Goal: Task Accomplishment & Management: Complete application form

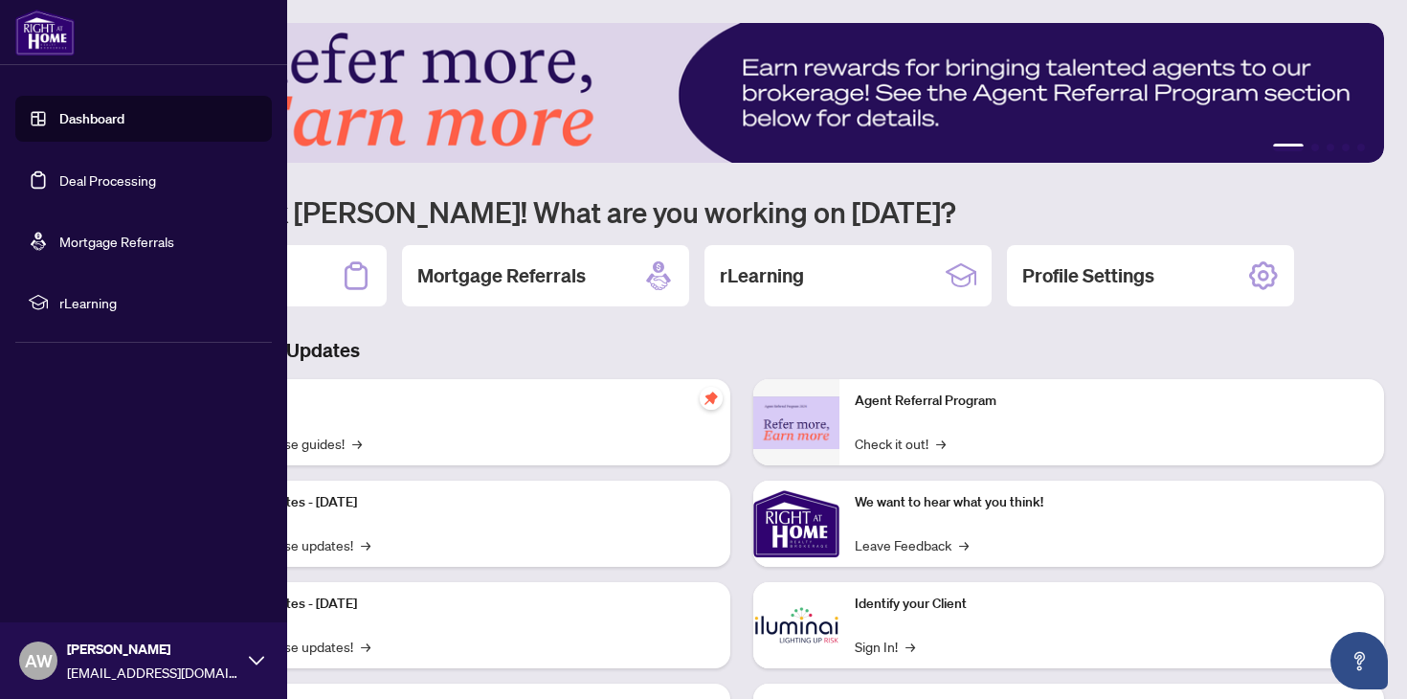
click at [59, 177] on link "Deal Processing" at bounding box center [107, 179] width 97 height 17
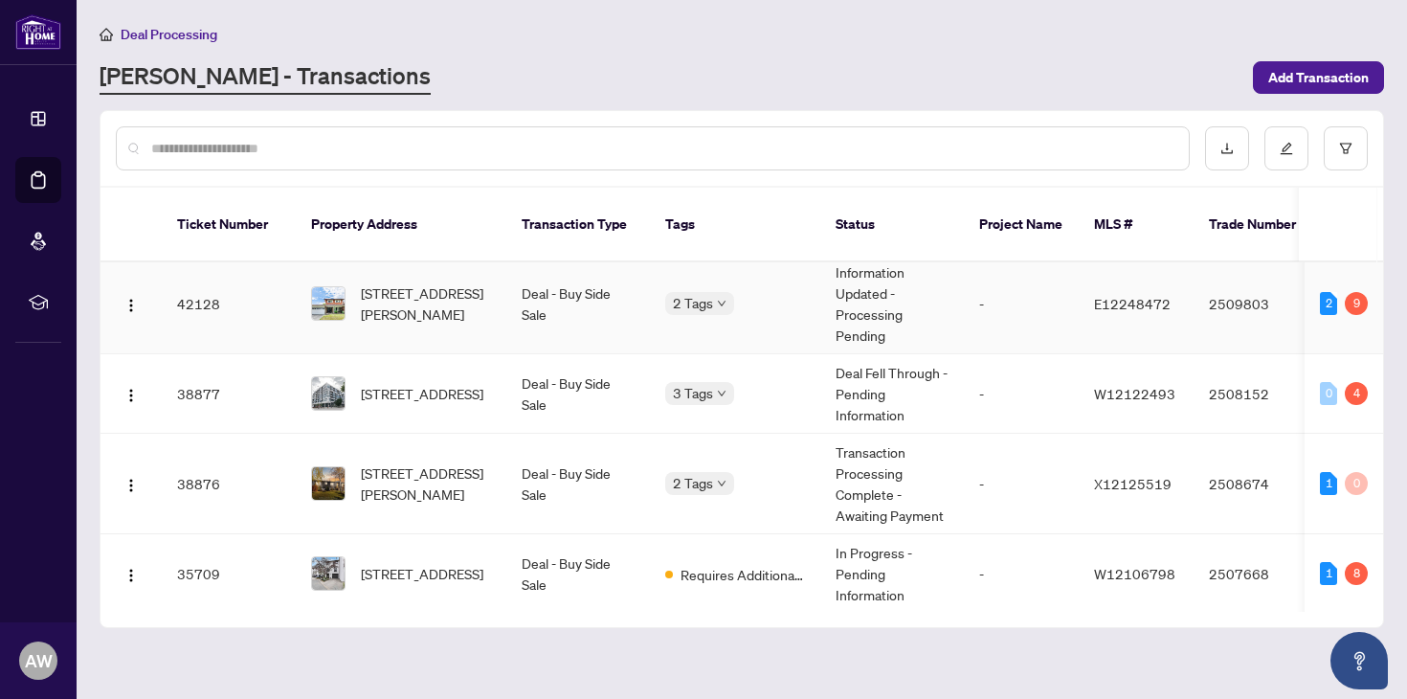
scroll to position [124, 0]
click at [492, 469] on td "[STREET_ADDRESS][PERSON_NAME]" at bounding box center [401, 484] width 211 height 100
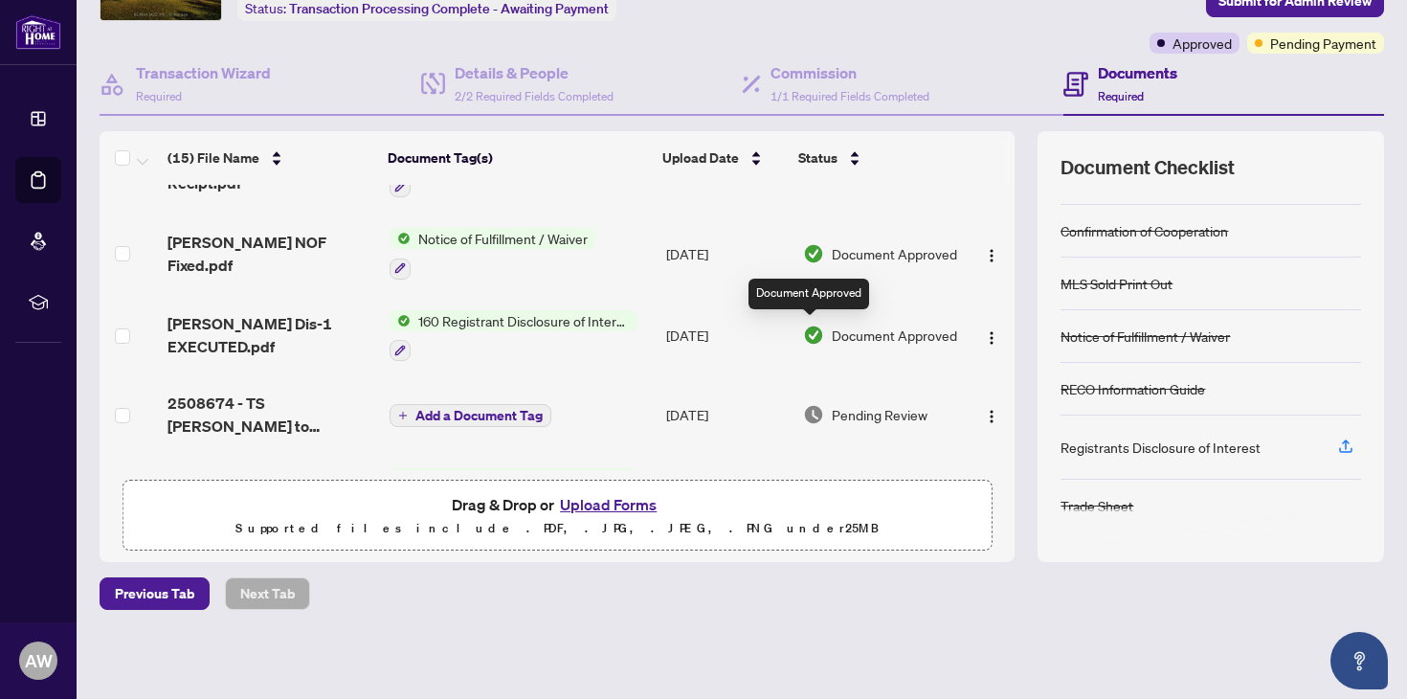
scroll to position [305, 0]
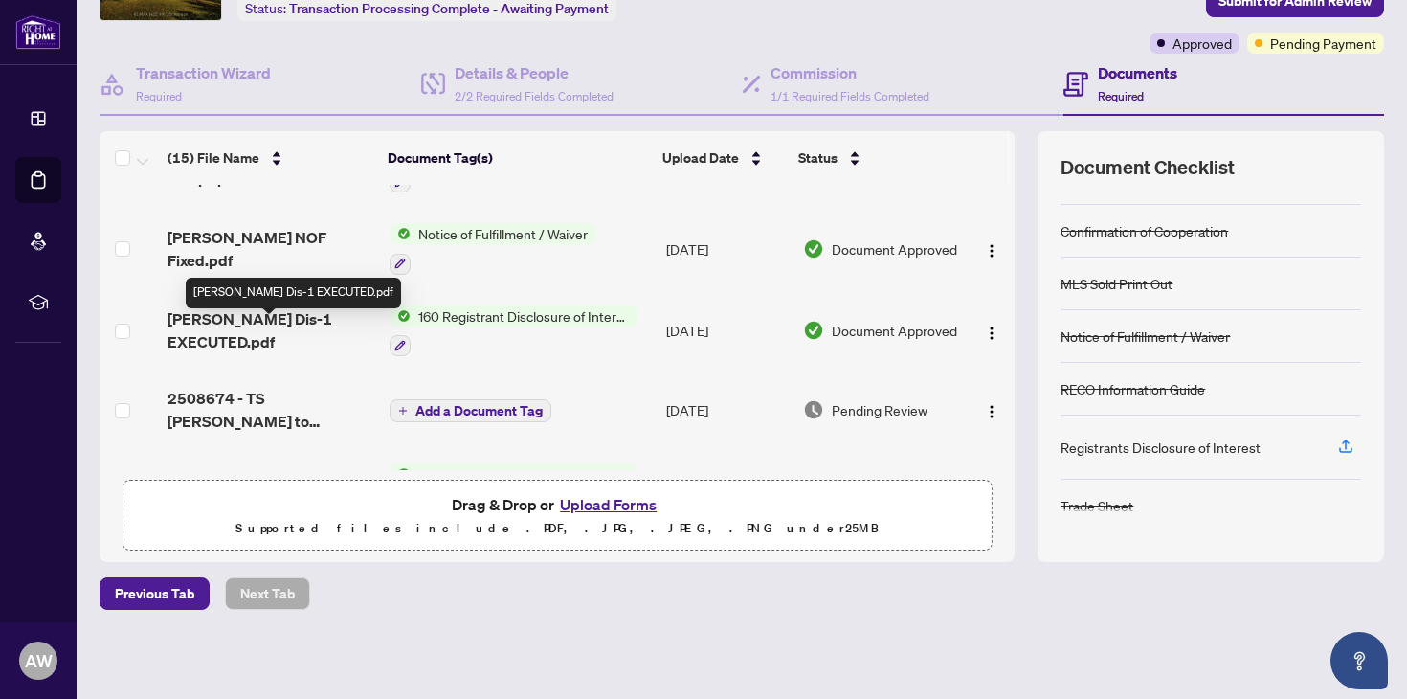
click at [342, 335] on span "[PERSON_NAME] Dis-1 EXECUTED.pdf" at bounding box center [270, 330] width 206 height 46
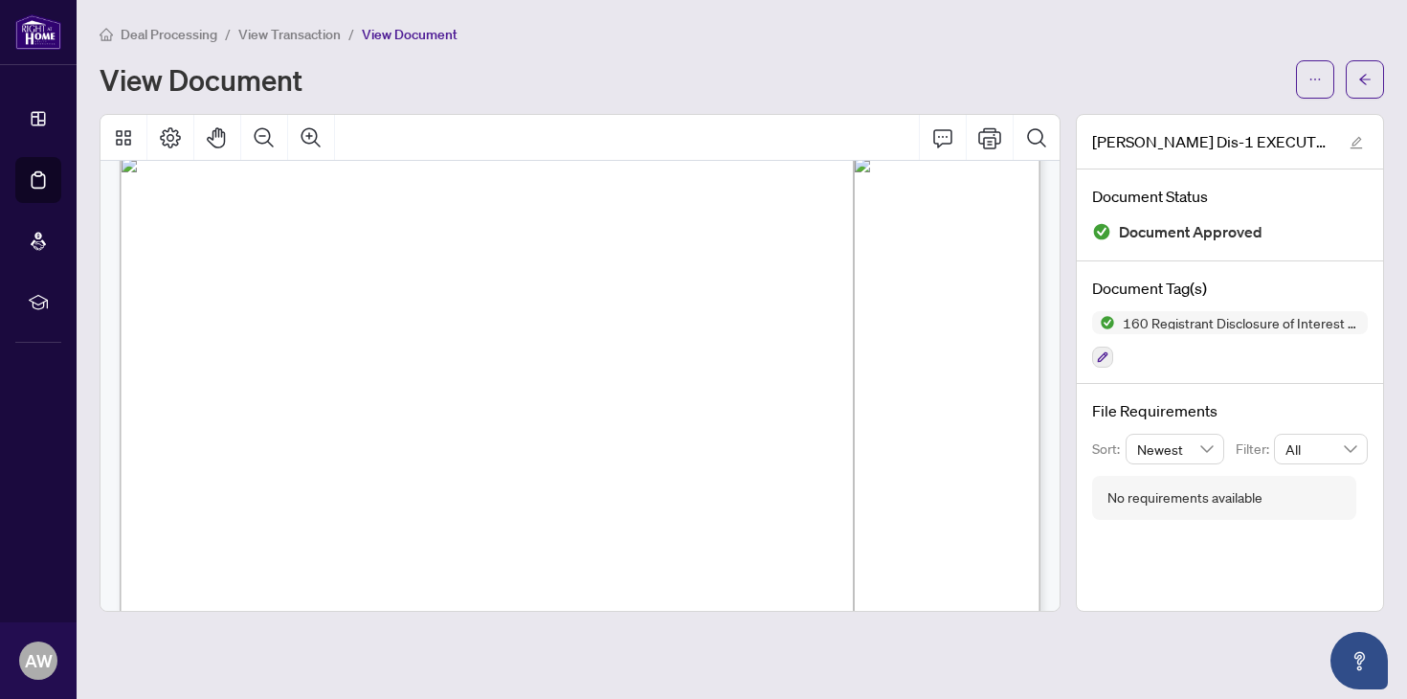
scroll to position [762, 0]
click at [1368, 80] on icon "arrow-left" at bounding box center [1364, 79] width 13 height 13
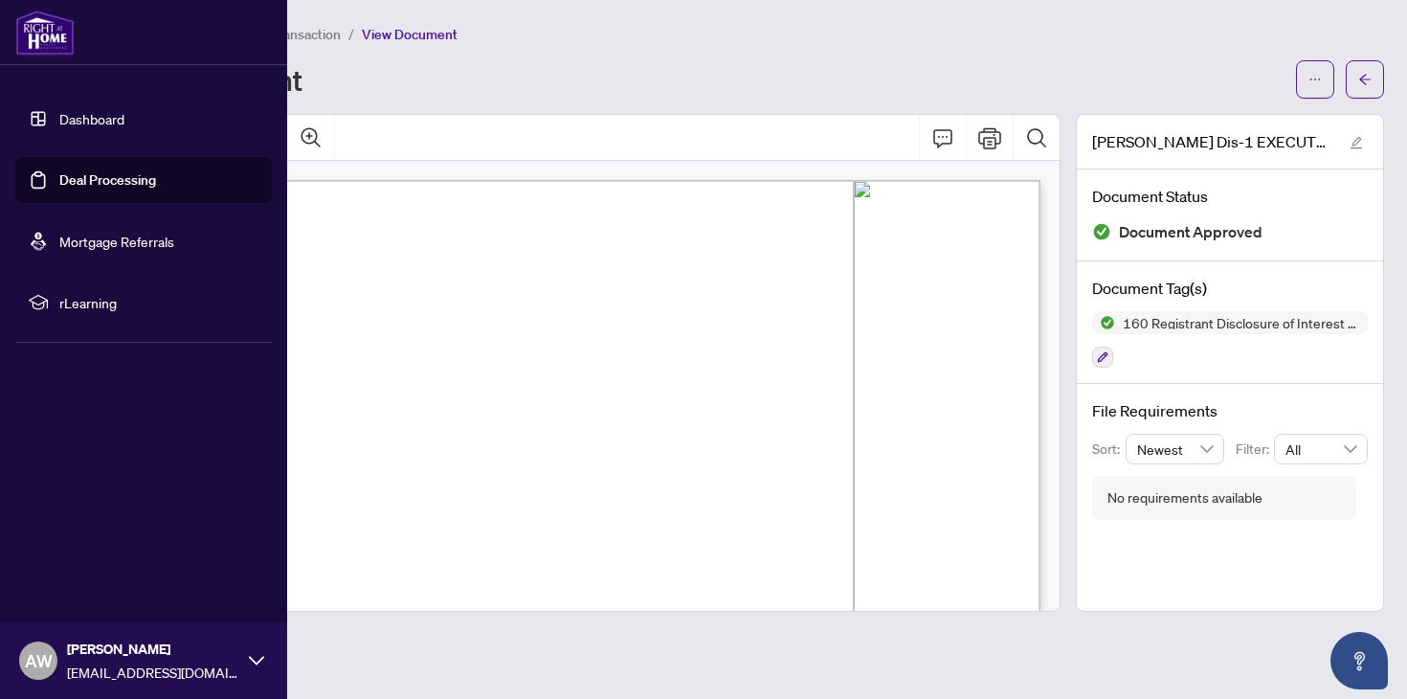
click at [84, 181] on link "Deal Processing" at bounding box center [107, 179] width 97 height 17
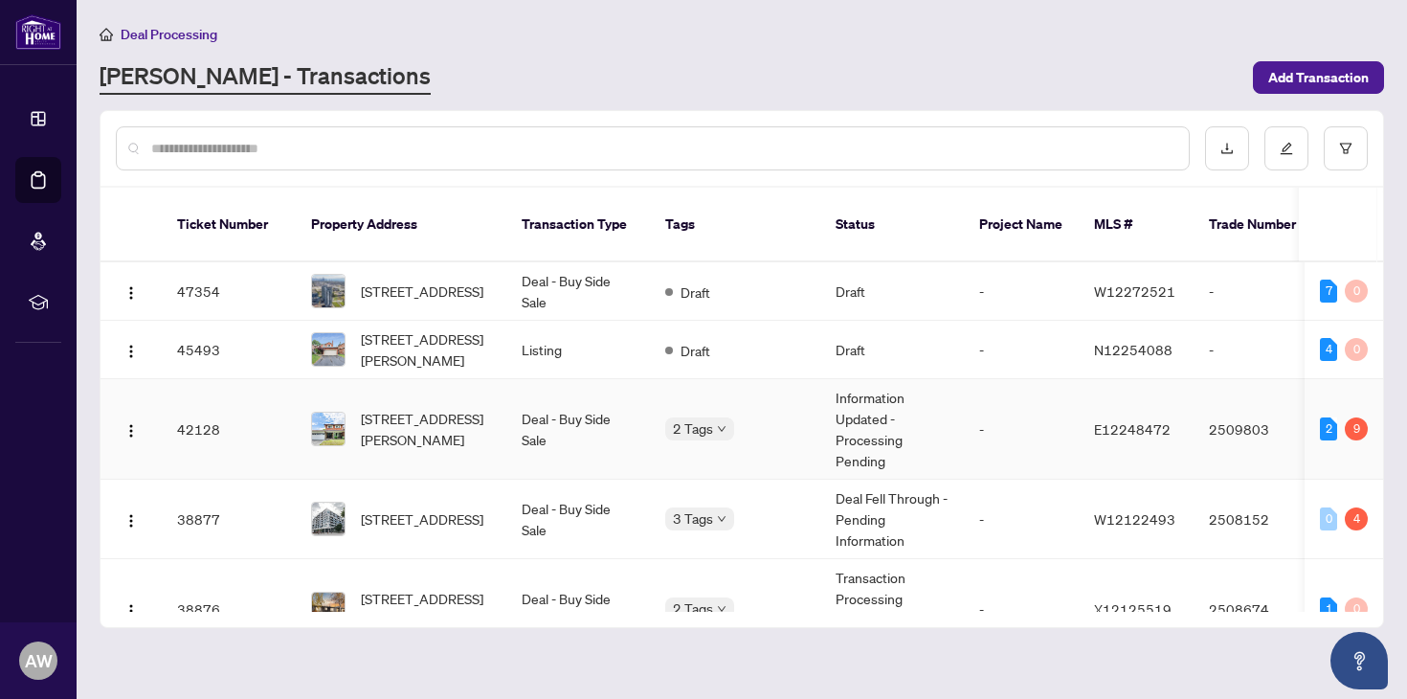
click at [751, 417] on div "2 Tags" at bounding box center [735, 428] width 140 height 22
click at [857, 422] on td "Information Updated - Processing Pending" at bounding box center [892, 429] width 144 height 100
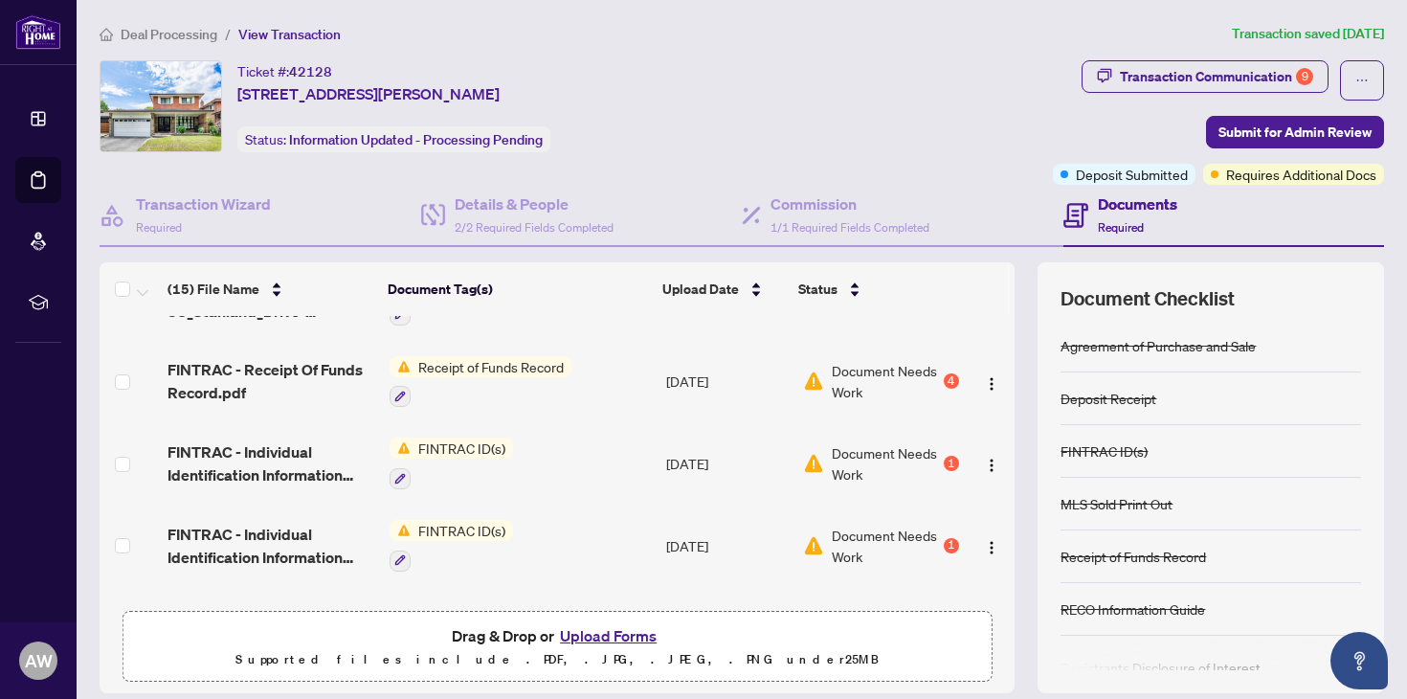
scroll to position [204, 0]
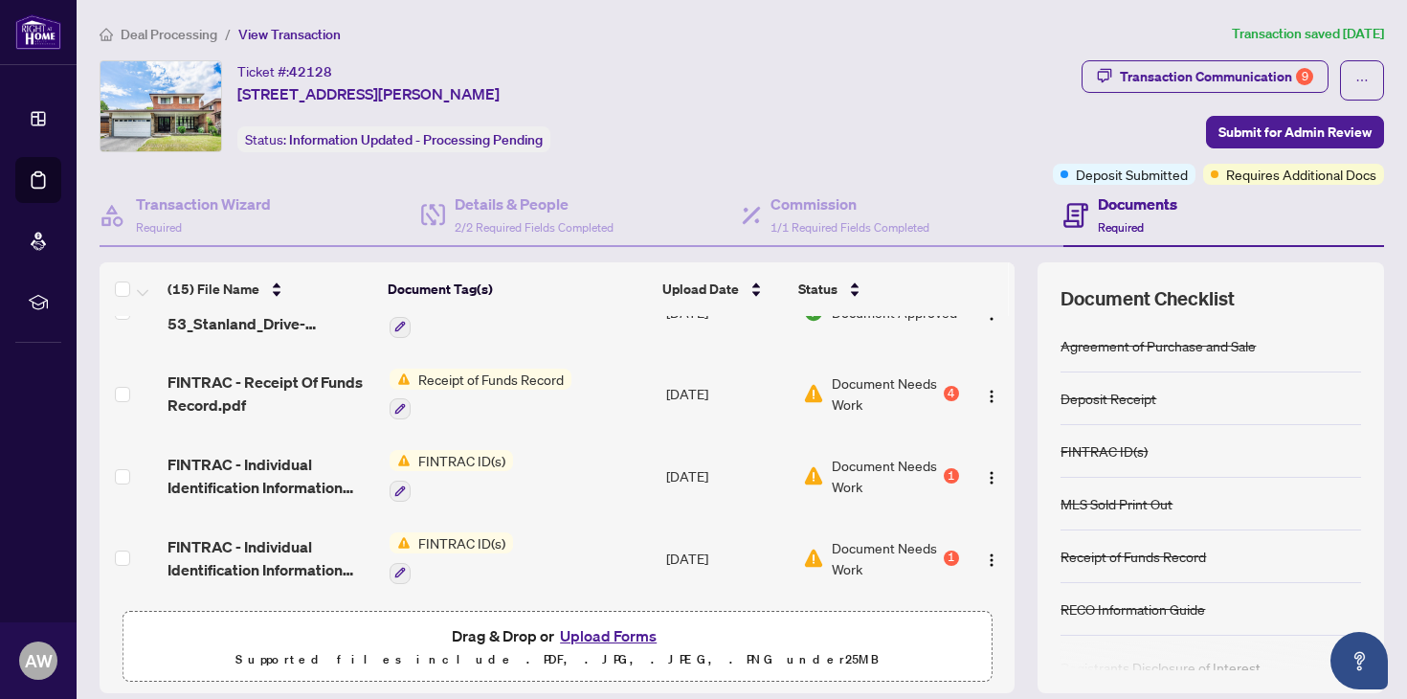
click at [851, 398] on span "Document Needs Work" at bounding box center [886, 393] width 108 height 42
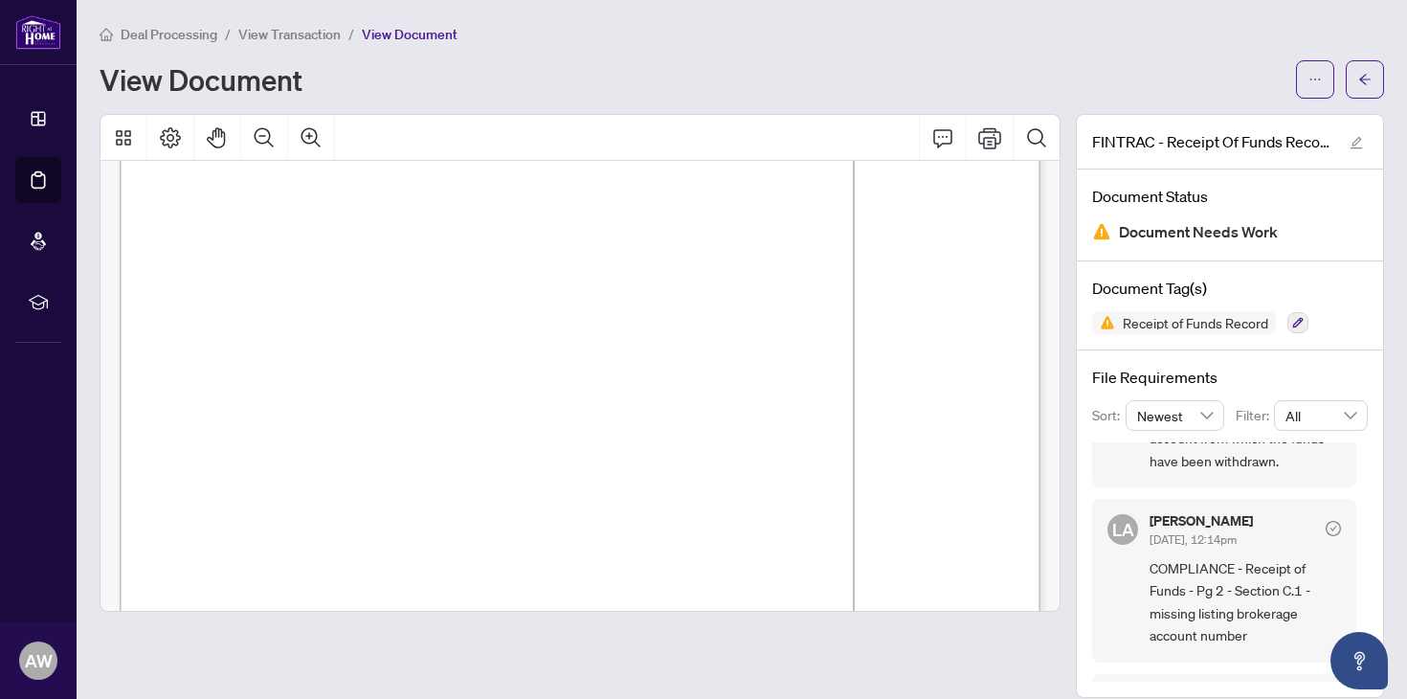
scroll to position [429, 0]
drag, startPoint x: 612, startPoint y: 279, endPoint x: 684, endPoint y: 285, distance: 72.0
click at [684, 118] on p "Receipt of Funds Record This document has been prepared by The Canadian Real Es…" at bounding box center [843, 118] width 1447 height 0
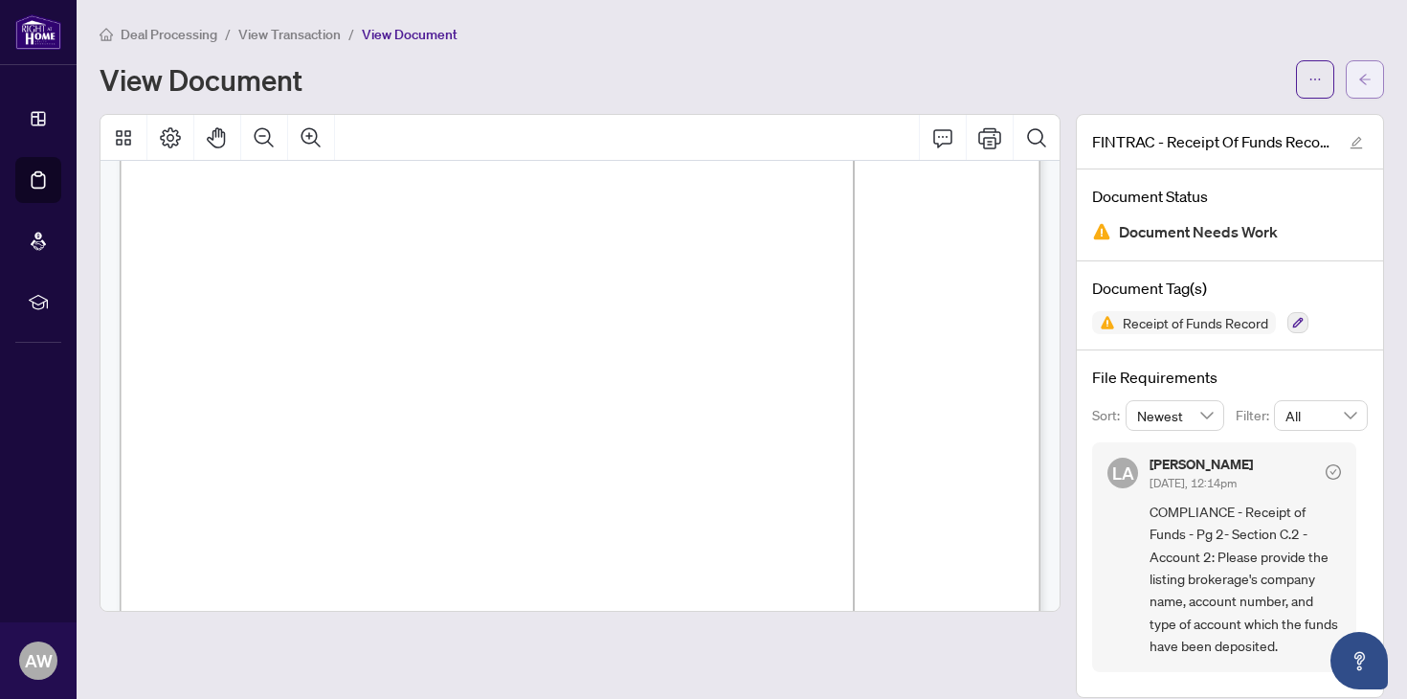
scroll to position [0, 0]
click at [1354, 83] on button "button" at bounding box center [1364, 79] width 38 height 38
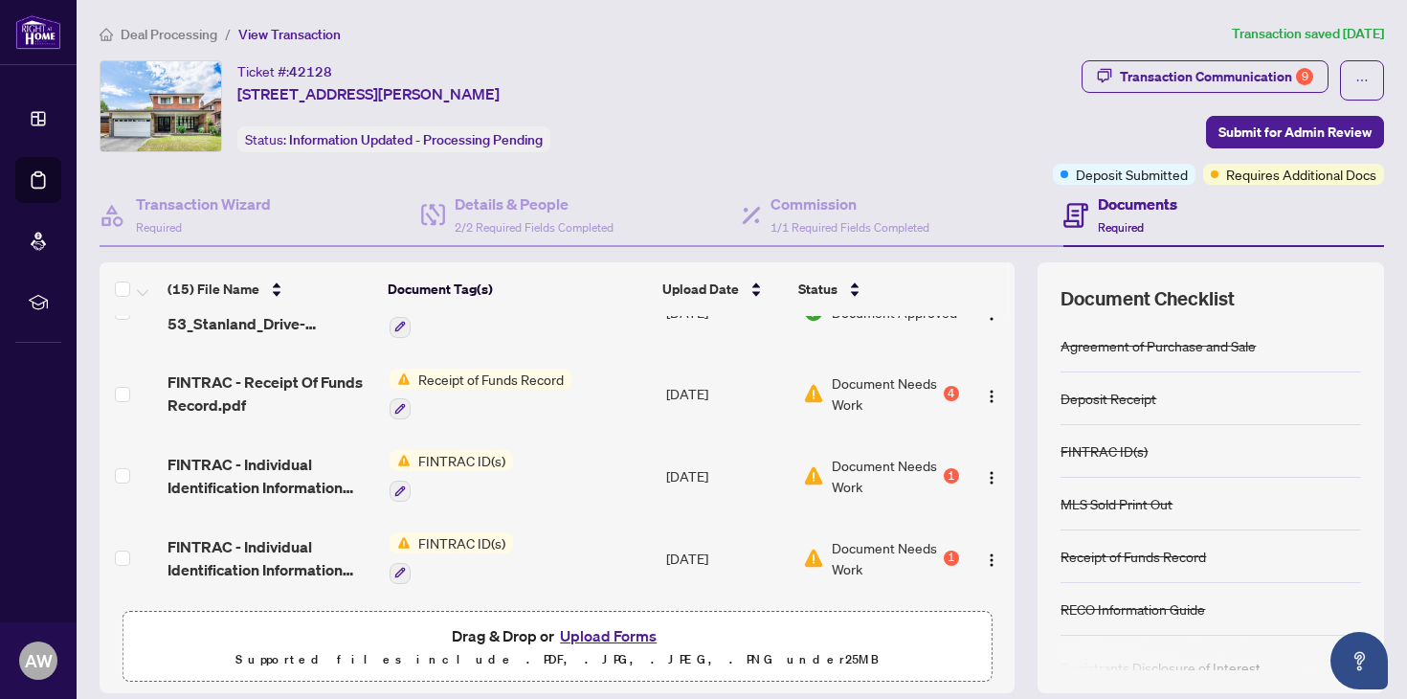
scroll to position [221, 0]
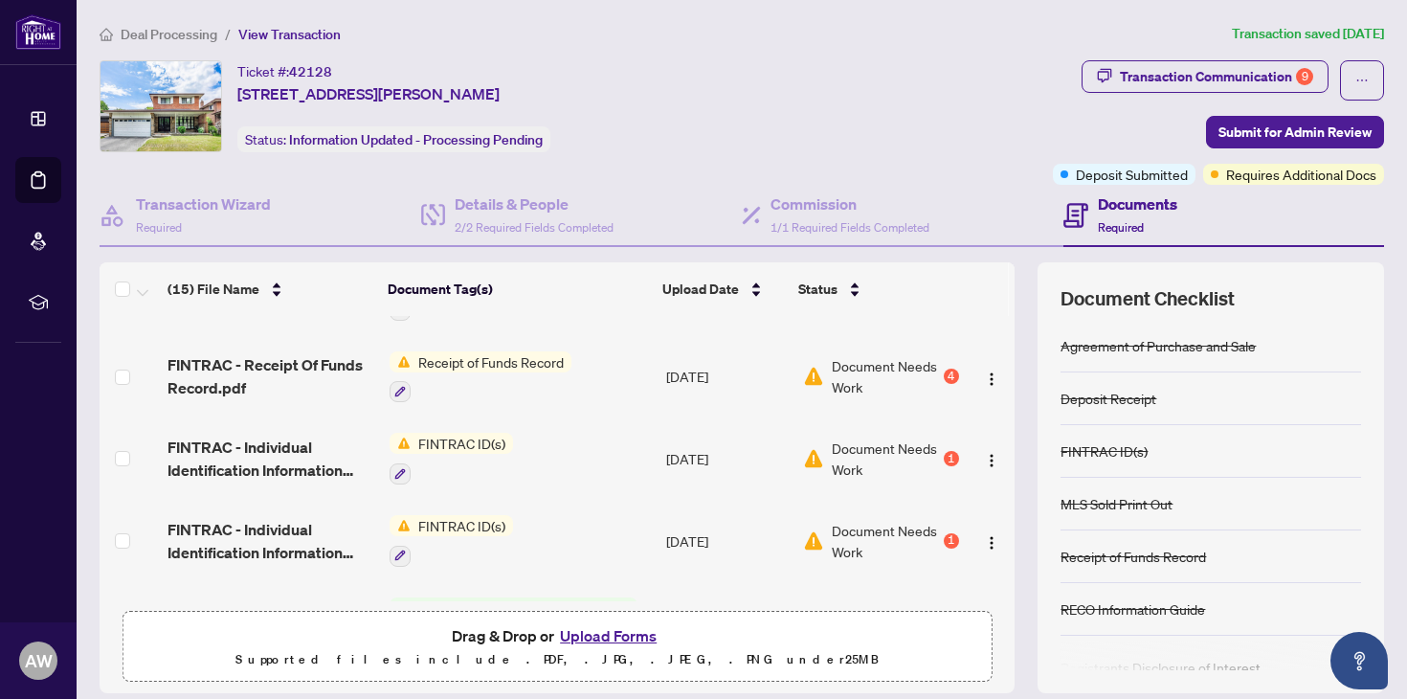
click at [668, 452] on td "[DATE]" at bounding box center [726, 458] width 137 height 82
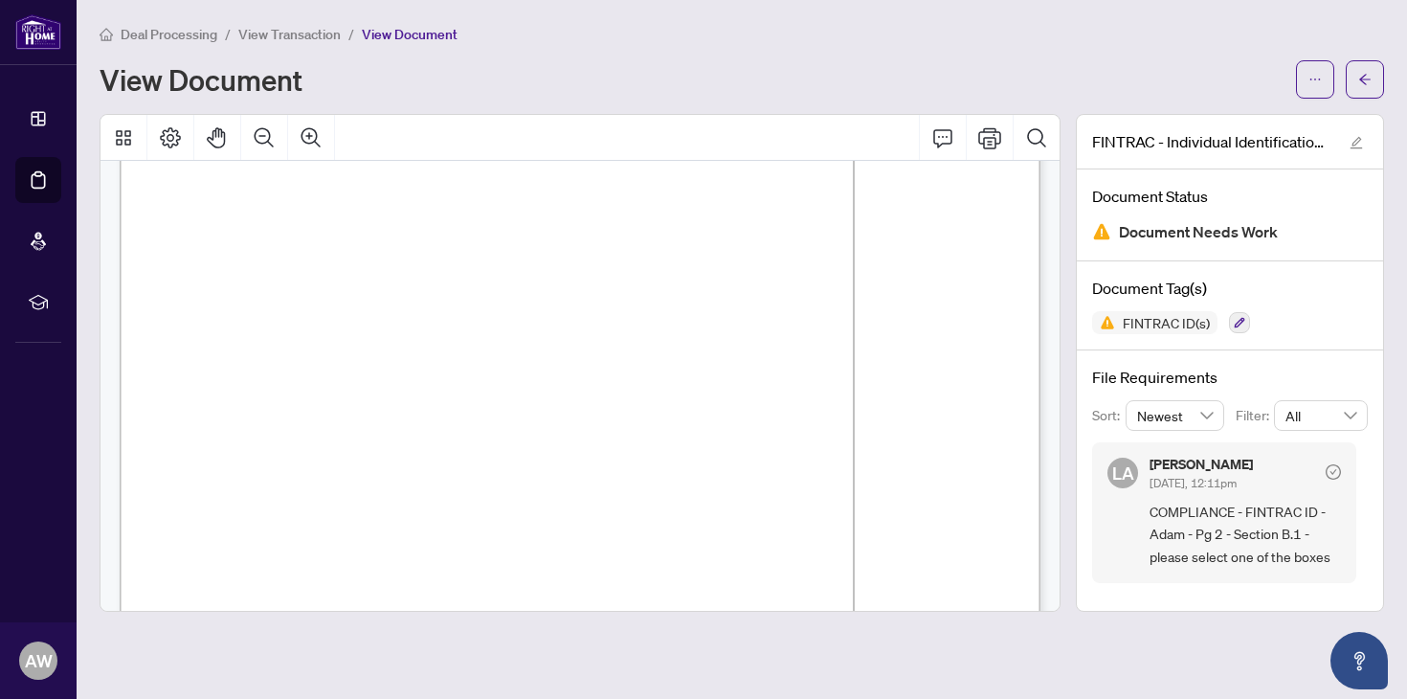
scroll to position [1492, 0]
click at [1368, 77] on icon "arrow-left" at bounding box center [1364, 79] width 13 height 13
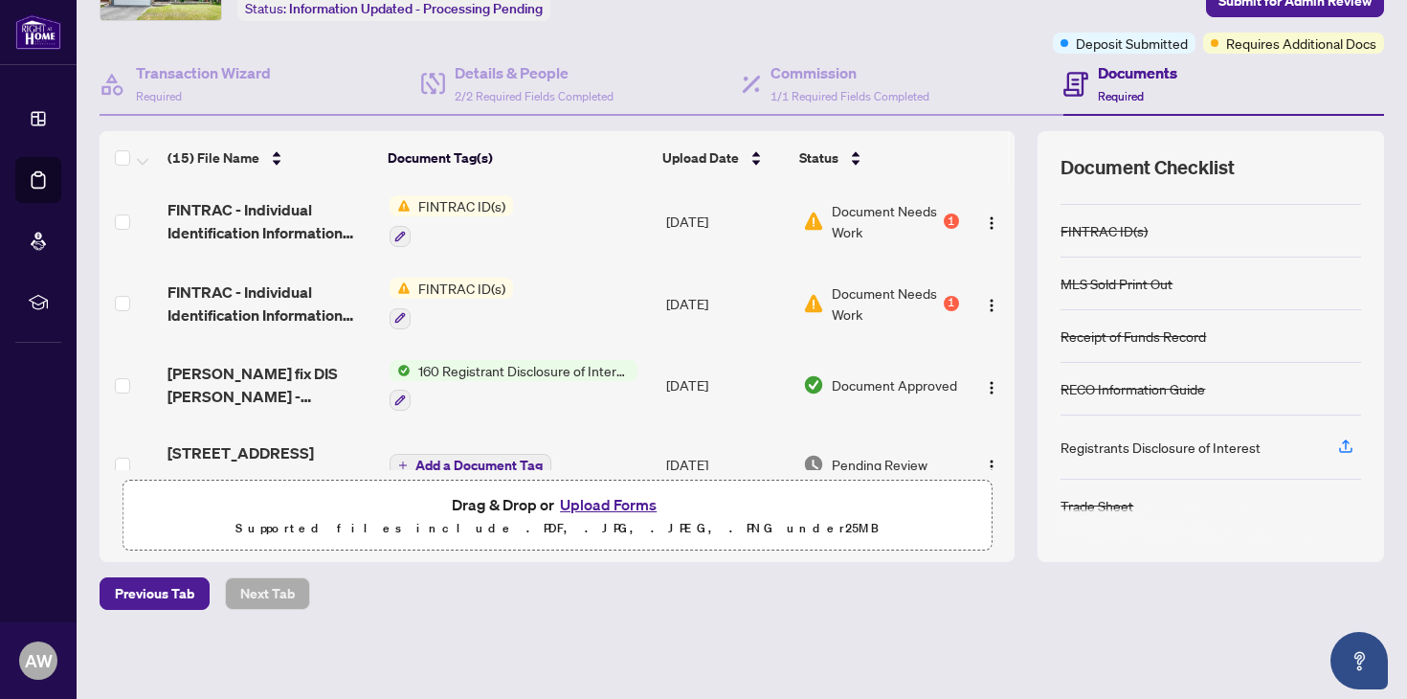
scroll to position [300, 0]
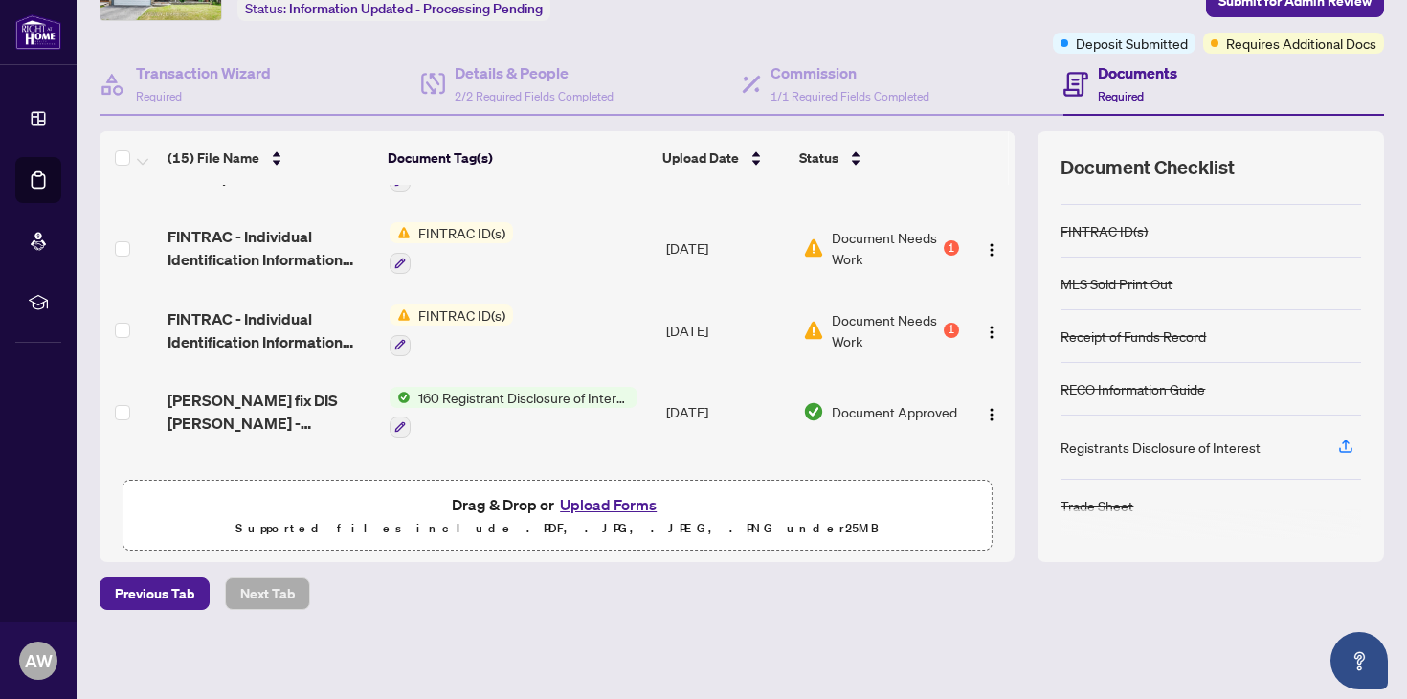
click at [850, 335] on span "Document Needs Work" at bounding box center [886, 330] width 108 height 42
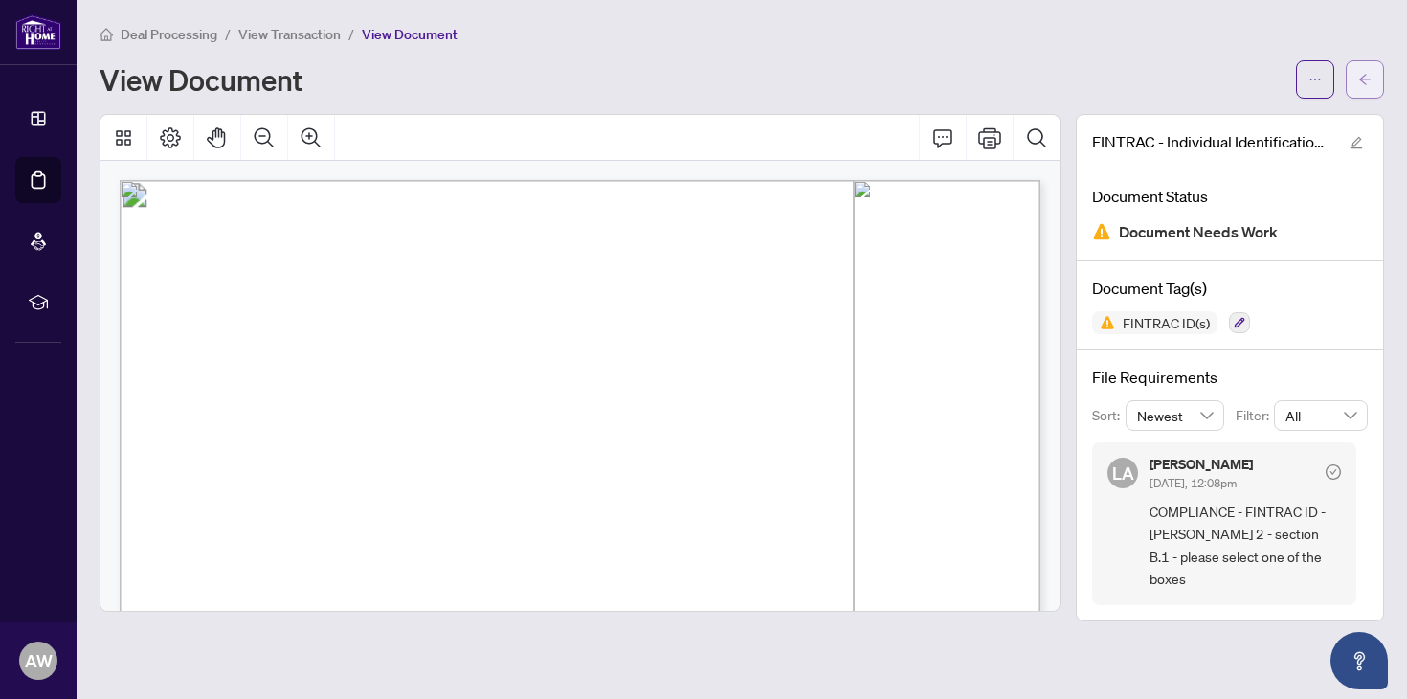
click at [1376, 80] on button "button" at bounding box center [1364, 79] width 38 height 38
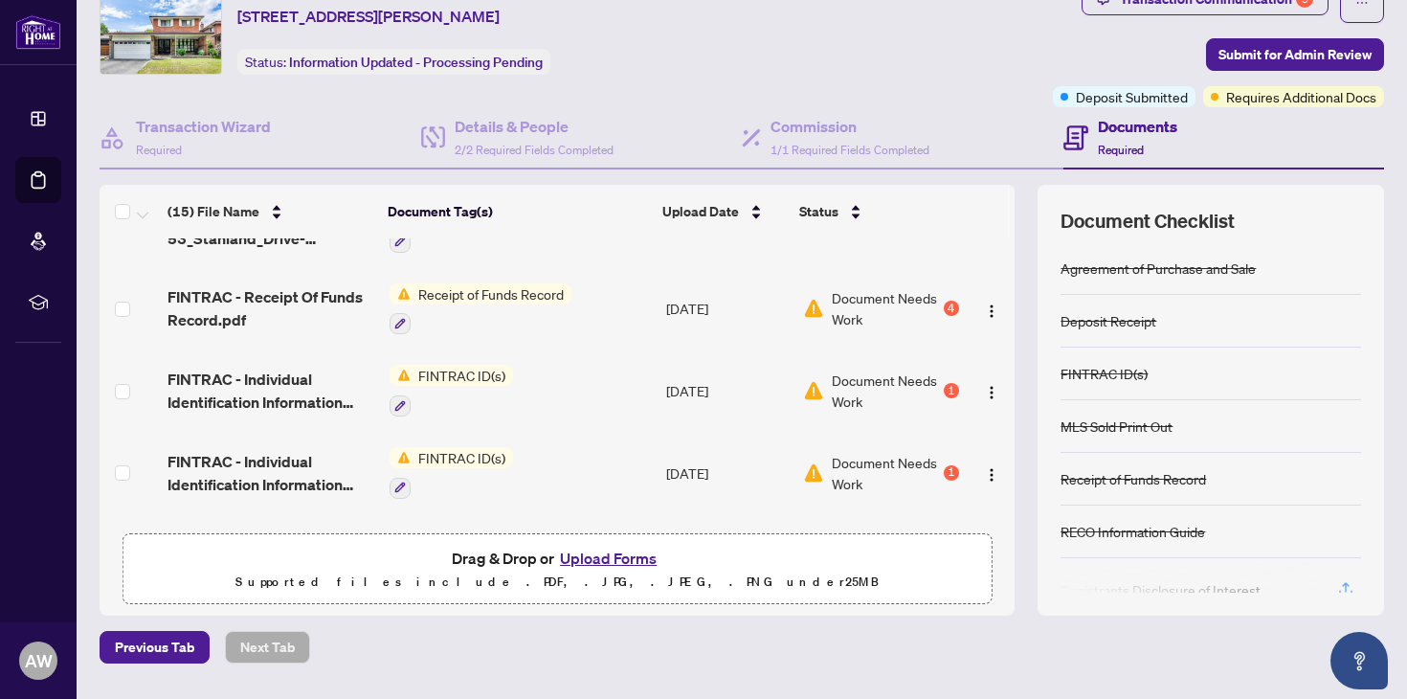
scroll to position [213, 0]
click at [514, 301] on span "Receipt of Funds Record" at bounding box center [491, 291] width 161 height 21
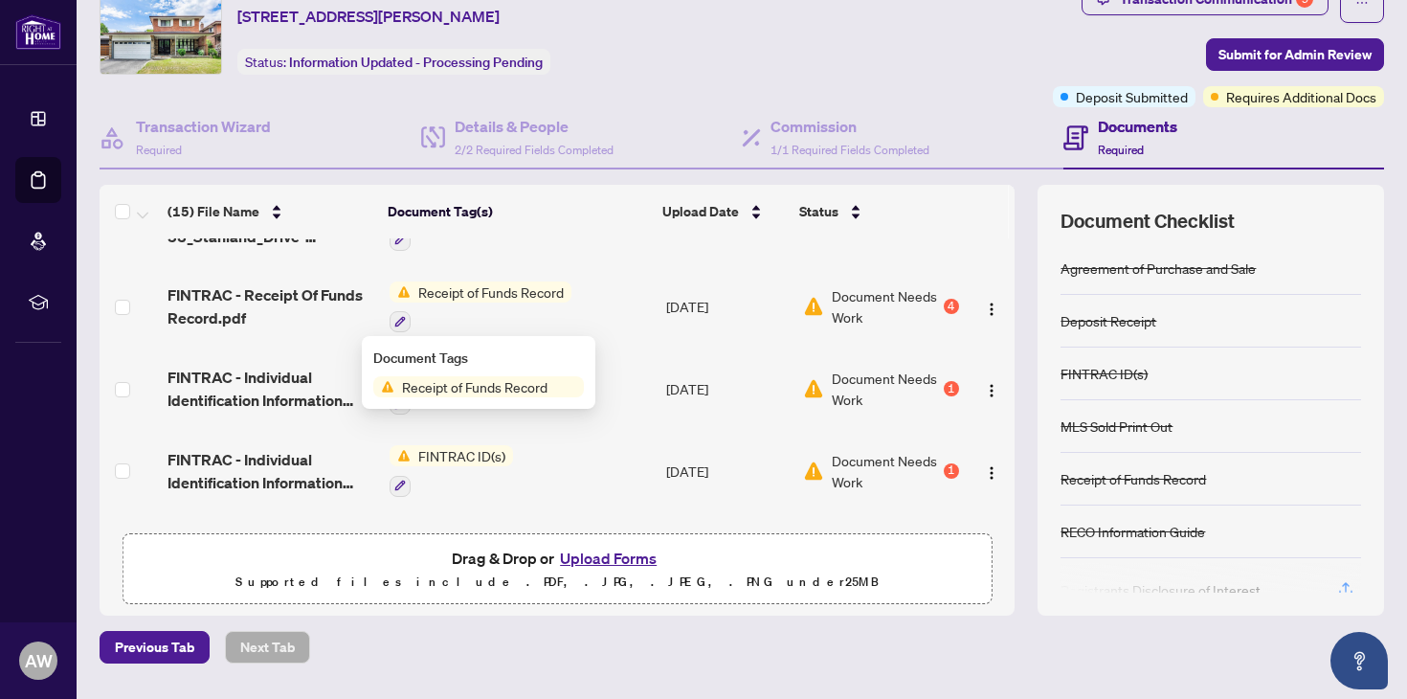
click at [878, 298] on span "Document Needs Work" at bounding box center [886, 306] width 108 height 42
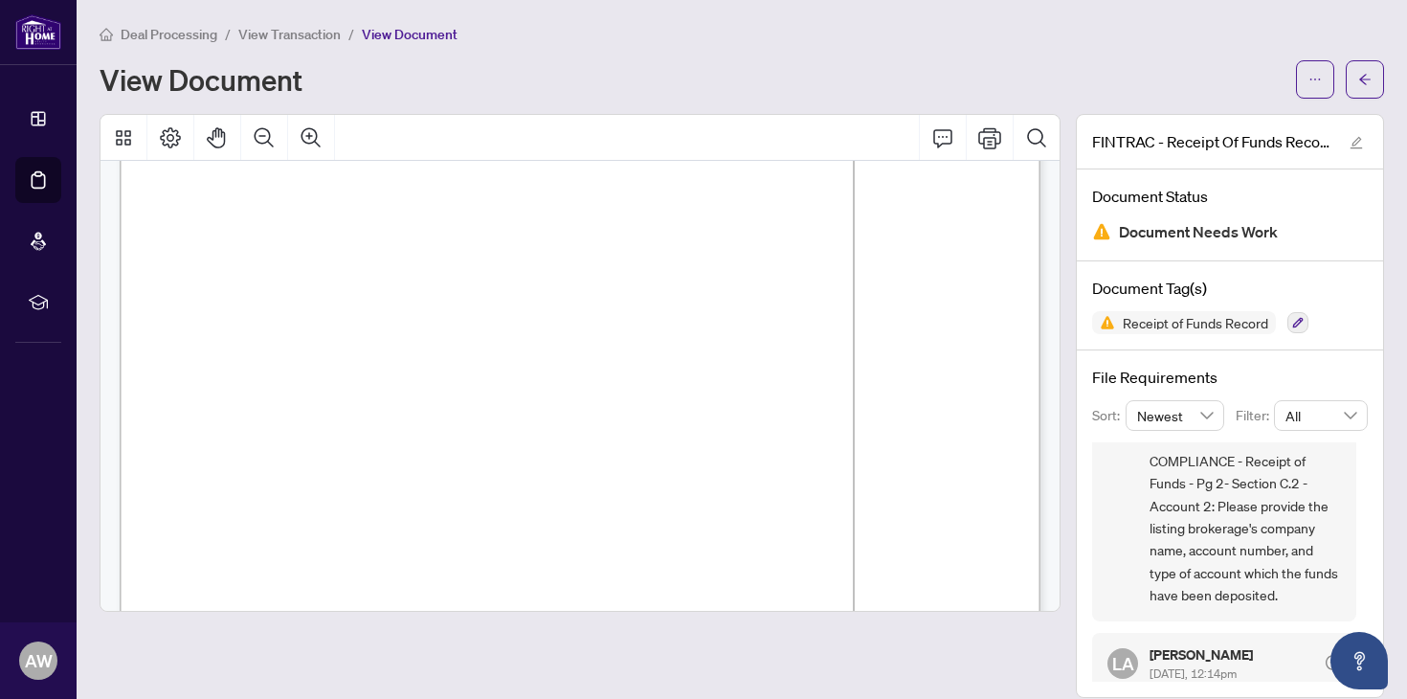
scroll to position [1351, 0]
click at [411, 333] on span "�" at bounding box center [419, 333] width 20 height 12
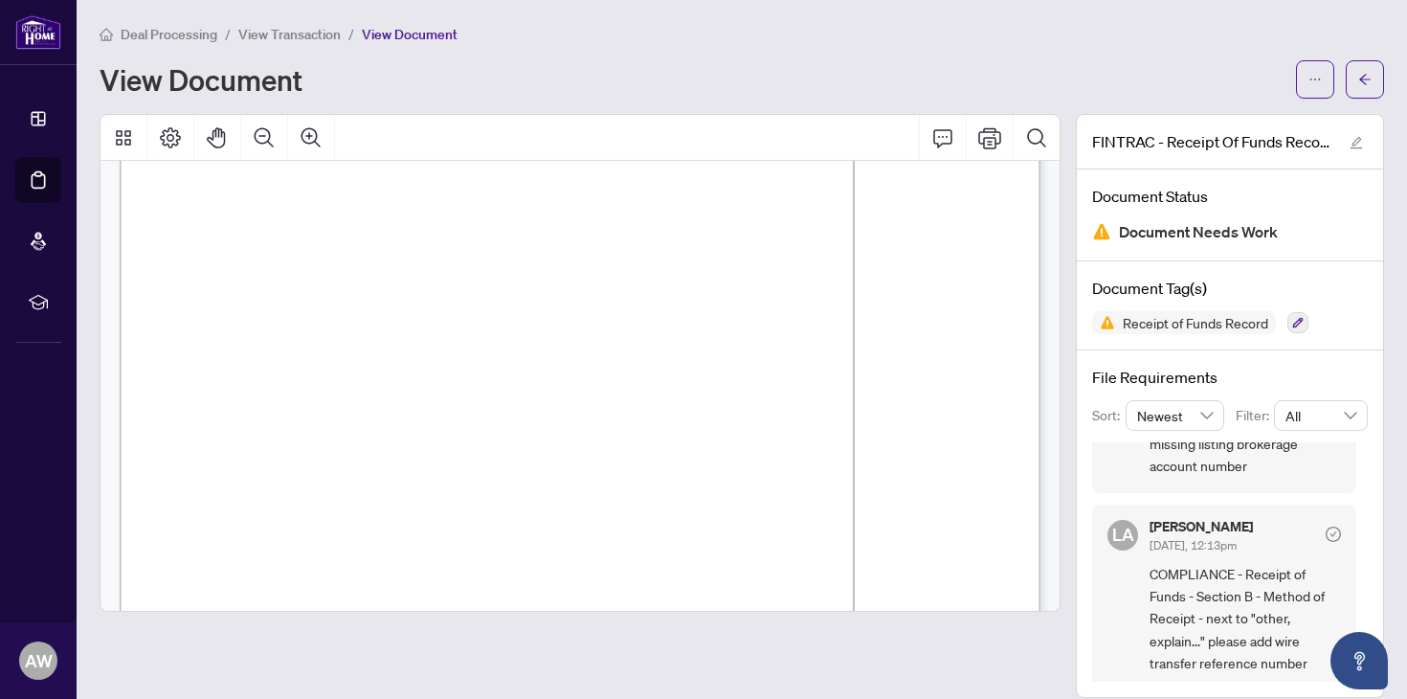
scroll to position [271, 0]
click at [345, 390] on span "✘" at bounding box center [341, 396] width 10 height 13
click at [345, 395] on span "✘" at bounding box center [341, 396] width 10 height 13
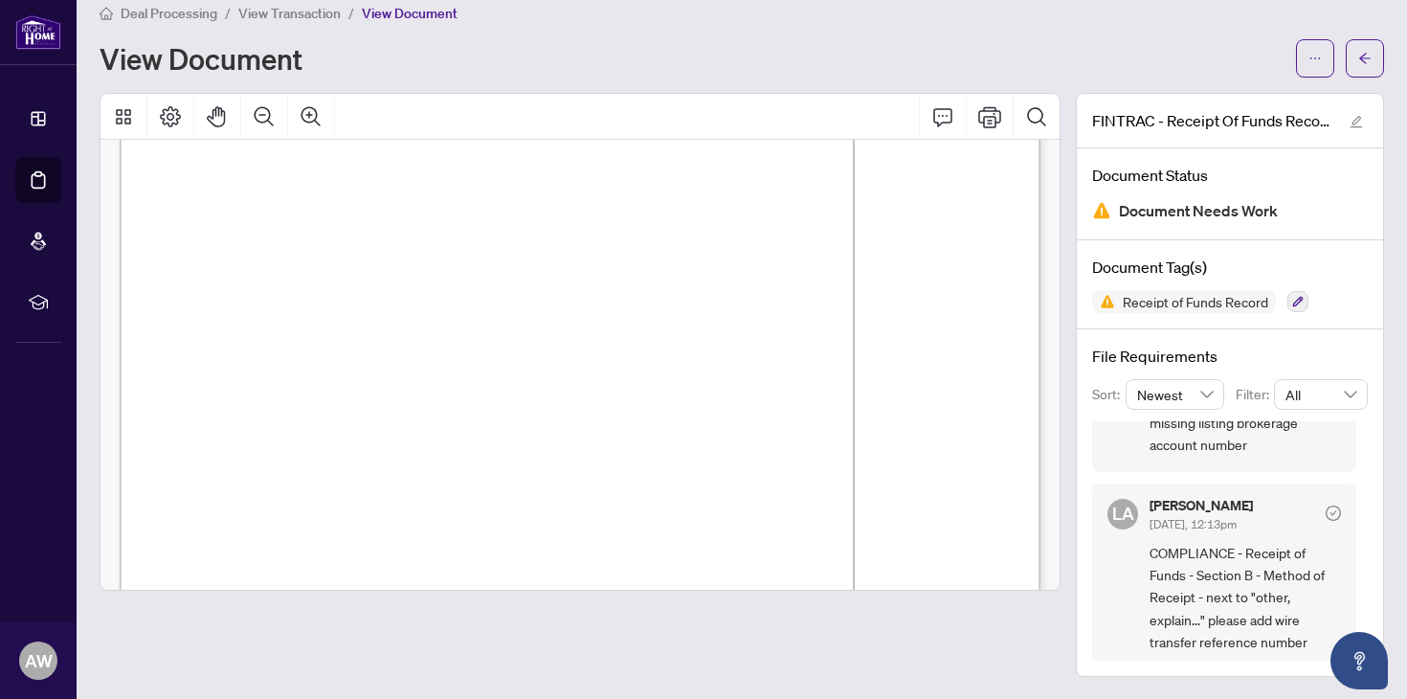
scroll to position [20, 0]
click at [345, 352] on span "✘" at bounding box center [341, 352] width 10 height 13
click at [1374, 61] on button "button" at bounding box center [1364, 59] width 38 height 38
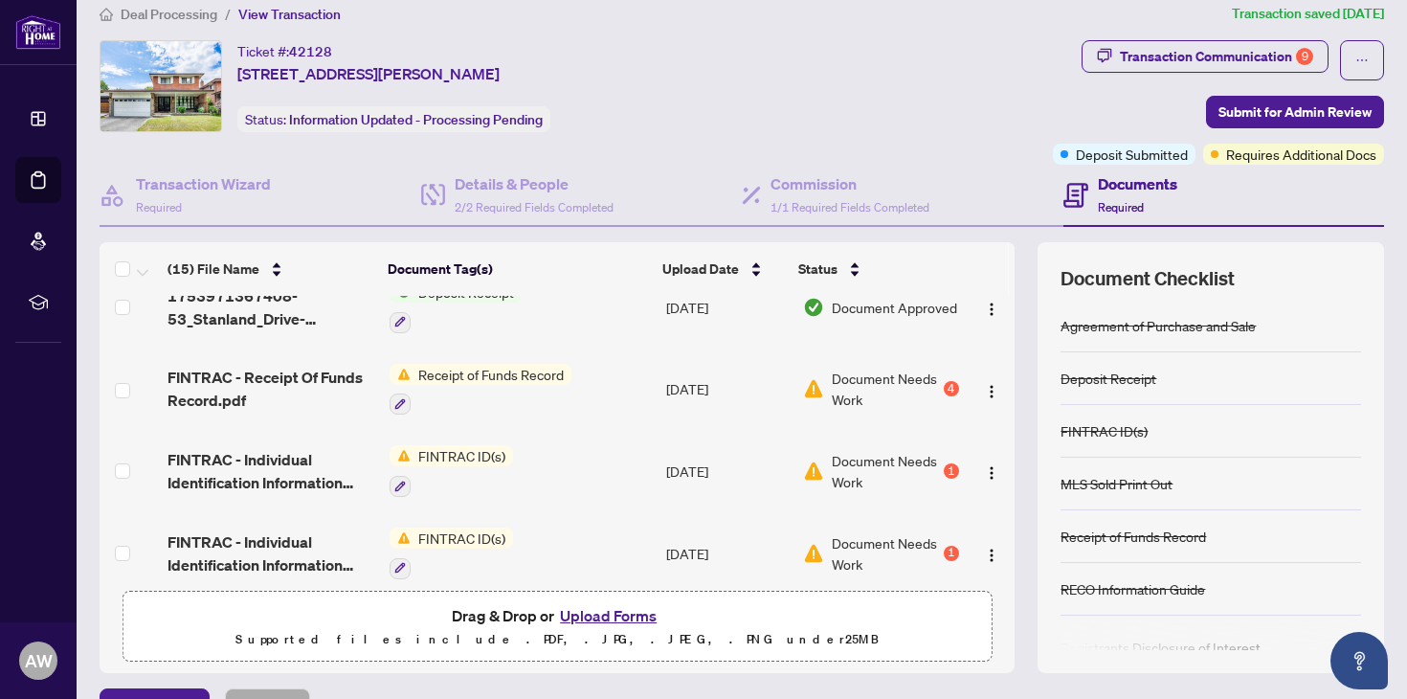
scroll to position [198, 0]
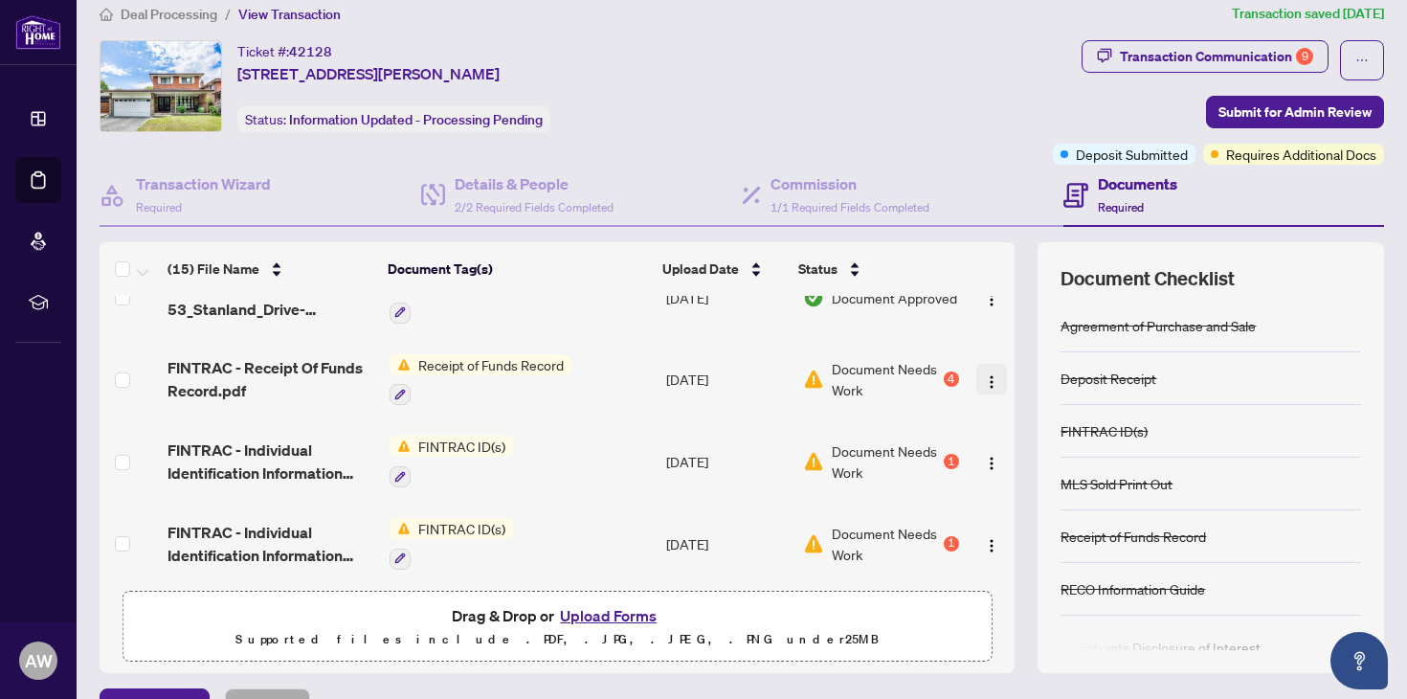
click at [987, 386] on img "button" at bounding box center [991, 381] width 15 height 15
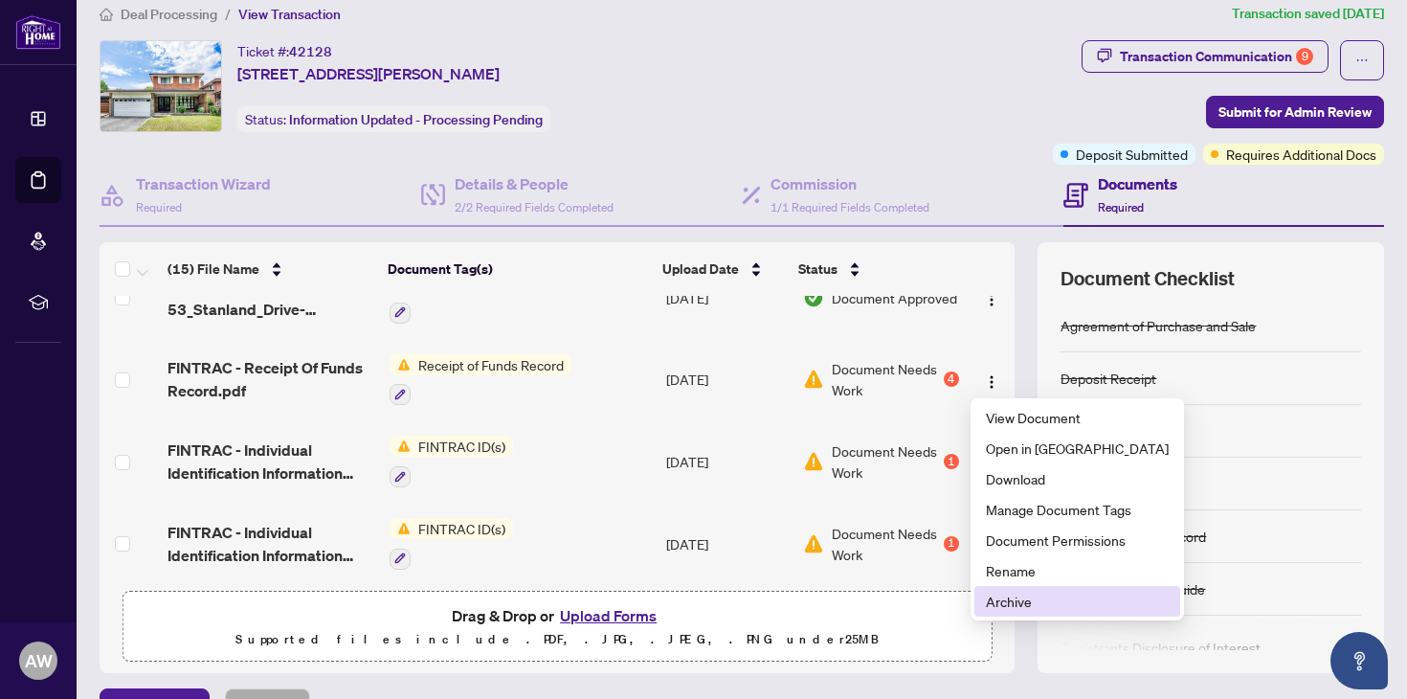
click at [1012, 598] on span "Archive" at bounding box center [1077, 600] width 183 height 21
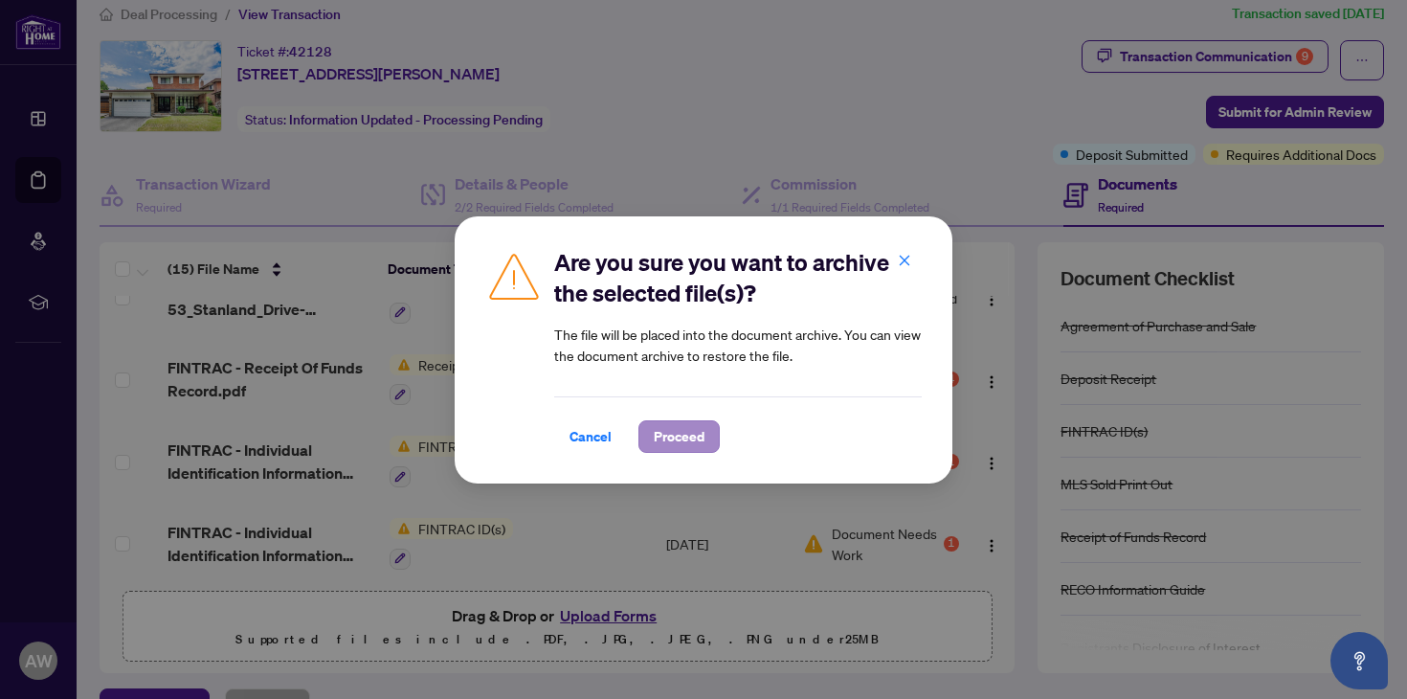
click at [696, 437] on span "Proceed" at bounding box center [679, 436] width 51 height 31
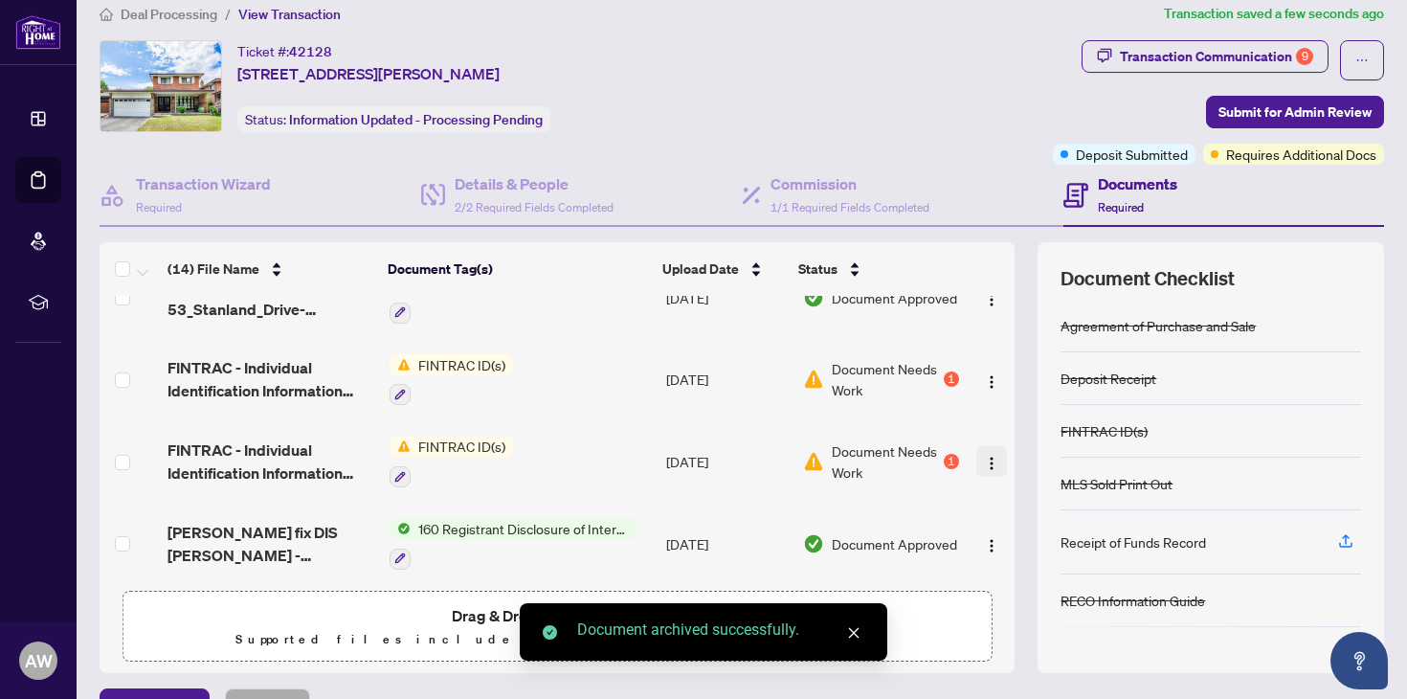
click at [991, 459] on img "button" at bounding box center [991, 463] width 15 height 15
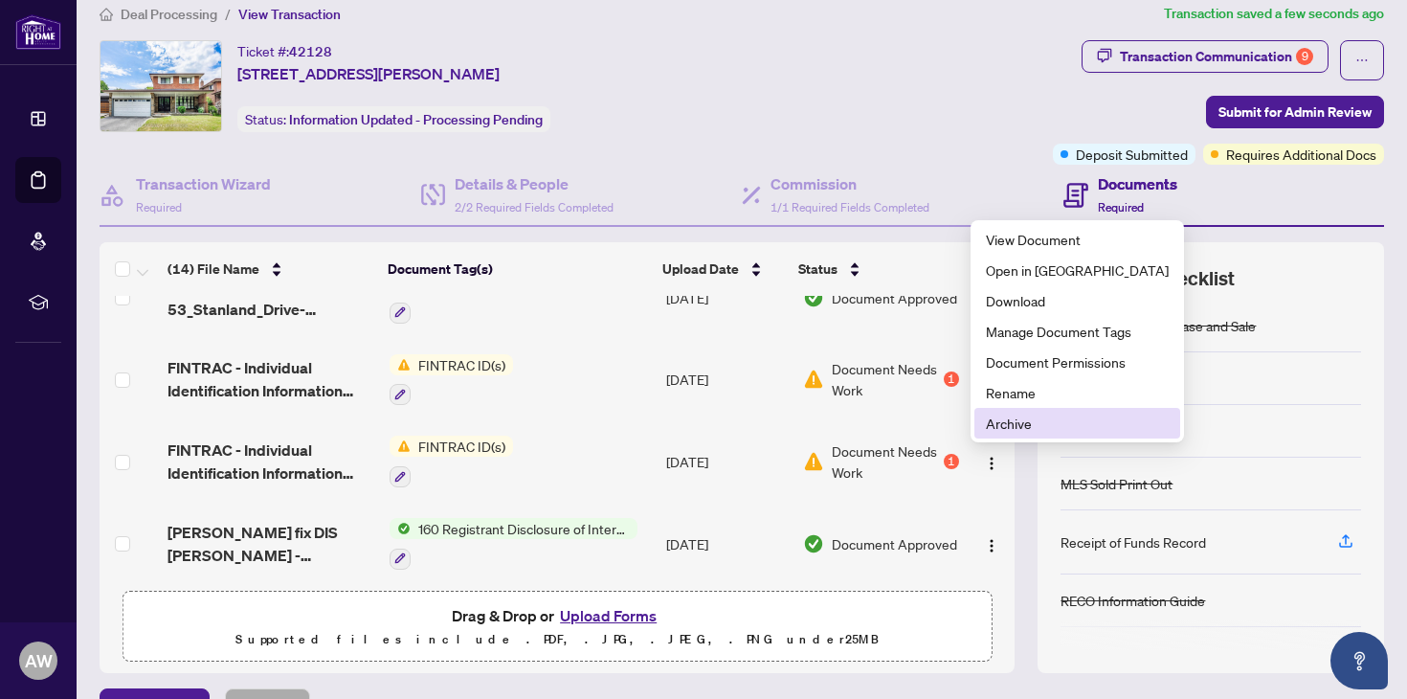
click at [1032, 421] on span "Archive" at bounding box center [1077, 422] width 183 height 21
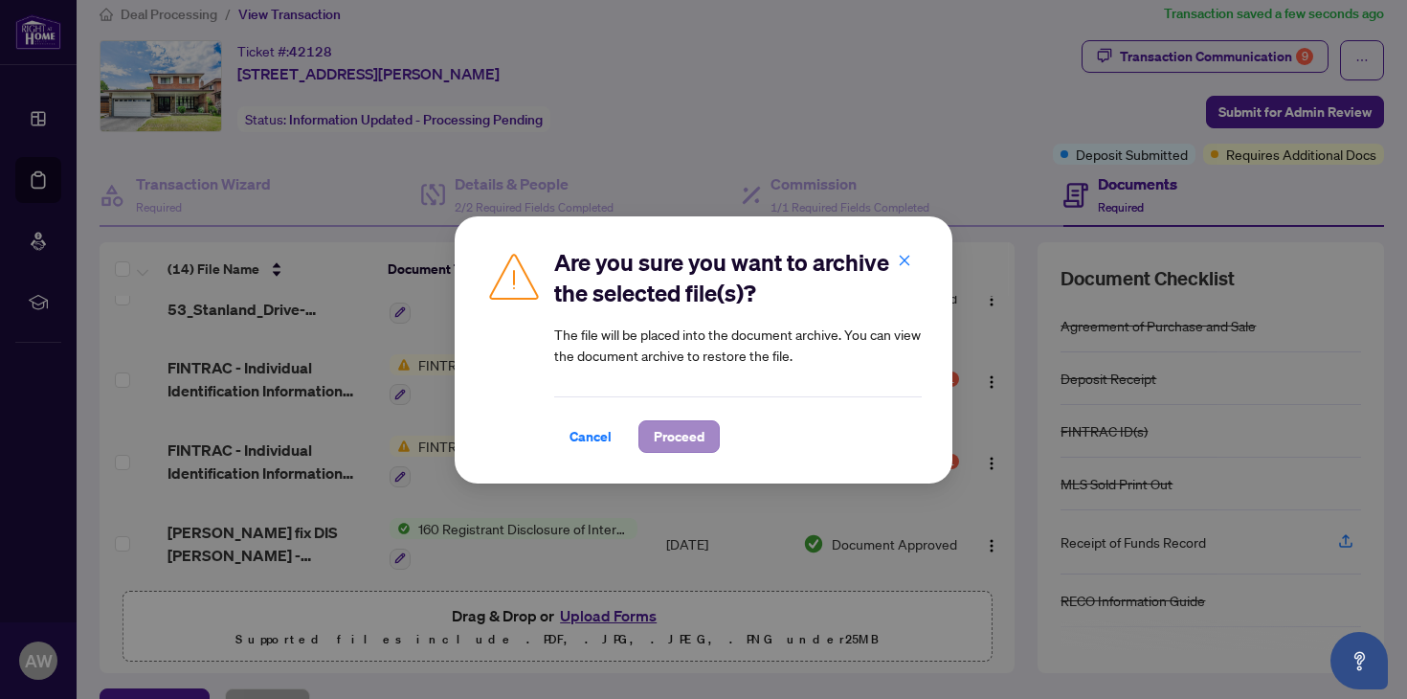
click at [693, 436] on span "Proceed" at bounding box center [679, 436] width 51 height 31
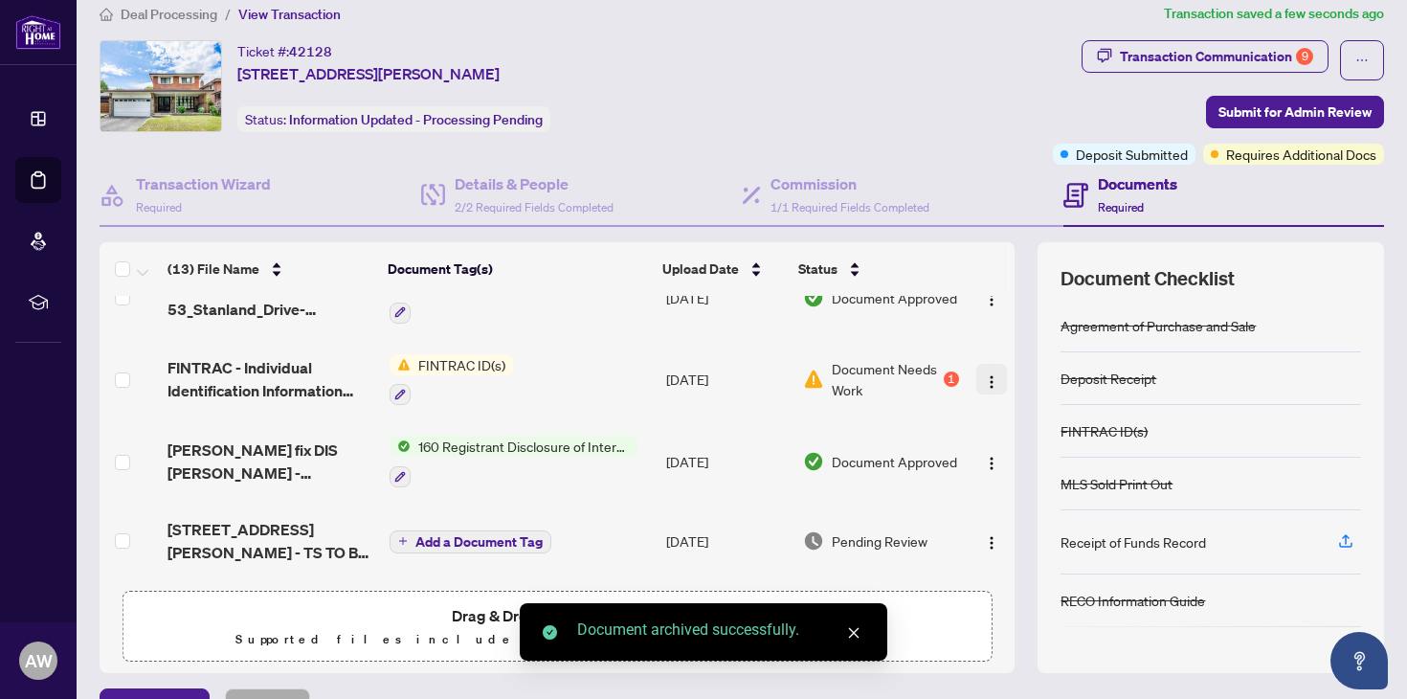
click at [985, 383] on img "button" at bounding box center [991, 381] width 15 height 15
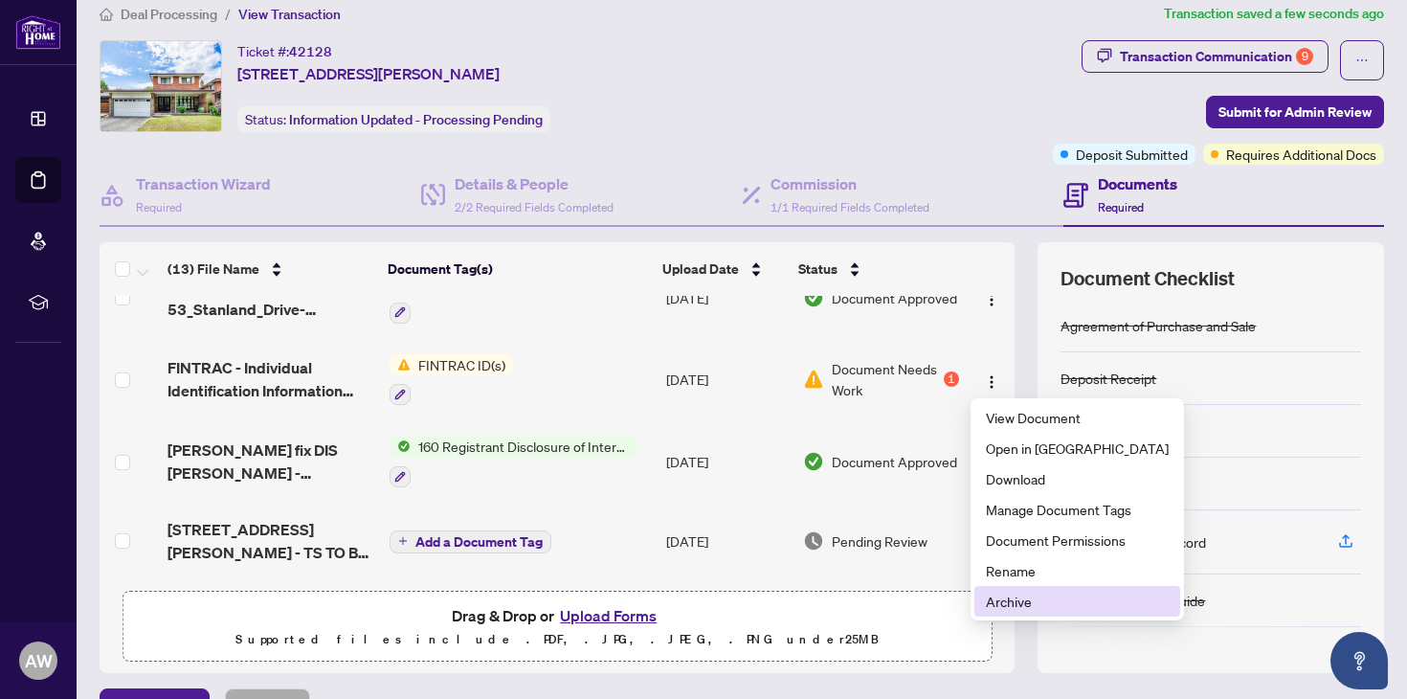
click at [1032, 598] on span "Archive" at bounding box center [1077, 600] width 183 height 21
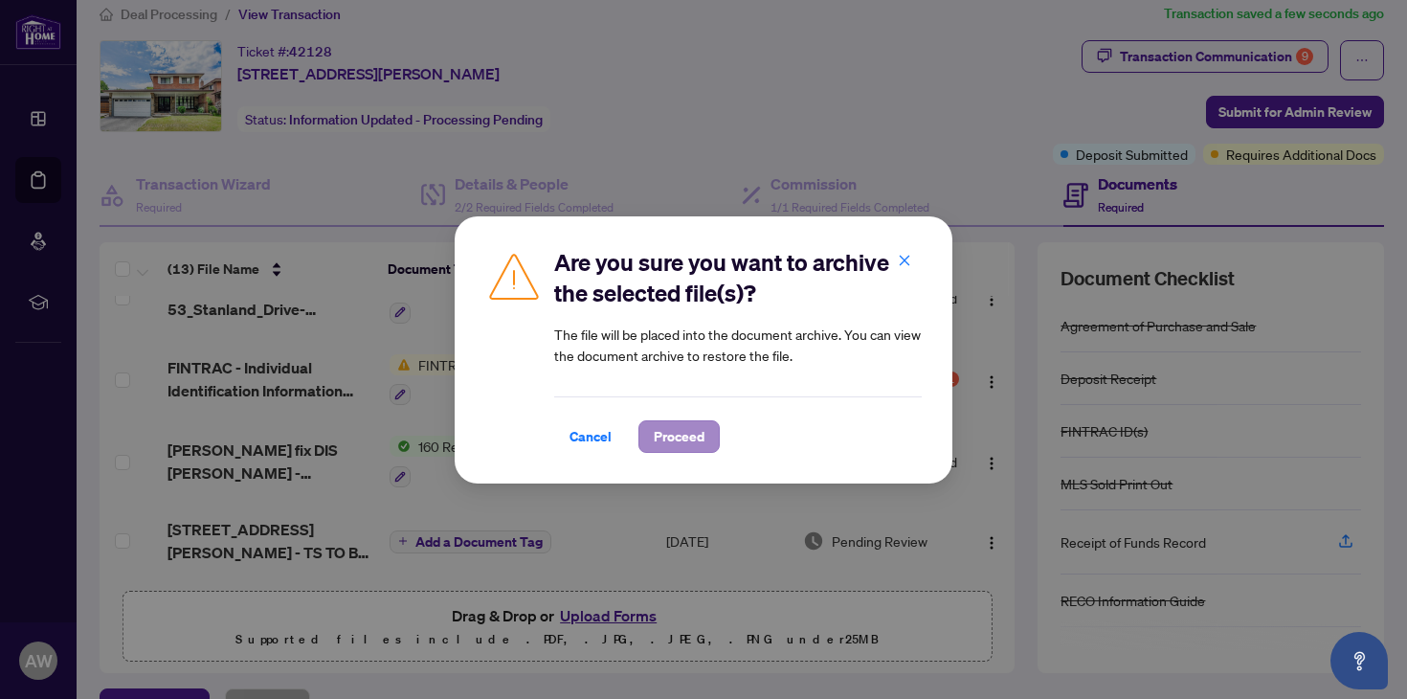
click at [674, 439] on span "Proceed" at bounding box center [679, 436] width 51 height 31
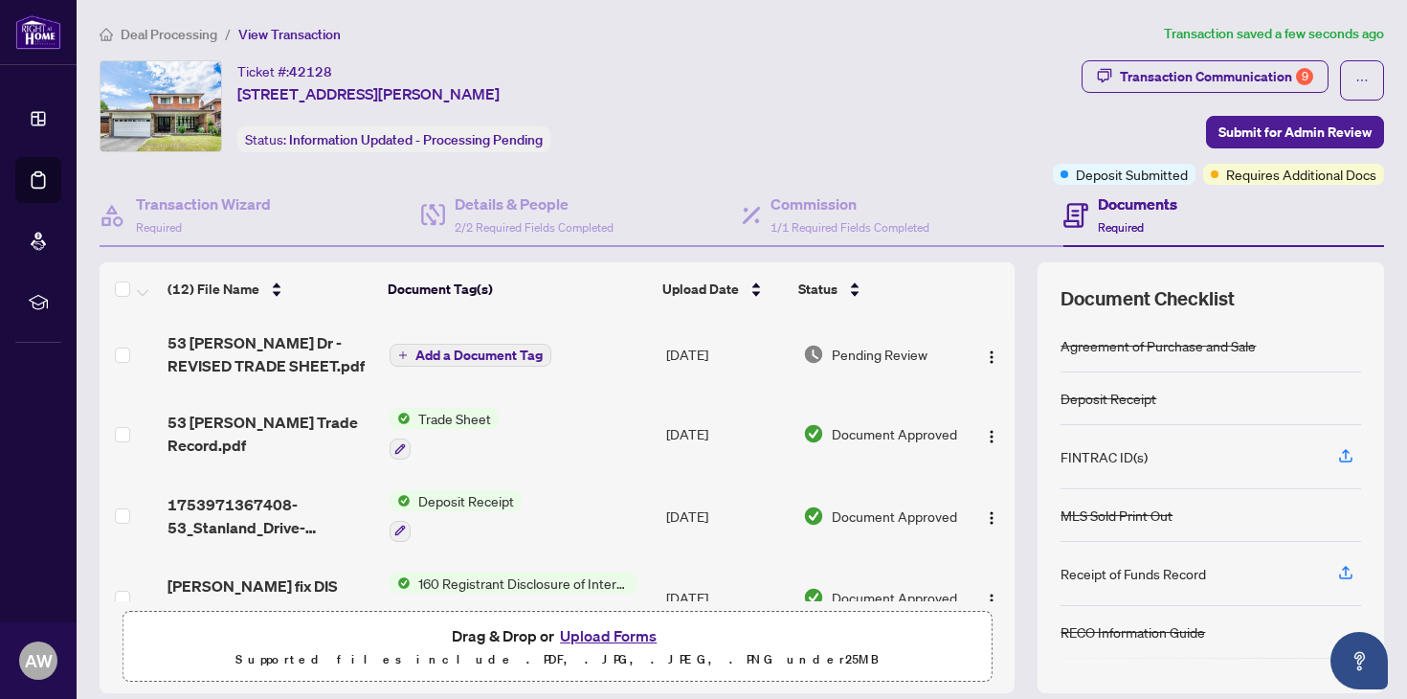
scroll to position [0, 0]
click at [593, 635] on button "Upload Forms" at bounding box center [608, 635] width 108 height 25
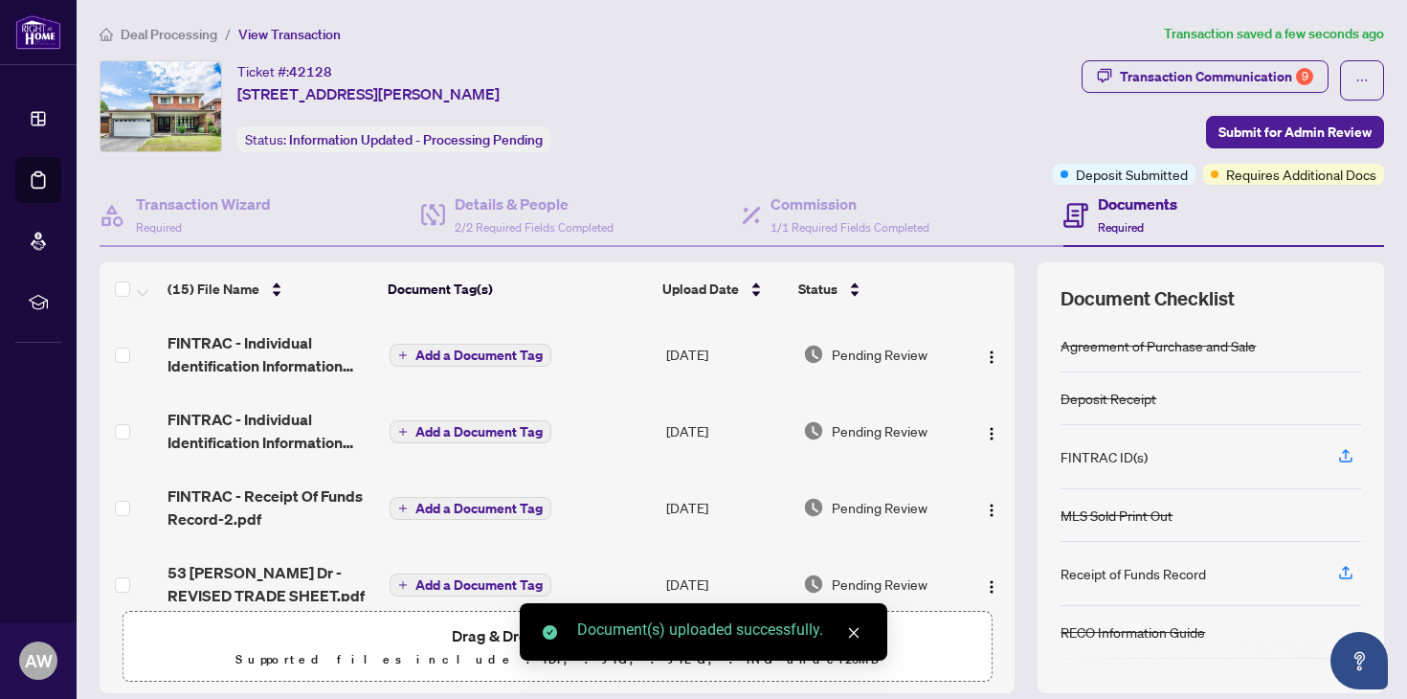
click at [421, 355] on span "Add a Document Tag" at bounding box center [478, 354] width 127 height 13
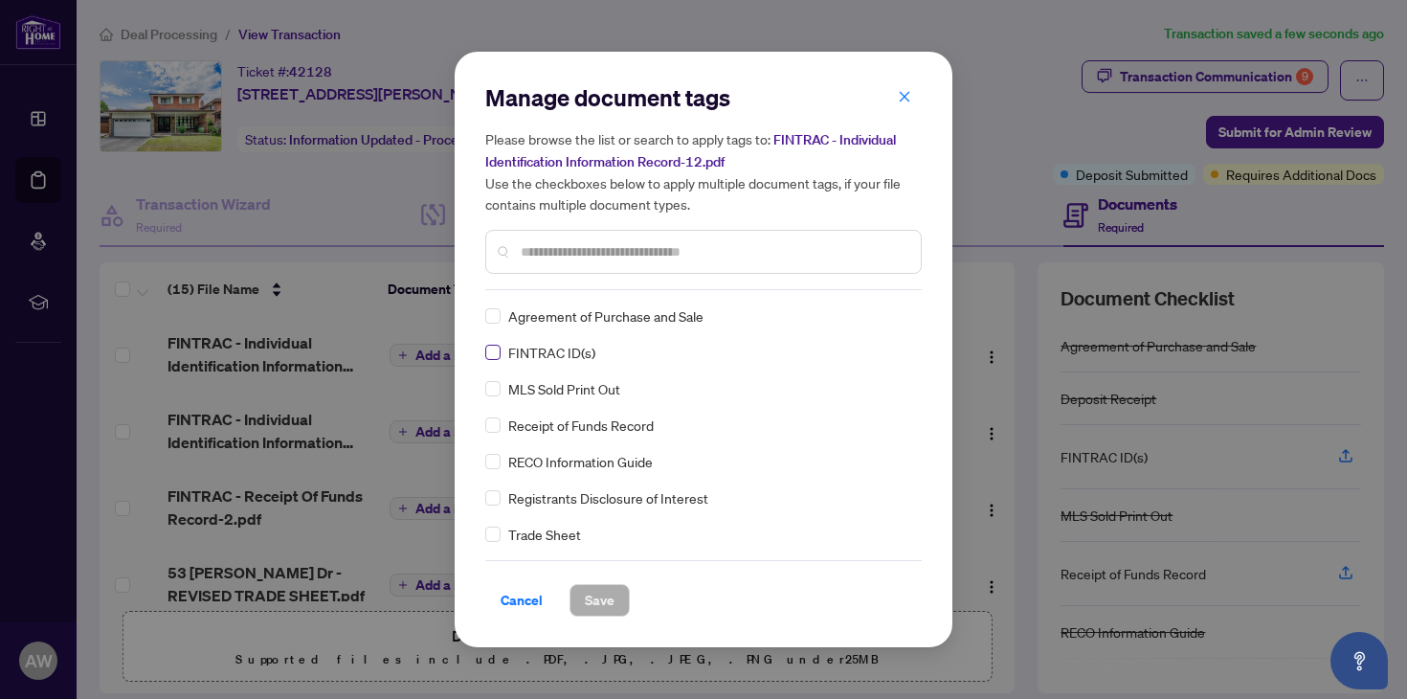
click at [487, 355] on span at bounding box center [492, 352] width 15 height 15
click at [609, 607] on span "Save" at bounding box center [600, 600] width 30 height 31
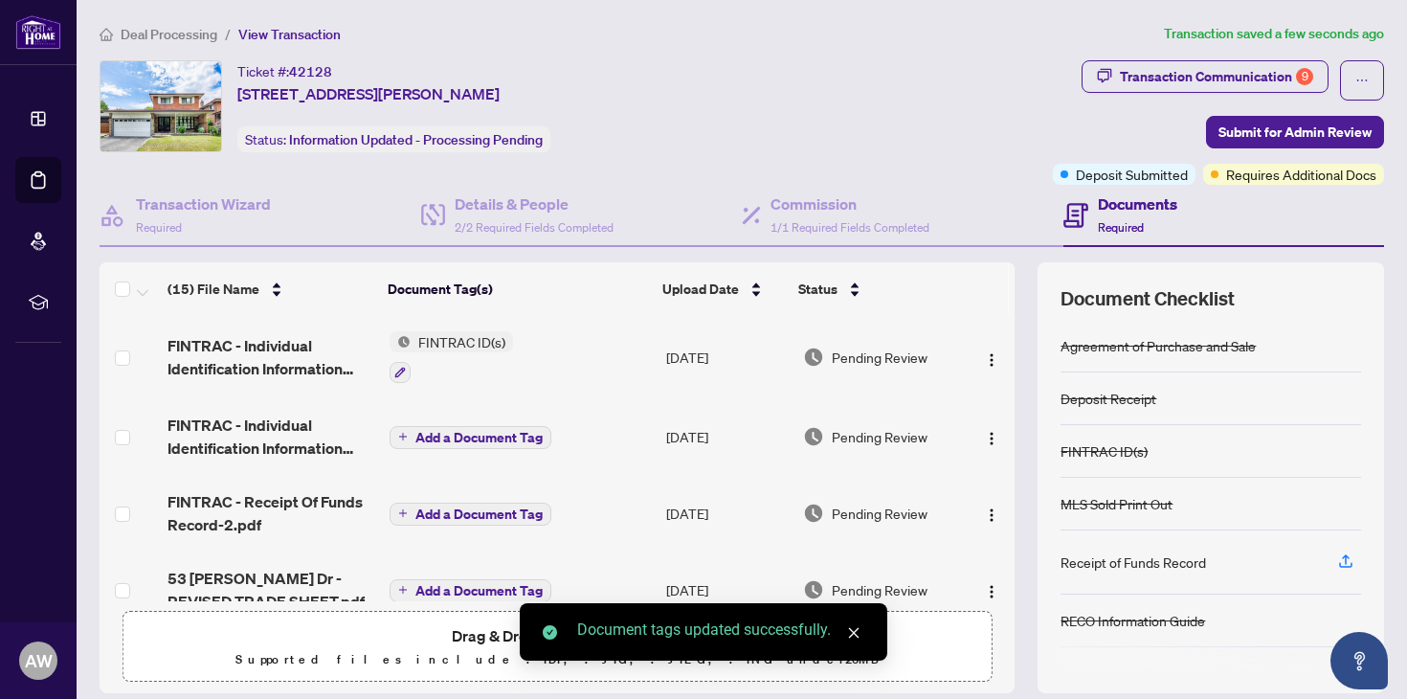
click at [440, 436] on span "Add a Document Tag" at bounding box center [478, 437] width 127 height 13
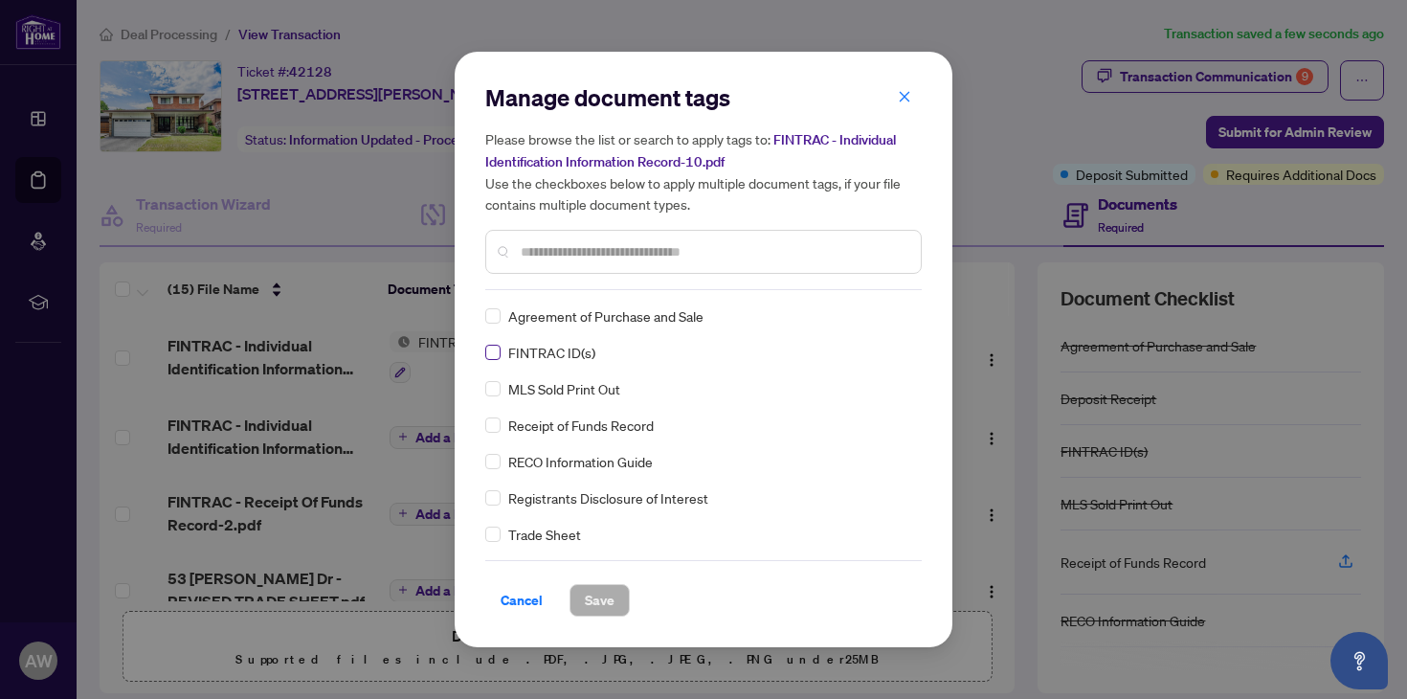
click at [493, 342] on label at bounding box center [492, 352] width 15 height 21
click at [594, 587] on span "Save" at bounding box center [600, 600] width 30 height 31
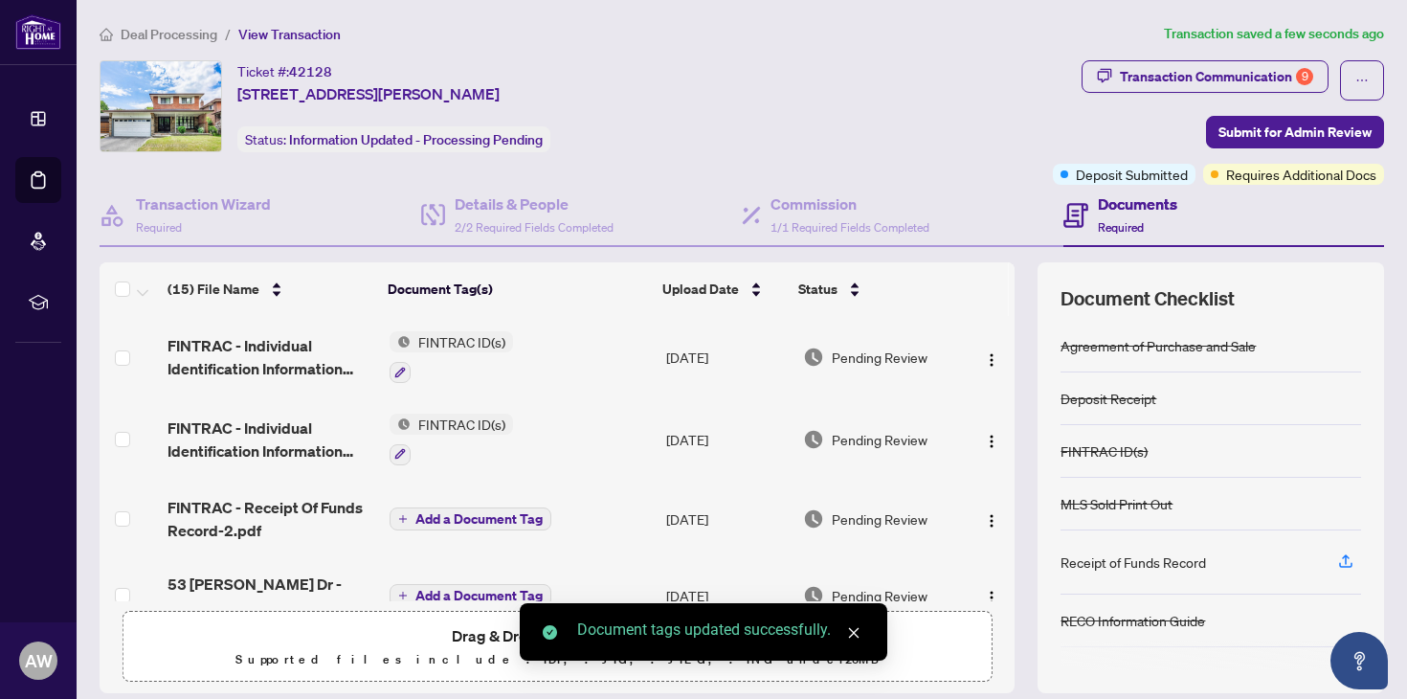
click at [425, 513] on span "Add a Document Tag" at bounding box center [478, 518] width 127 height 13
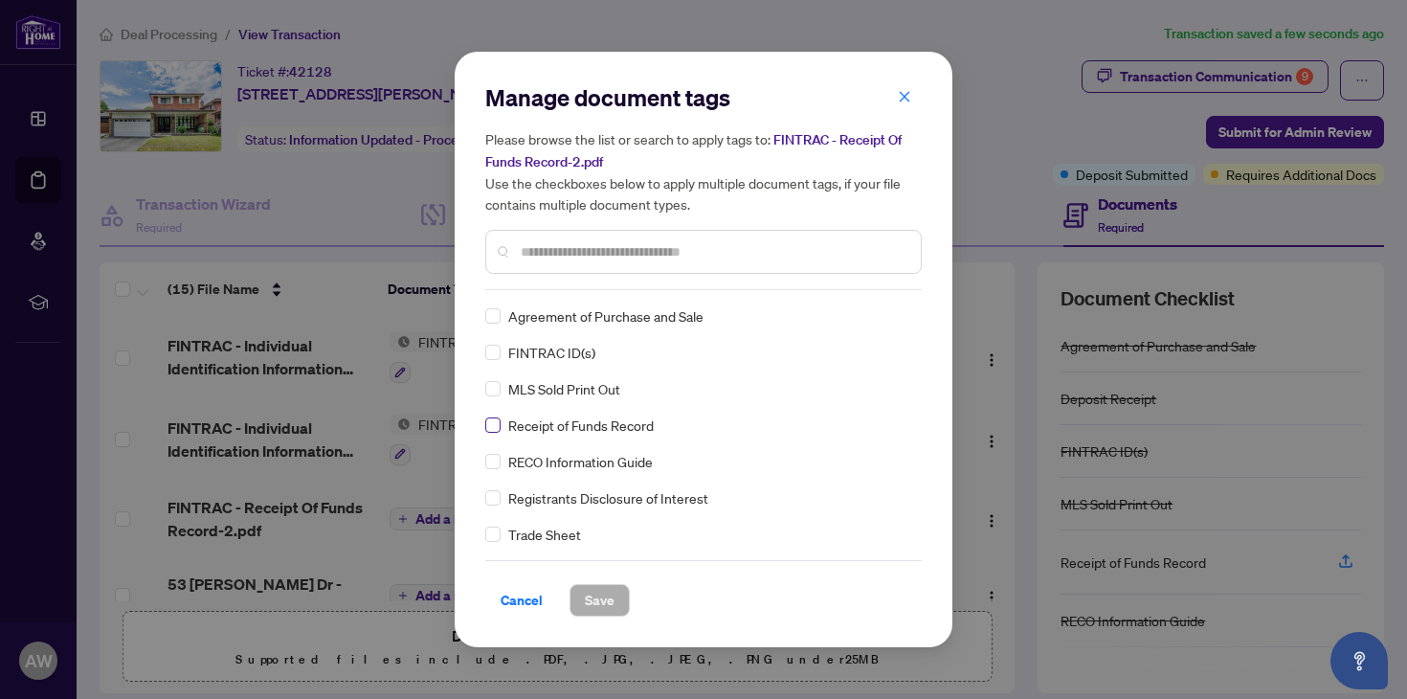
click at [499, 426] on span at bounding box center [492, 424] width 15 height 15
click at [606, 605] on span "Save" at bounding box center [600, 600] width 30 height 31
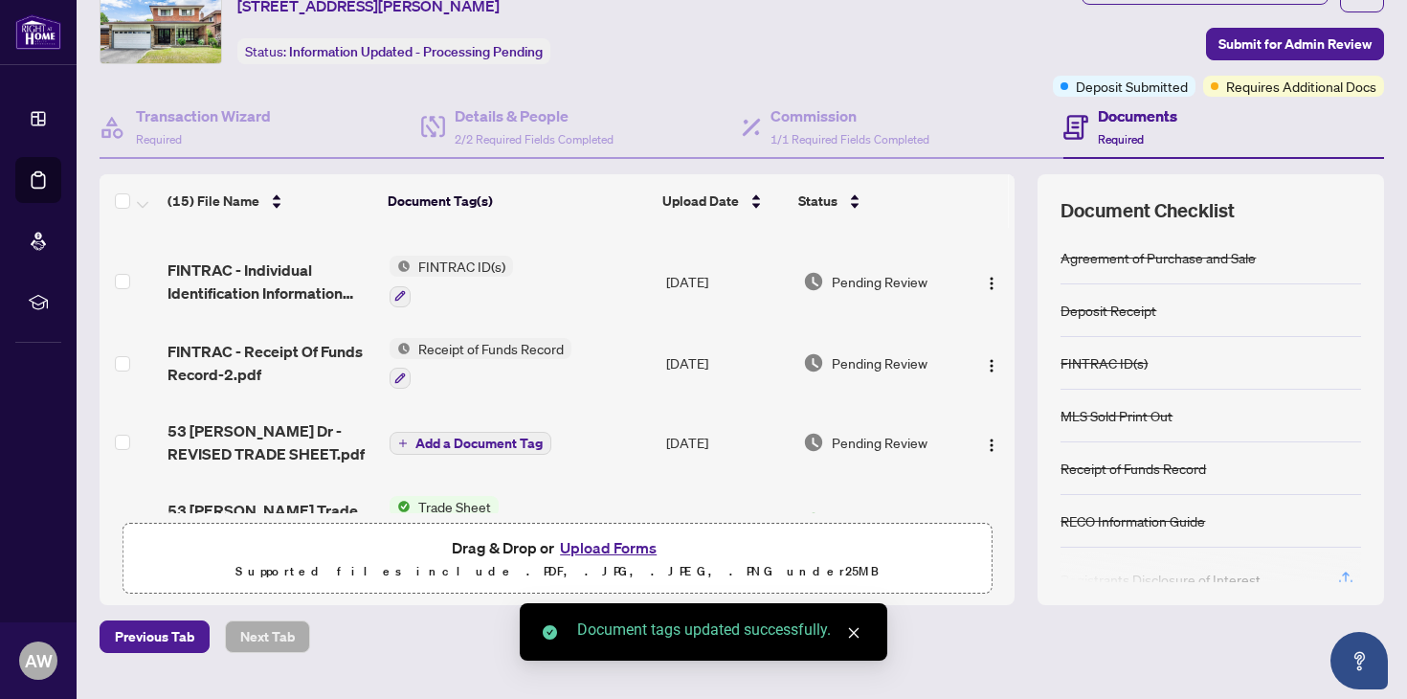
scroll to position [93, 0]
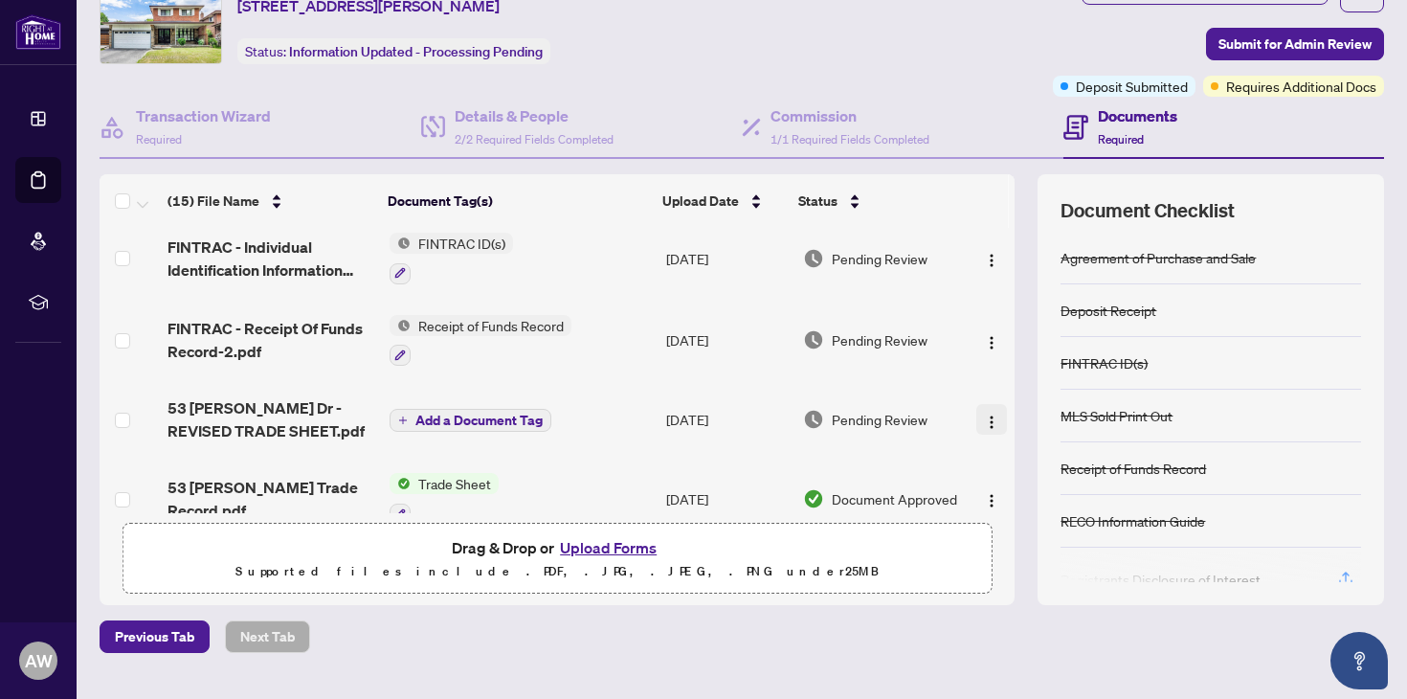
click at [984, 423] on img "button" at bounding box center [991, 421] width 15 height 15
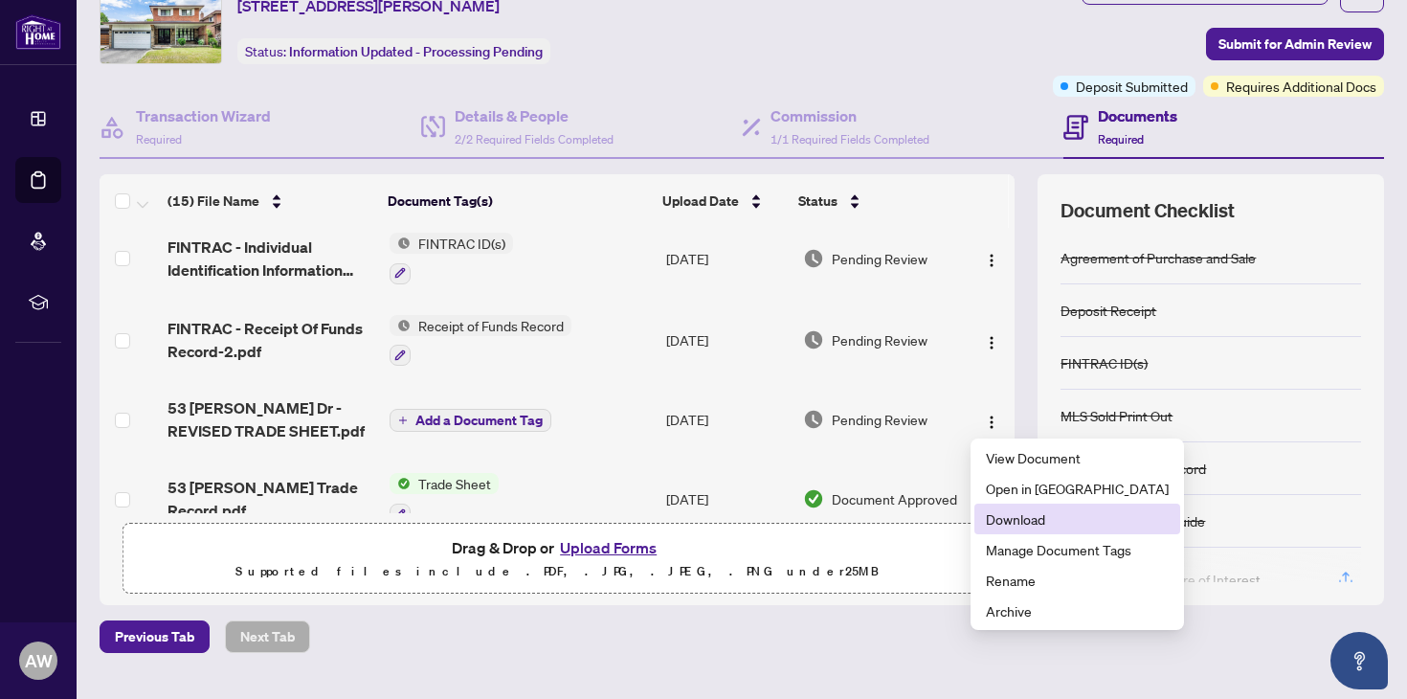
click at [1012, 517] on span "Download" at bounding box center [1077, 518] width 183 height 21
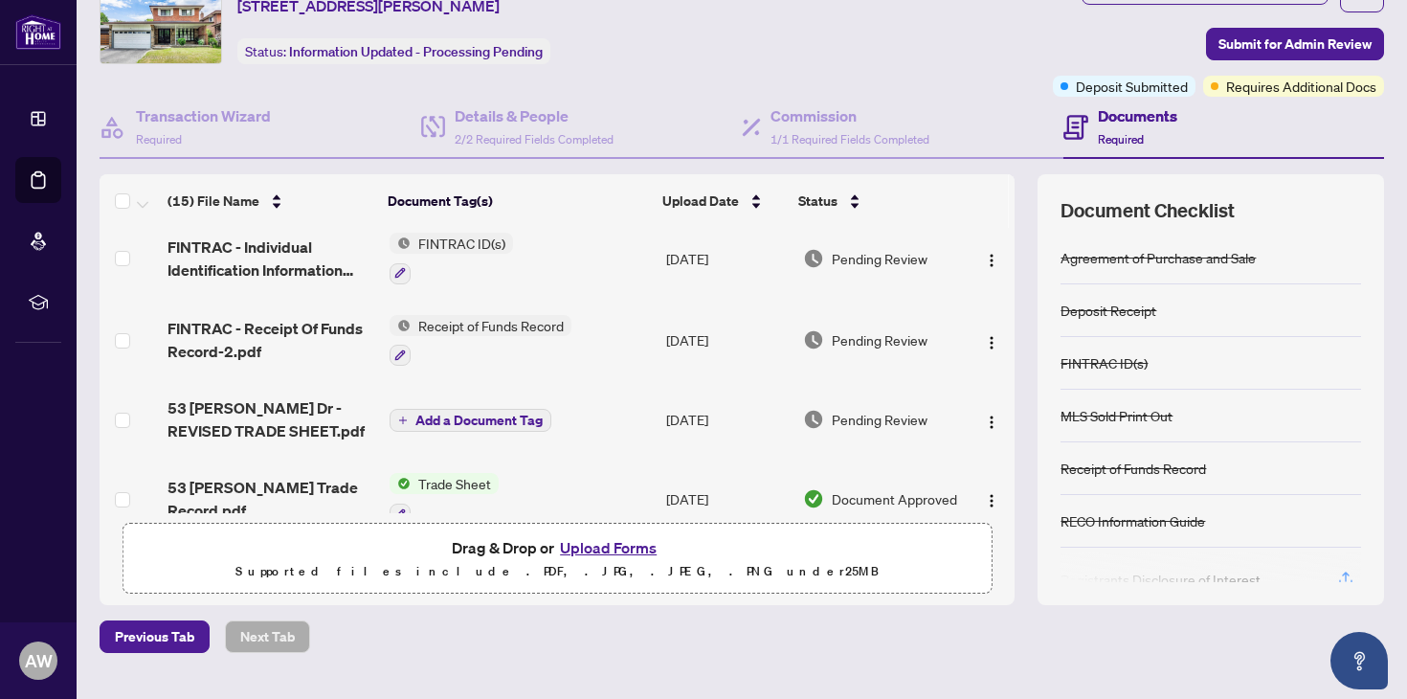
click at [606, 549] on button "Upload Forms" at bounding box center [608, 547] width 108 height 25
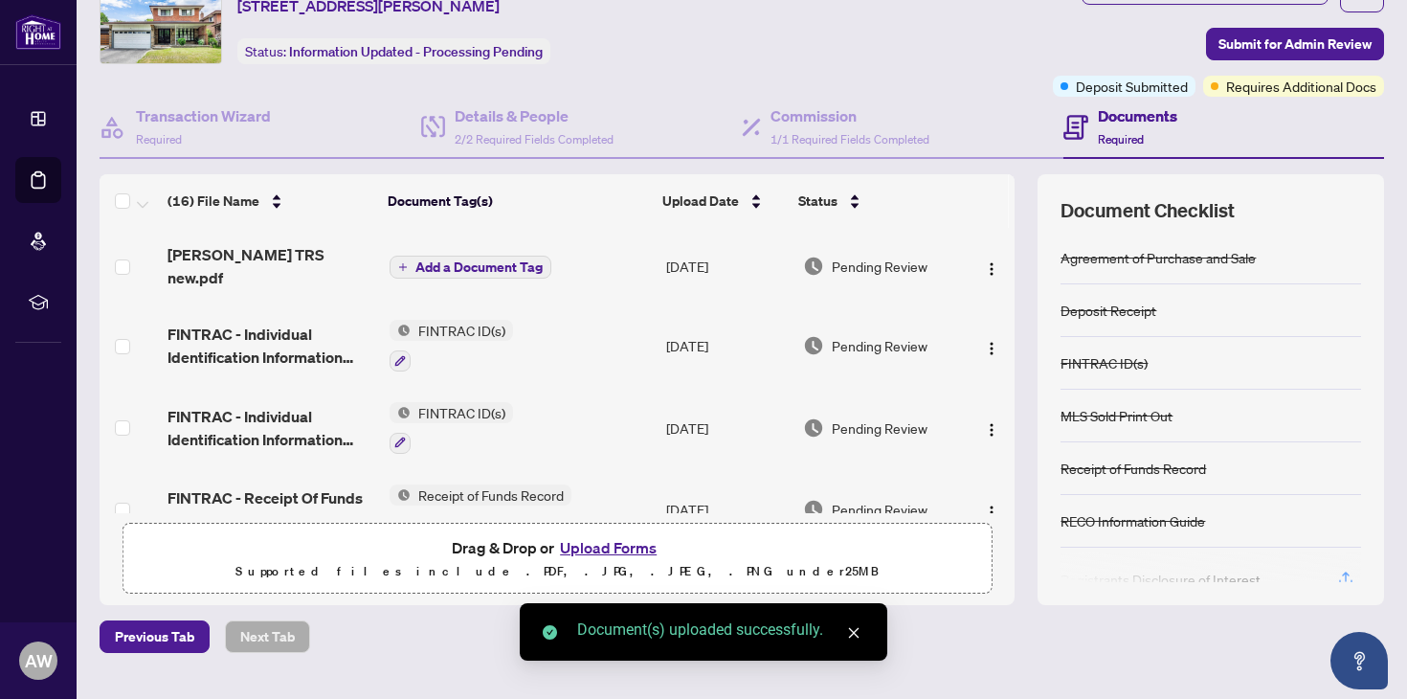
scroll to position [0, 0]
click at [438, 260] on span "Add a Document Tag" at bounding box center [478, 266] width 127 height 13
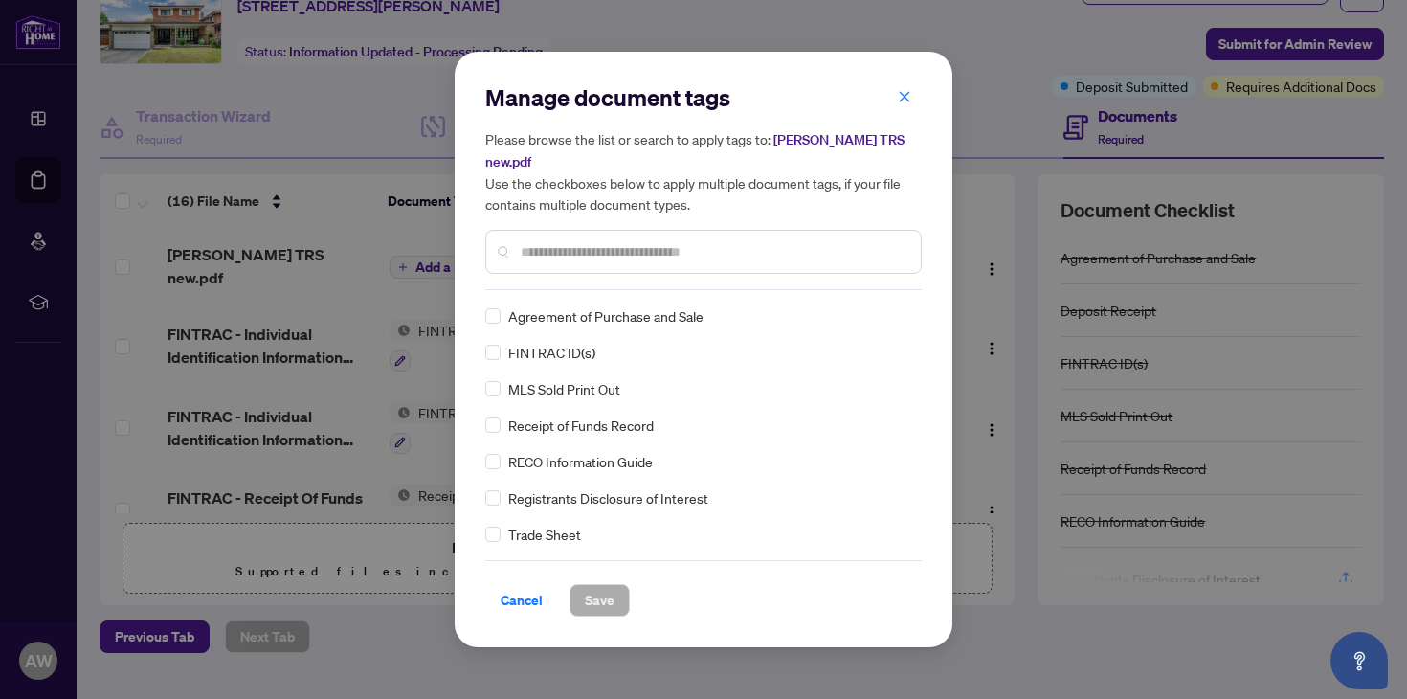
click at [628, 249] on input "text" at bounding box center [713, 251] width 385 height 21
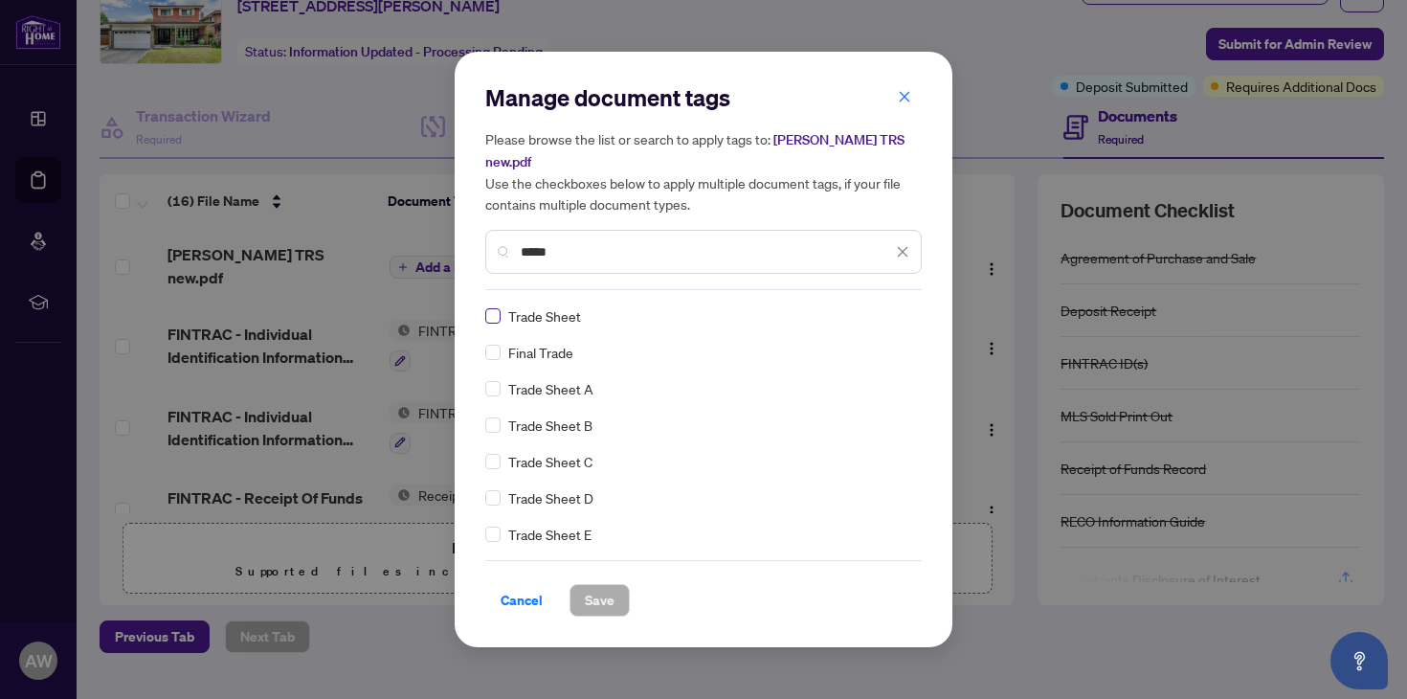
type input "*****"
click at [605, 585] on span "Save" at bounding box center [600, 600] width 30 height 31
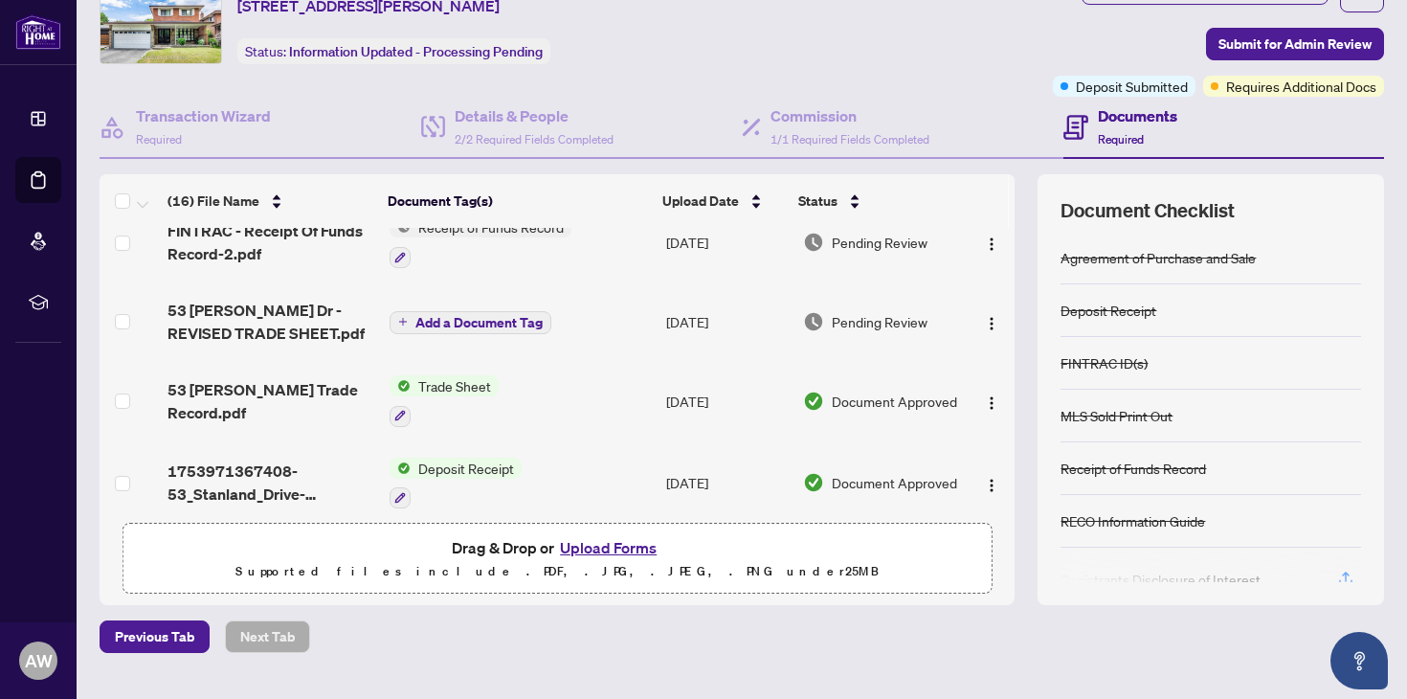
scroll to position [251, 0]
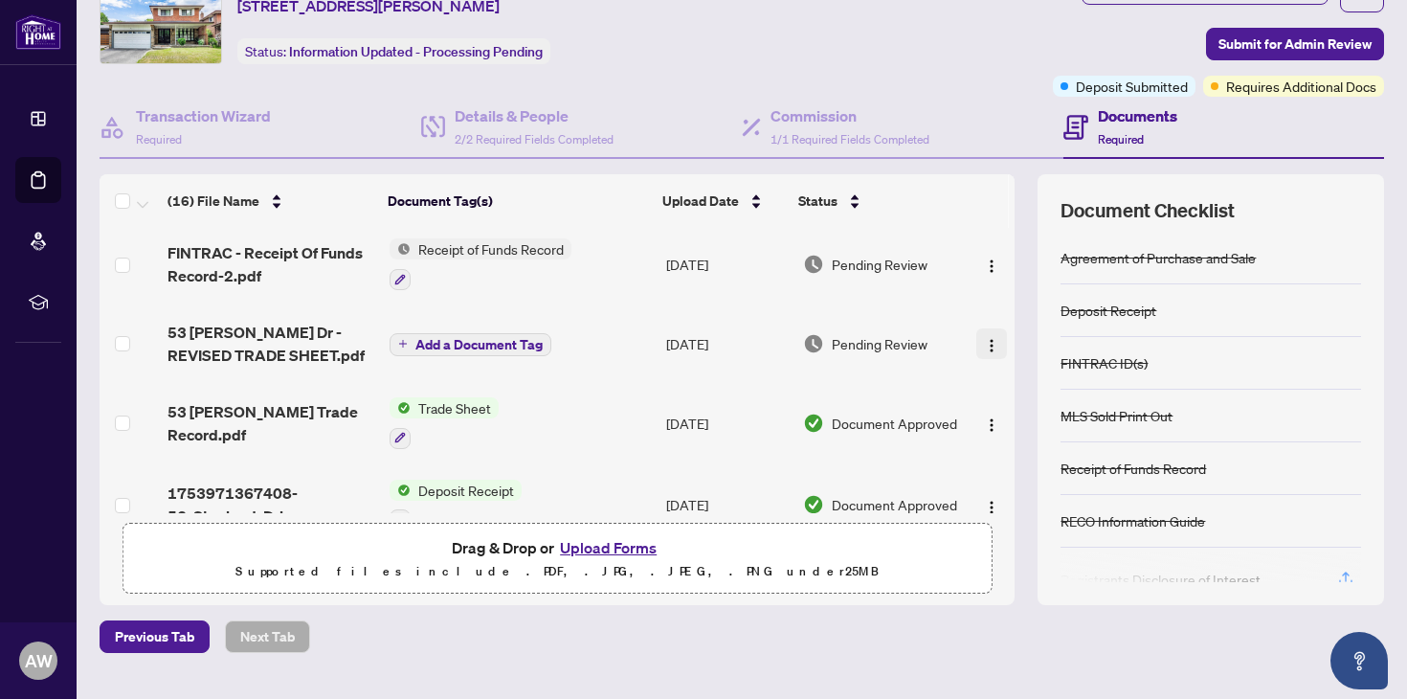
click at [985, 345] on img "button" at bounding box center [991, 345] width 15 height 15
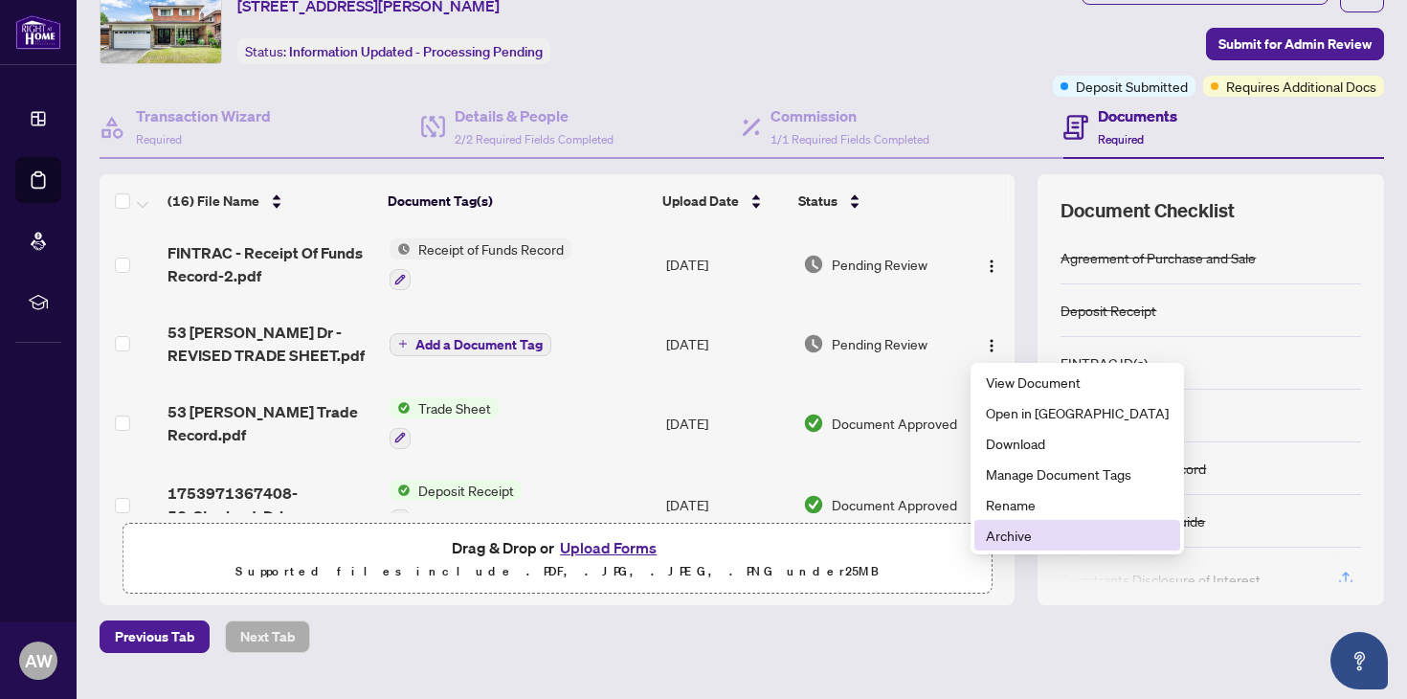
click at [1035, 535] on span "Archive" at bounding box center [1077, 534] width 183 height 21
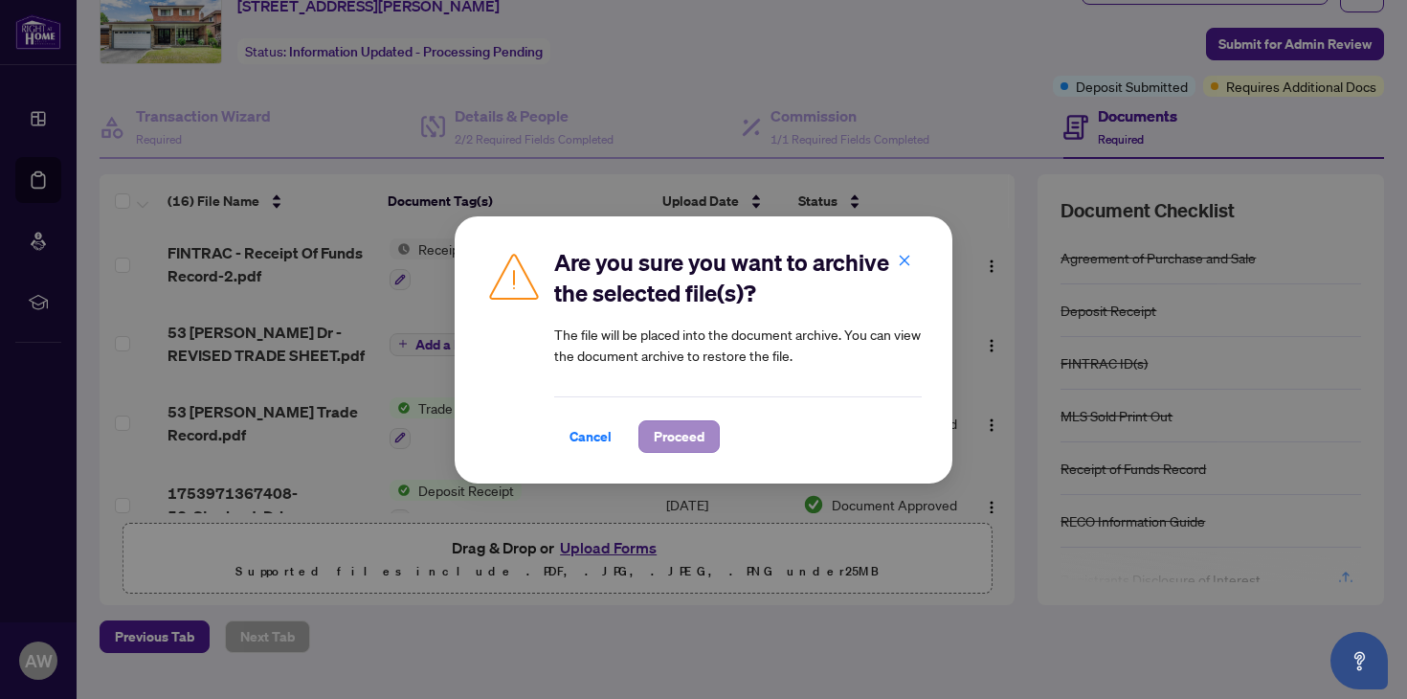
click at [680, 450] on span "Proceed" at bounding box center [679, 436] width 51 height 31
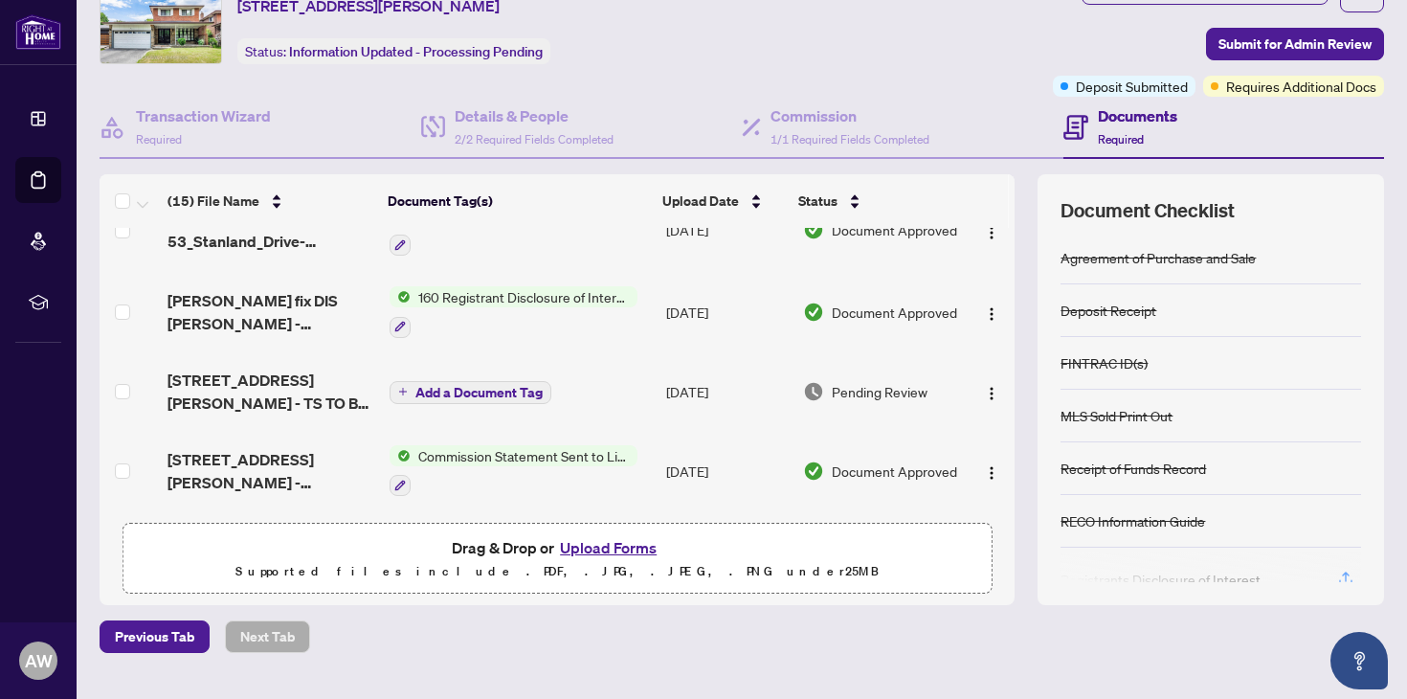
scroll to position [457, 0]
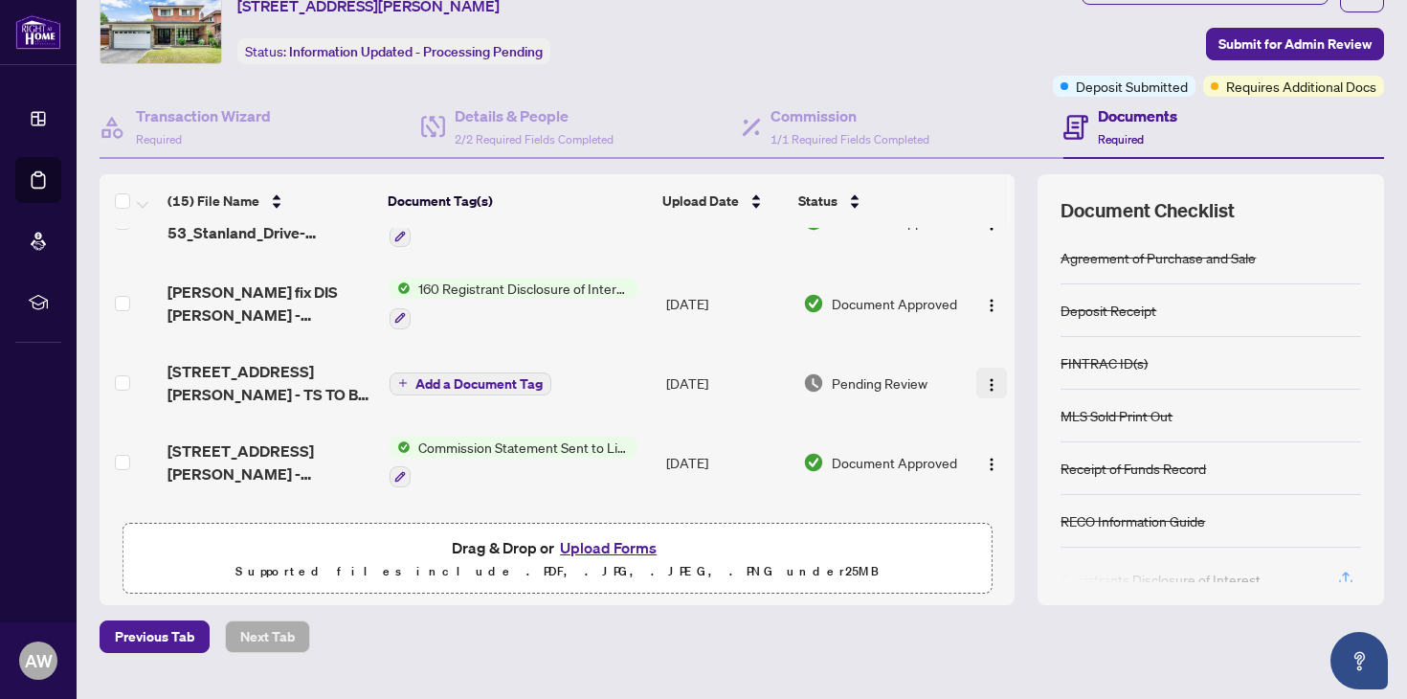
click at [984, 389] on img "button" at bounding box center [991, 384] width 15 height 15
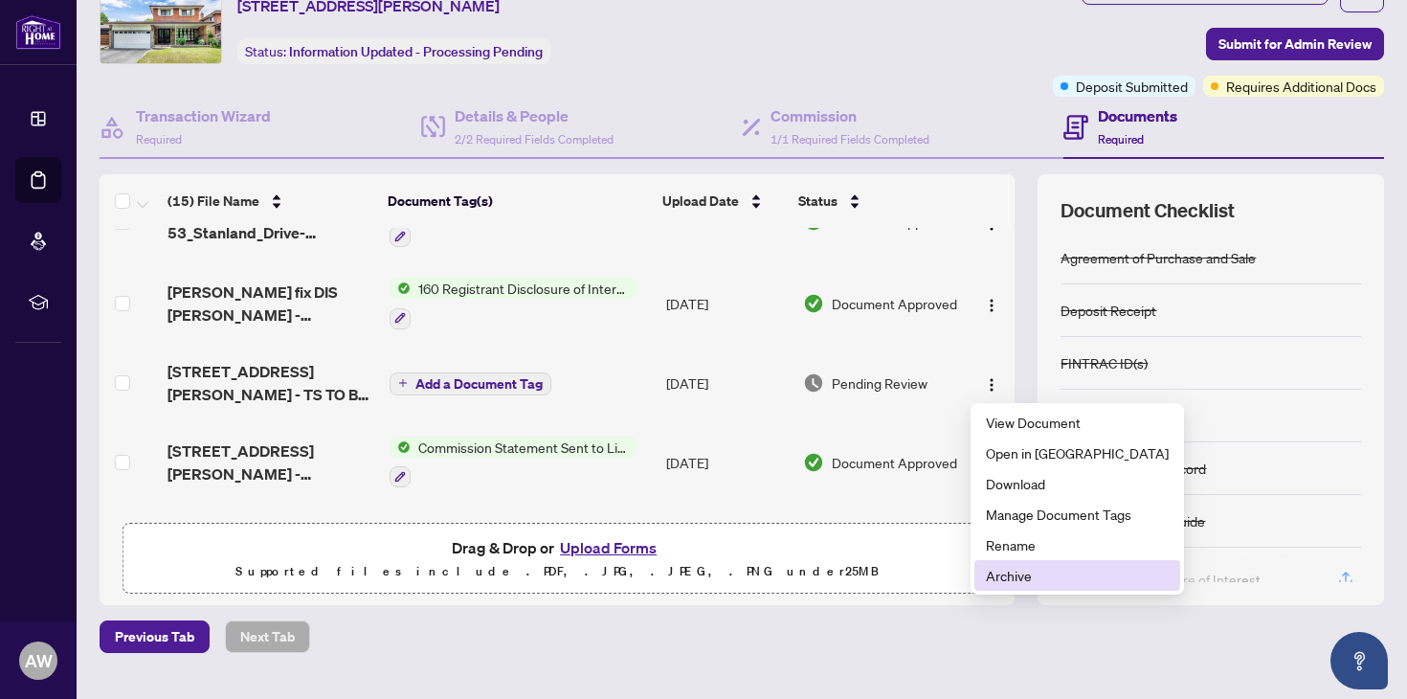
click at [1005, 575] on span "Archive" at bounding box center [1077, 575] width 183 height 21
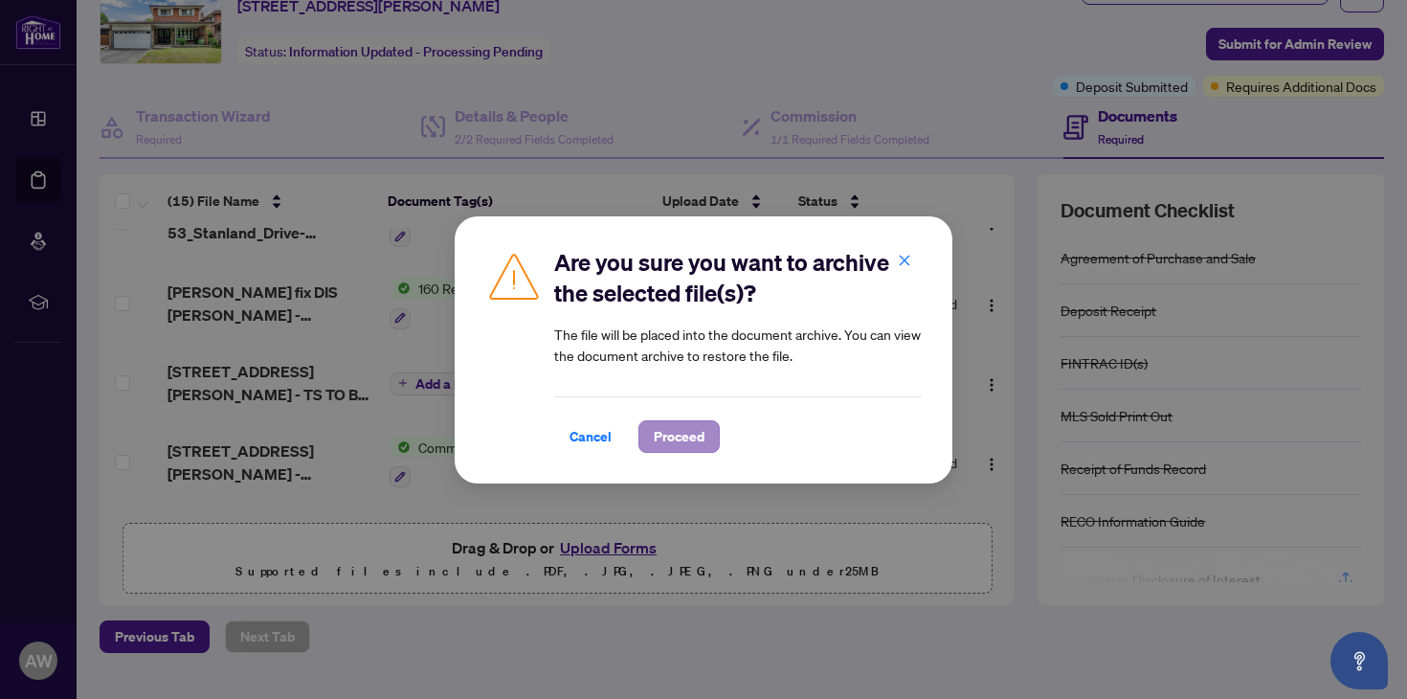
click at [694, 434] on span "Proceed" at bounding box center [679, 436] width 51 height 31
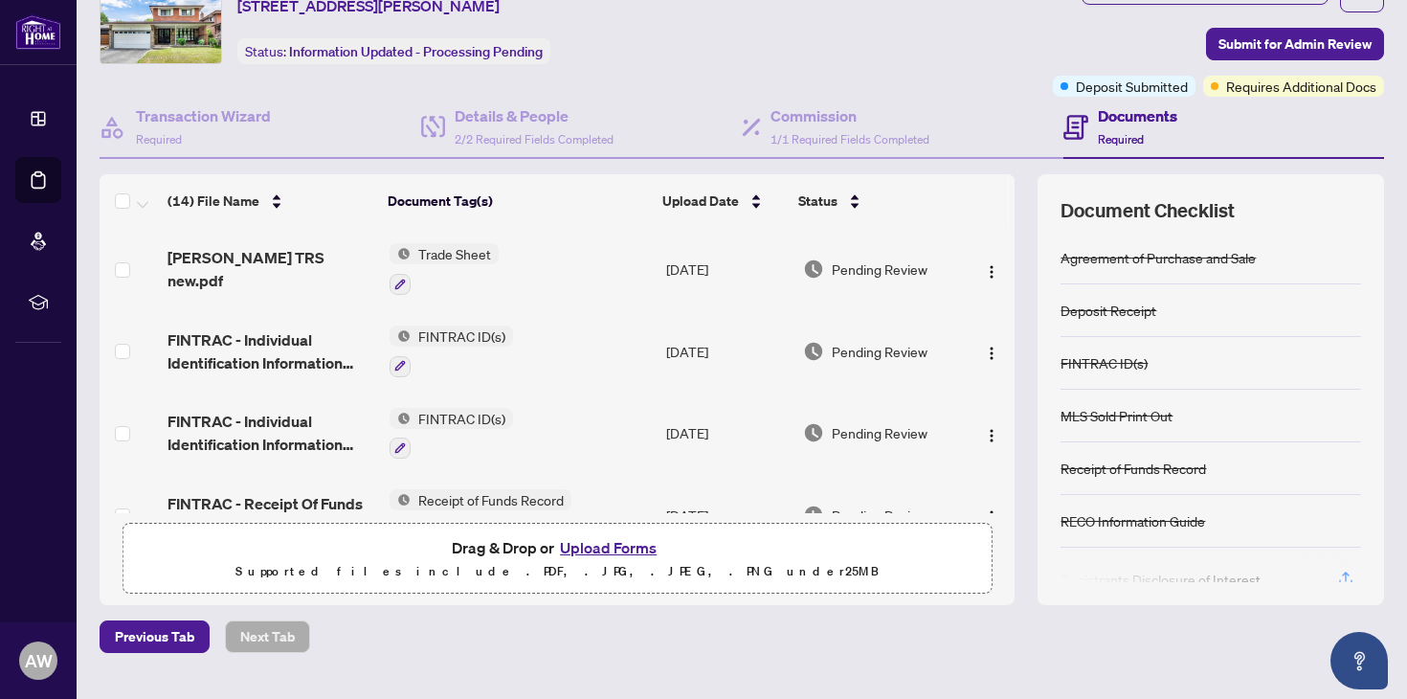
scroll to position [0, 0]
click at [1364, 41] on span "Submit for Admin Review" at bounding box center [1294, 44] width 153 height 31
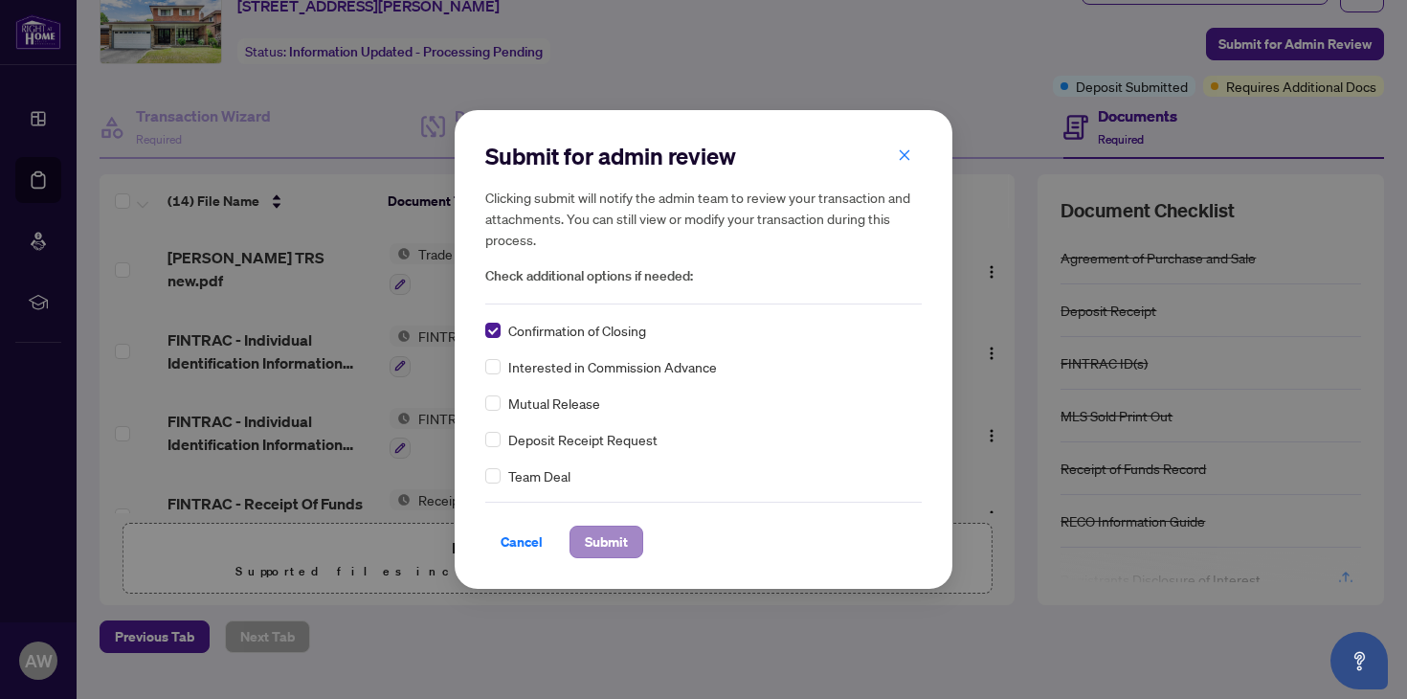
click at [628, 532] on span "Submit" at bounding box center [606, 541] width 43 height 31
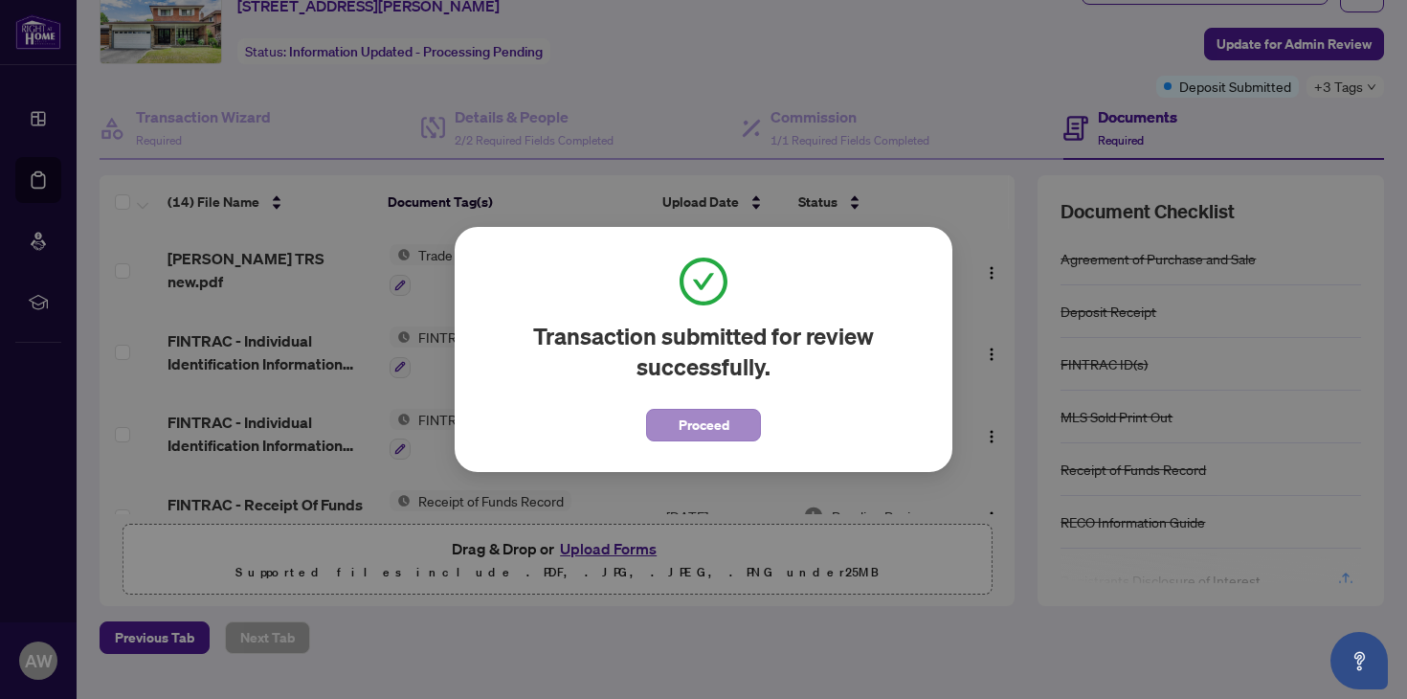
click at [714, 424] on span "Proceed" at bounding box center [703, 425] width 51 height 31
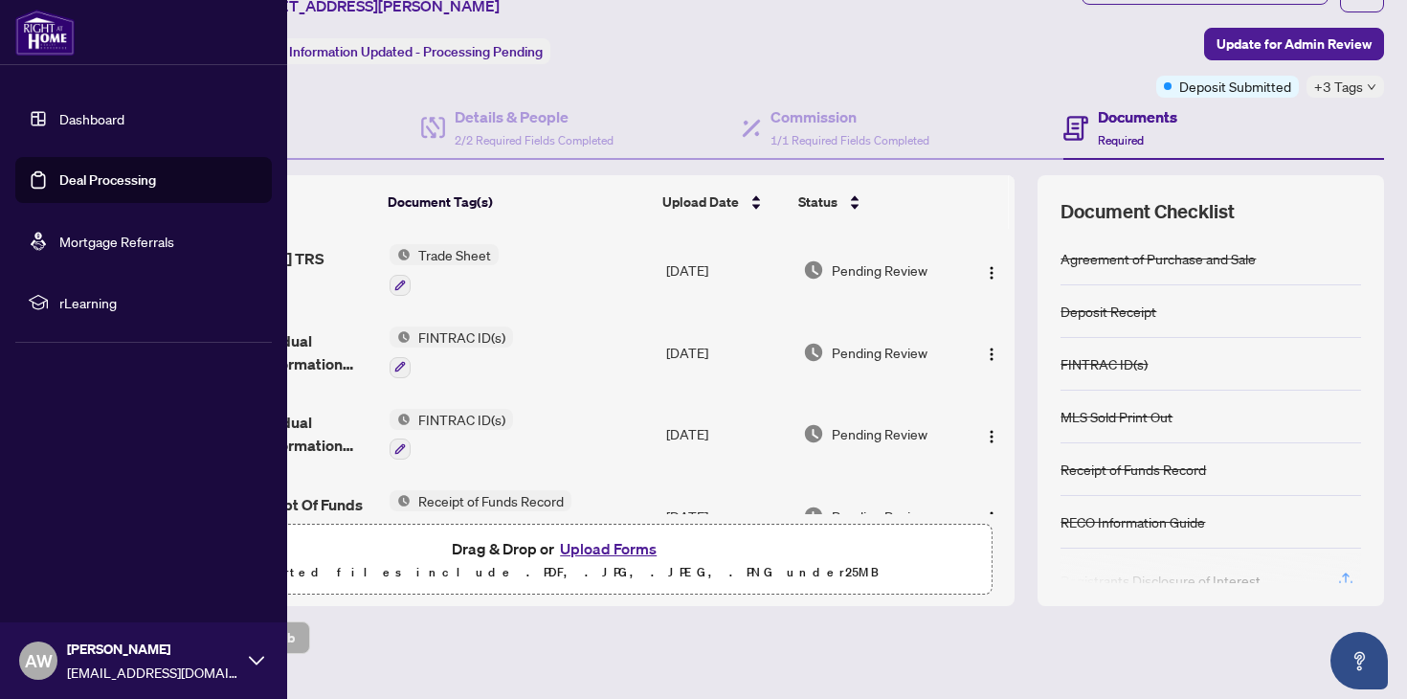
click at [89, 188] on link "Deal Processing" at bounding box center [107, 179] width 97 height 17
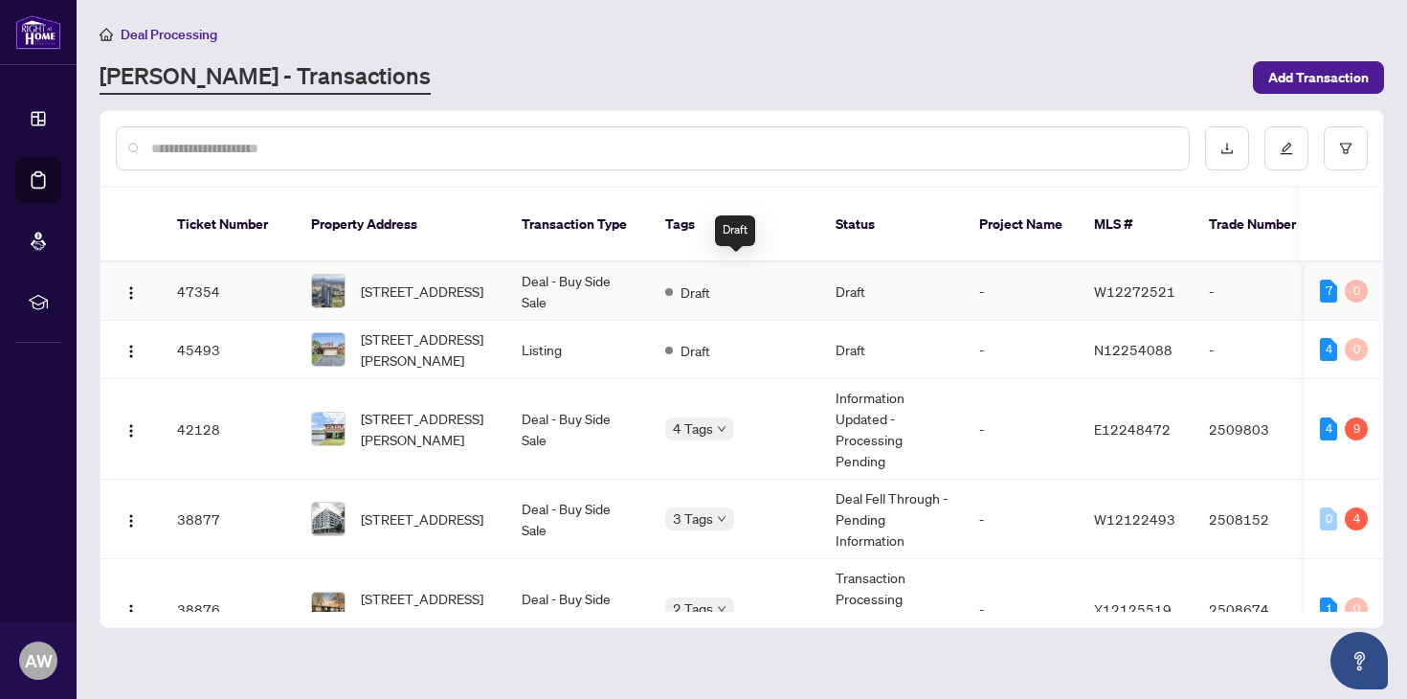
click at [710, 279] on div "Draft" at bounding box center [687, 290] width 45 height 23
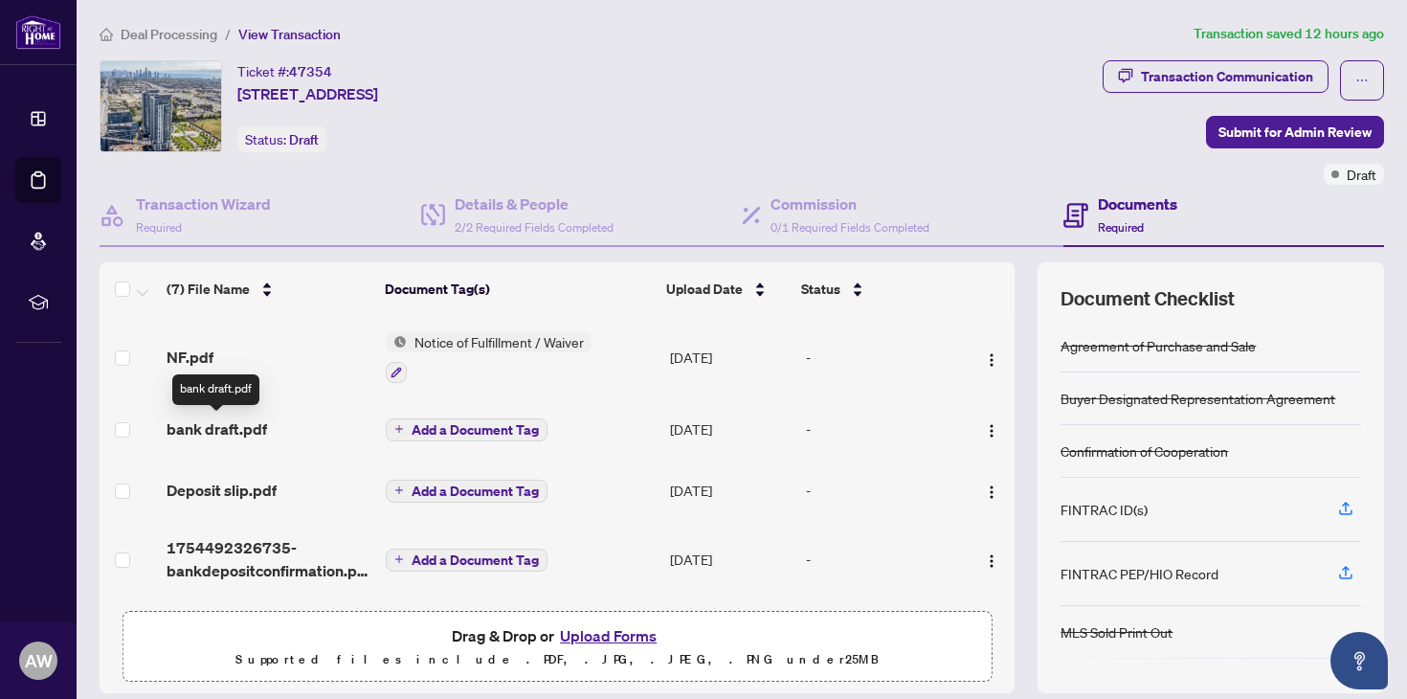
click at [226, 426] on span "bank draft.pdf" at bounding box center [217, 428] width 100 height 23
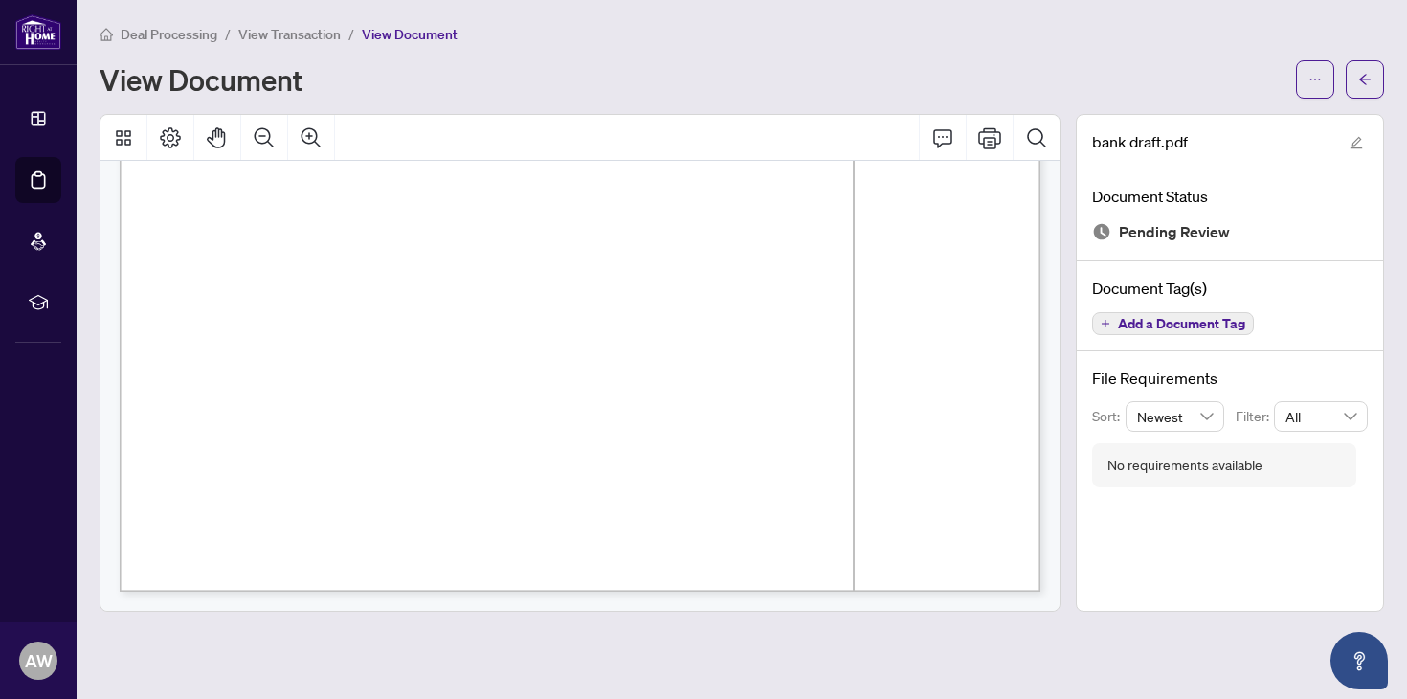
scroll to position [780, 0]
click at [1368, 90] on span "button" at bounding box center [1364, 79] width 13 height 31
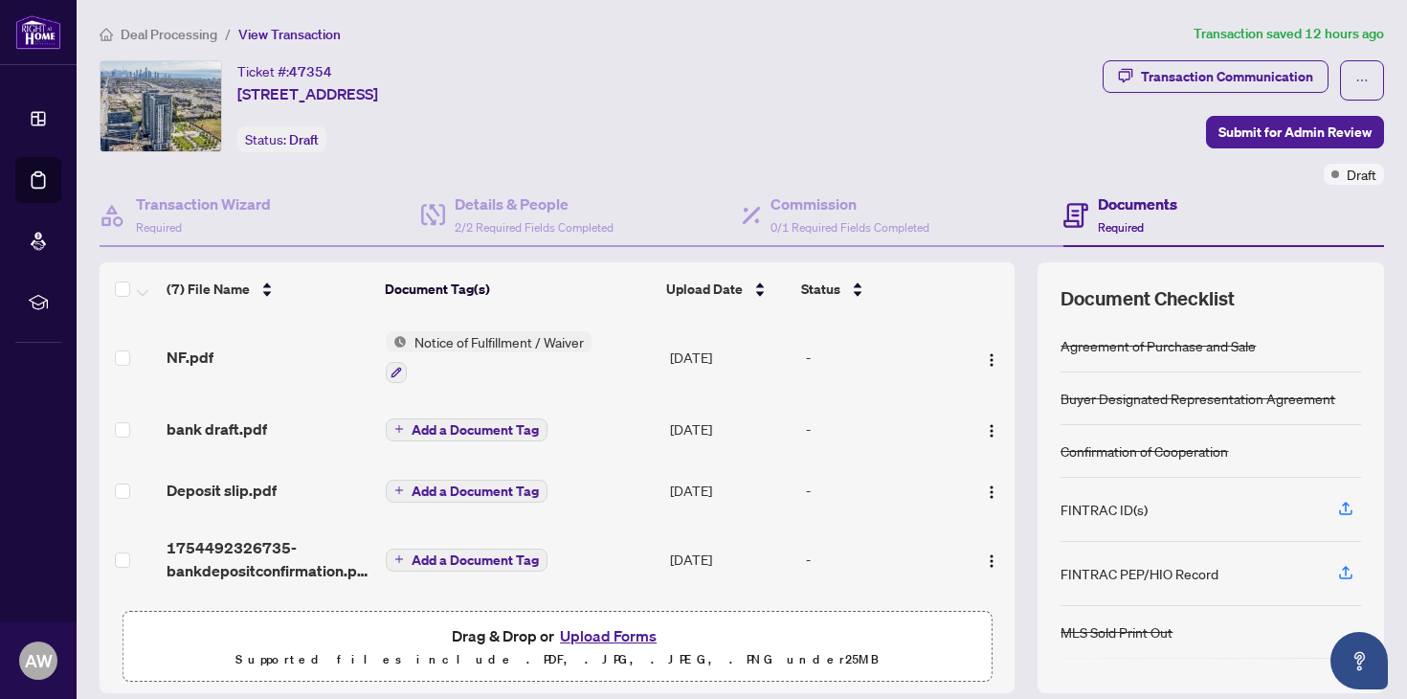
click at [478, 488] on span "Add a Document Tag" at bounding box center [474, 490] width 127 height 13
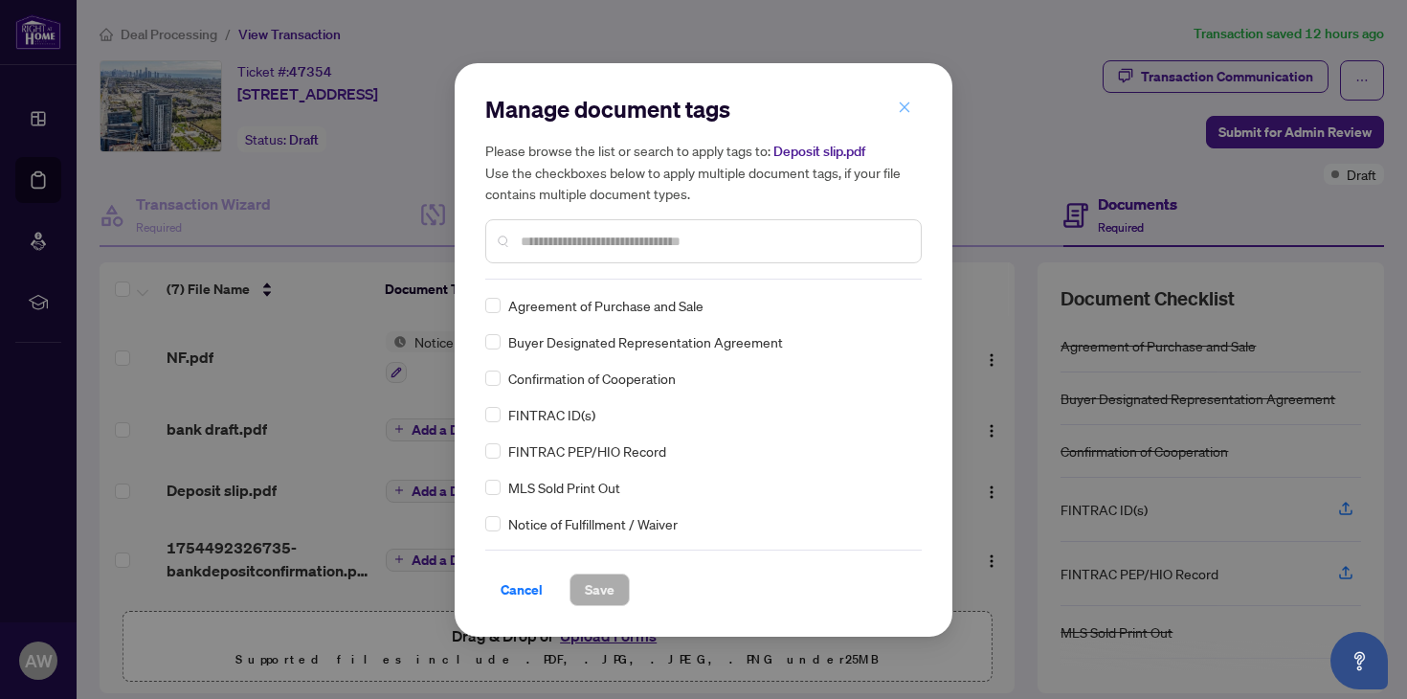
click at [907, 142] on h5 "Please browse the list or search to apply tags to: Deposit slip.pdf Use the che…" at bounding box center [703, 172] width 436 height 64
click at [901, 104] on icon "close" at bounding box center [904, 106] width 13 height 13
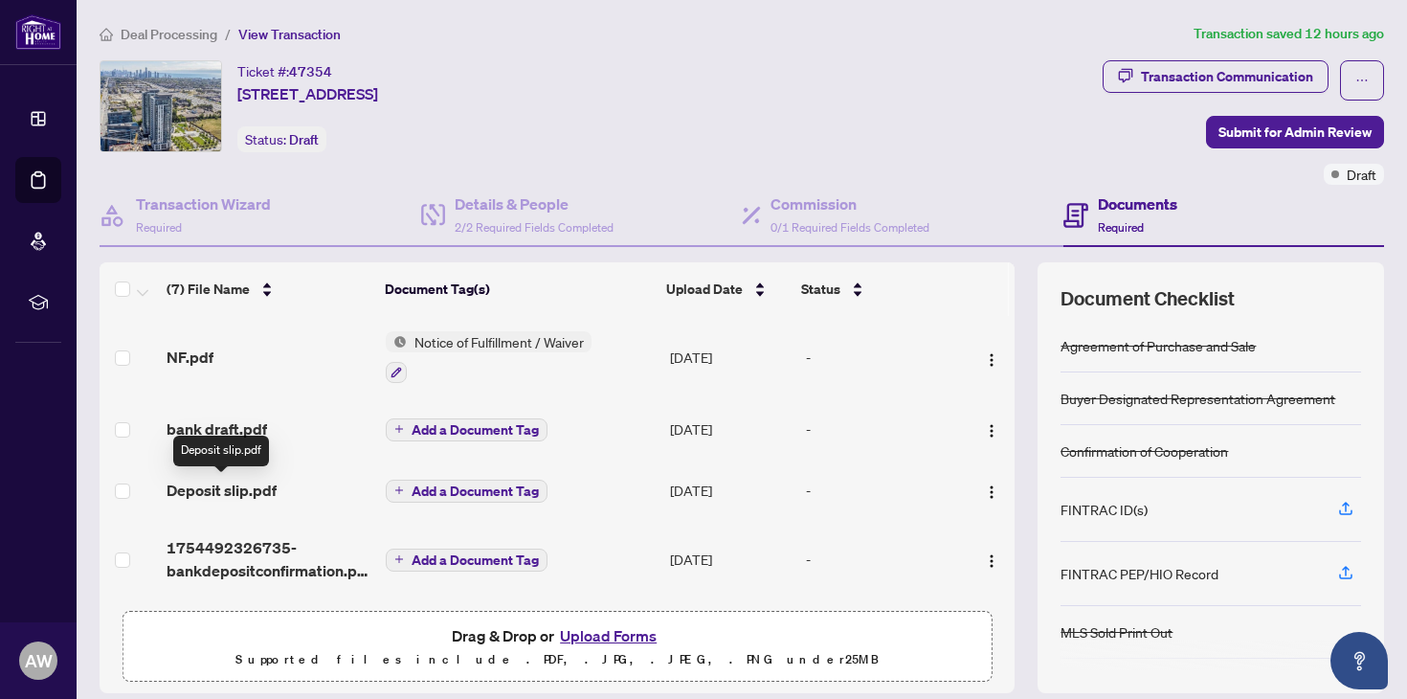
click at [249, 485] on span "Deposit slip.pdf" at bounding box center [222, 489] width 110 height 23
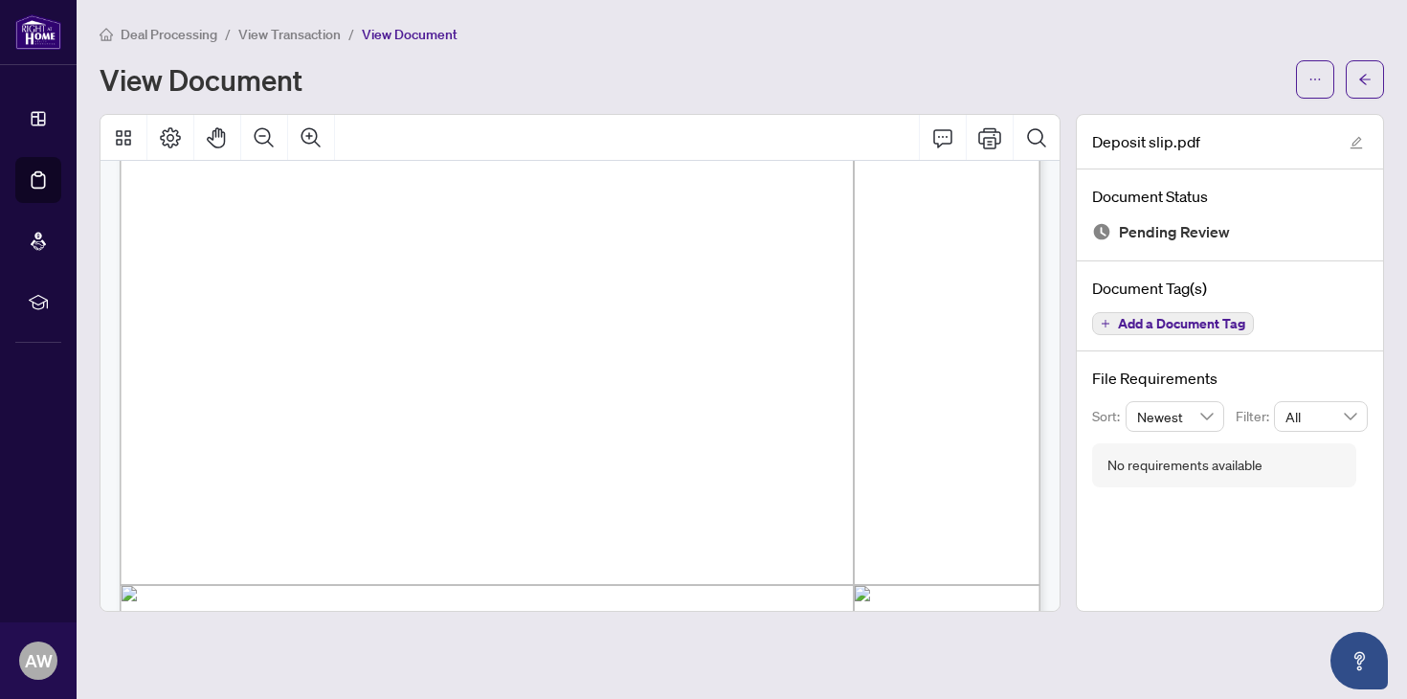
scroll to position [288, 0]
click at [1355, 69] on button "button" at bounding box center [1364, 79] width 38 height 38
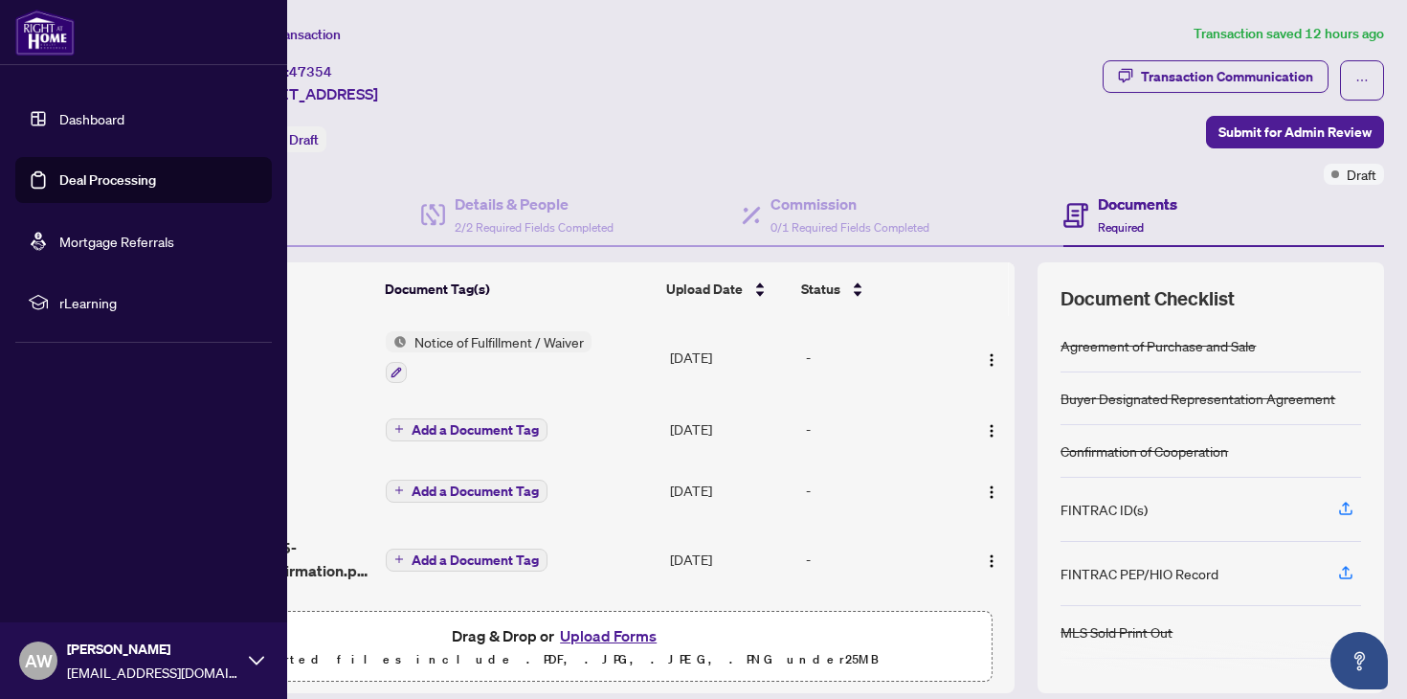
click at [59, 178] on link "Deal Processing" at bounding box center [107, 179] width 97 height 17
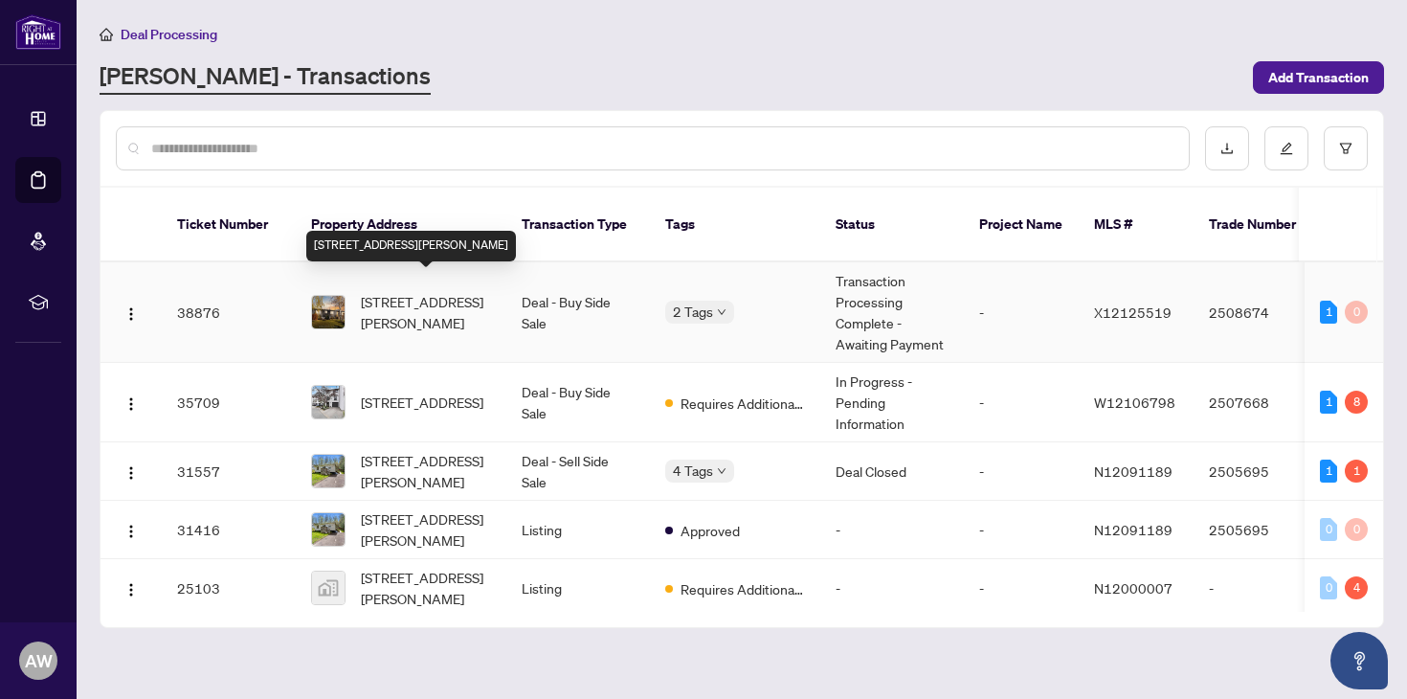
scroll to position [307, 0]
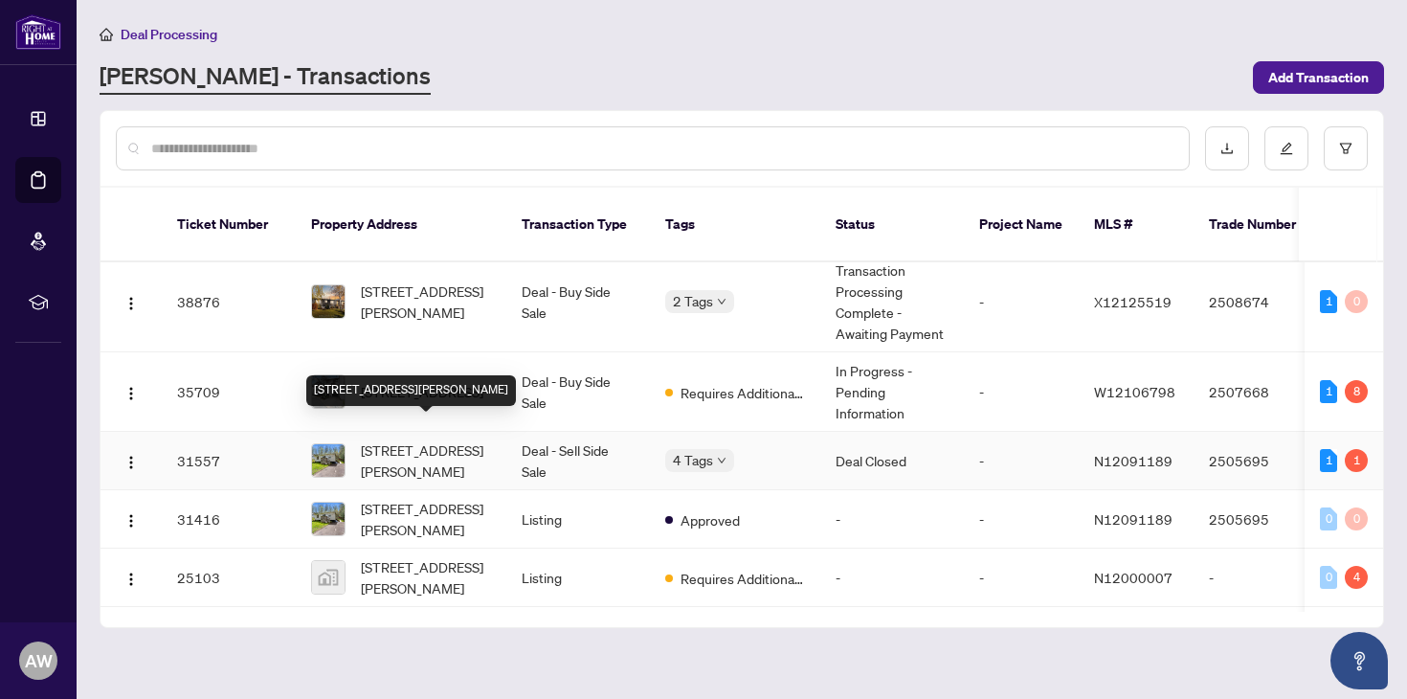
click at [446, 450] on span "[STREET_ADDRESS][PERSON_NAME]" at bounding box center [426, 460] width 130 height 42
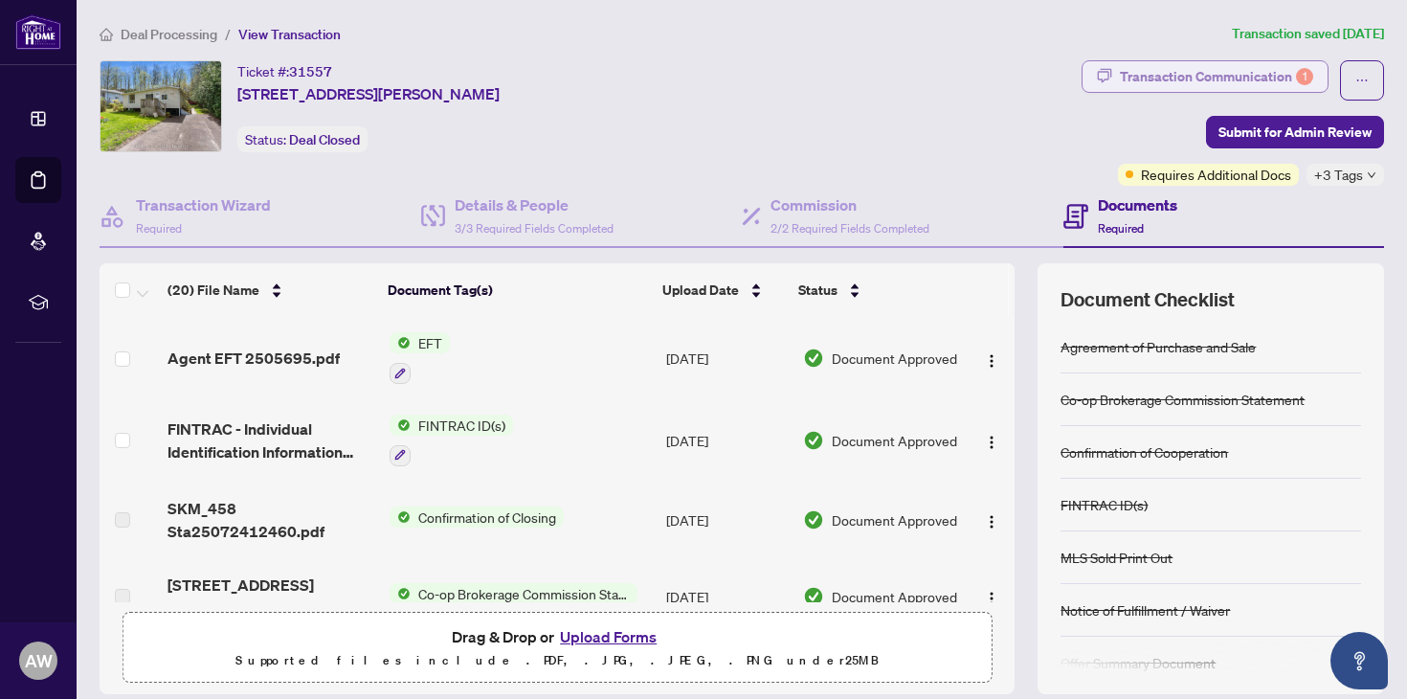
click at [1242, 73] on div "Transaction Communication 1" at bounding box center [1216, 76] width 193 height 31
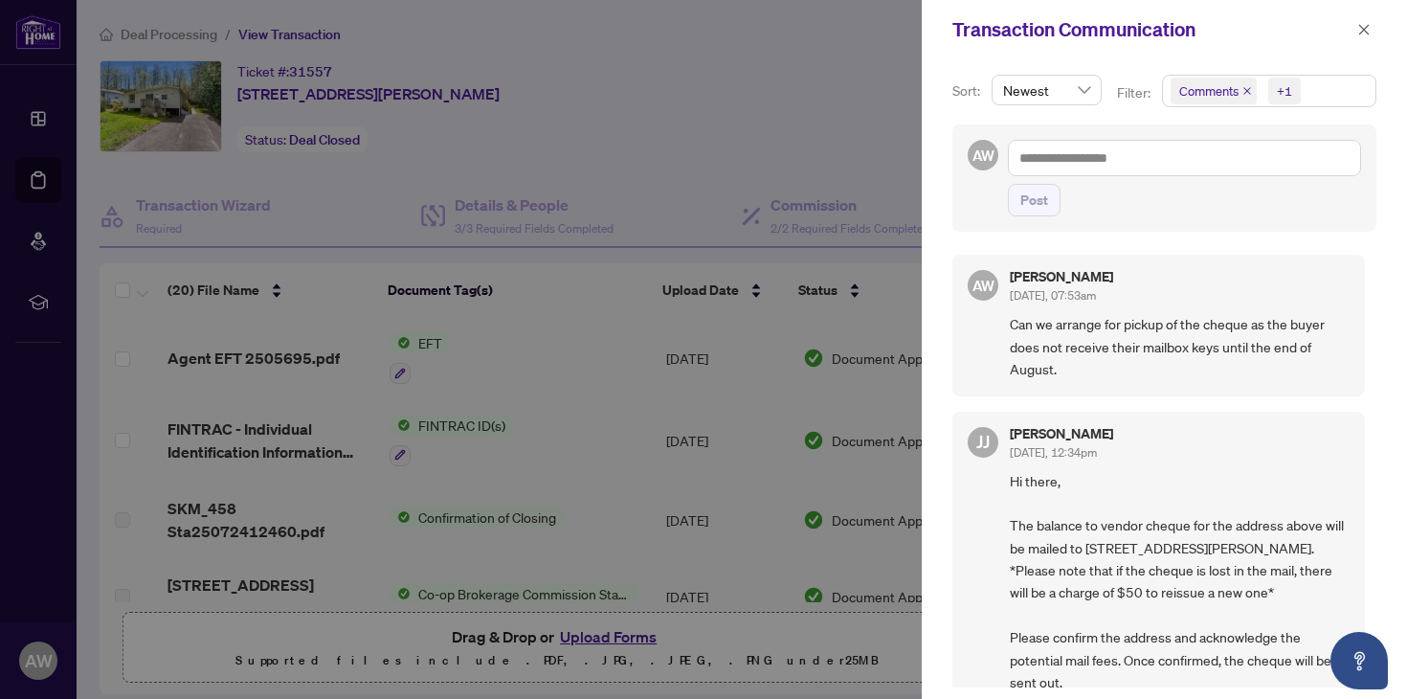
click at [768, 101] on div at bounding box center [703, 349] width 1407 height 699
click at [1368, 35] on icon "close" at bounding box center [1363, 29] width 13 height 13
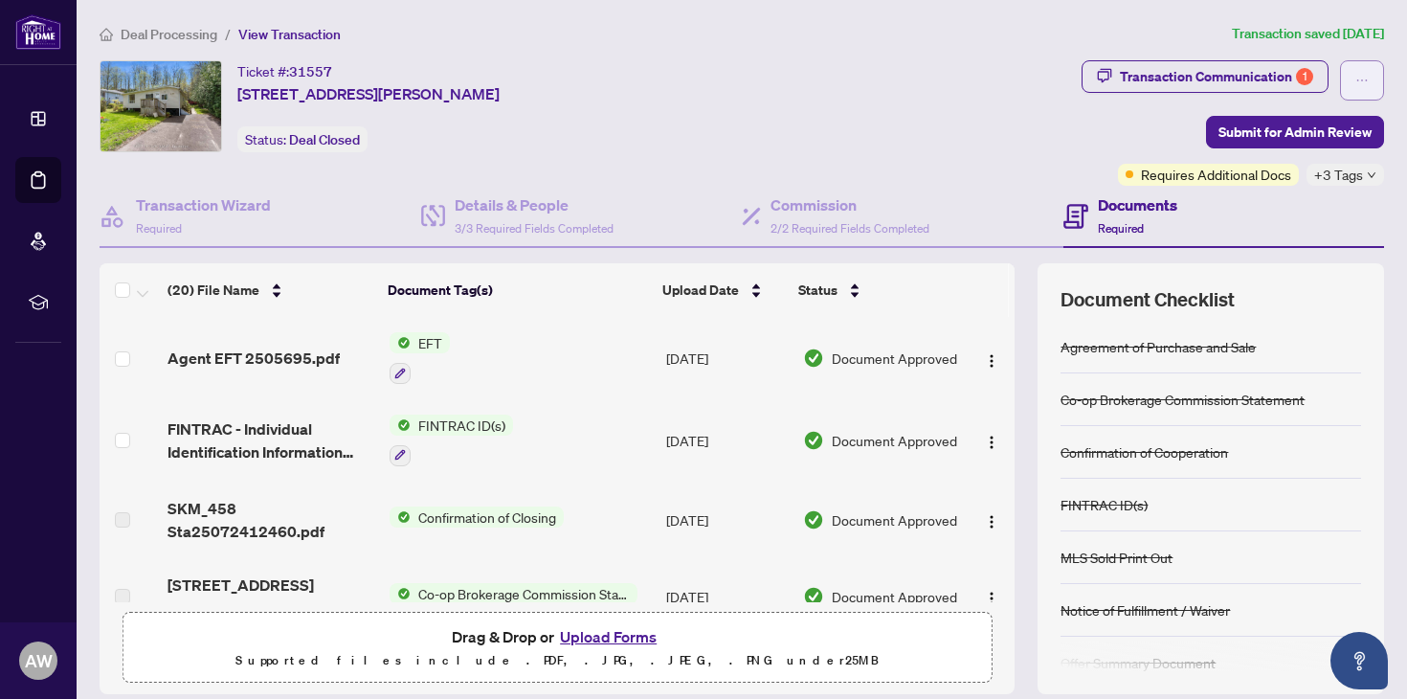
click at [1365, 85] on icon "ellipsis" at bounding box center [1361, 80] width 13 height 13
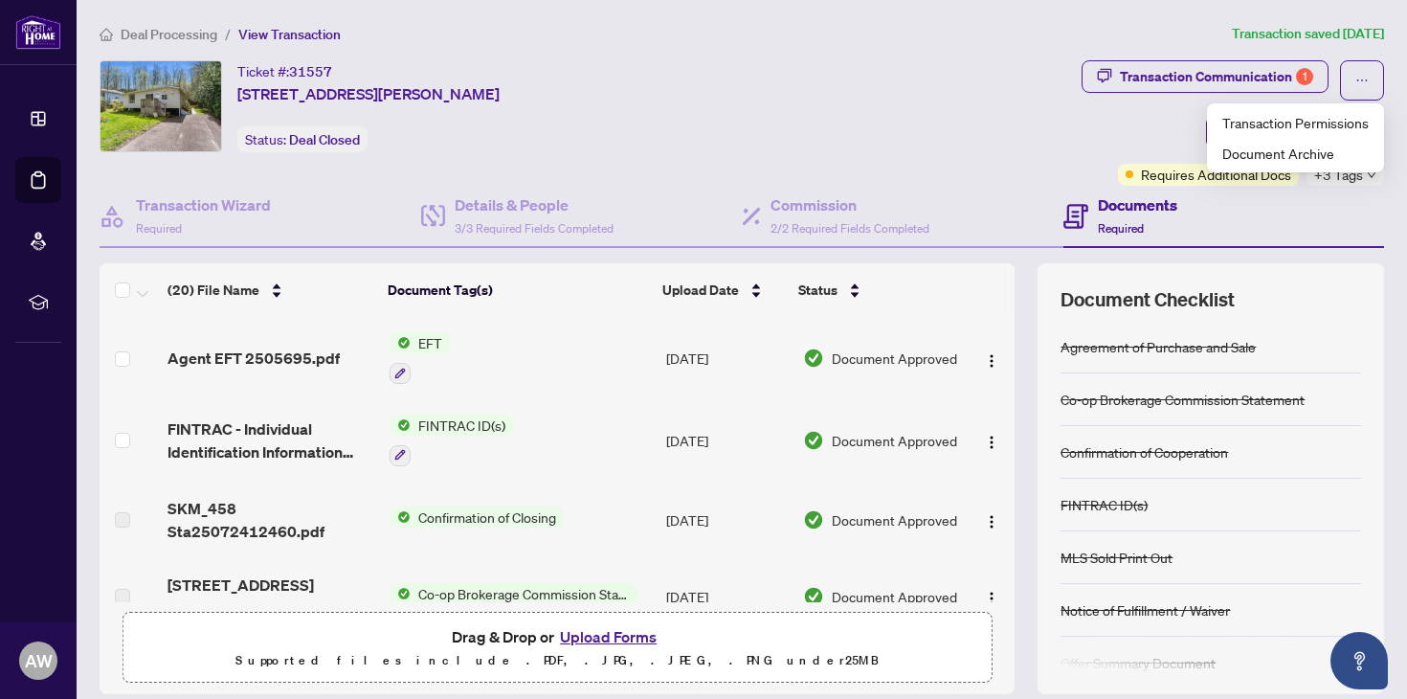
click at [982, 125] on div "Ticket #: 31557 [STREET_ADDRESS][PERSON_NAME] Status: Deal Closed" at bounding box center [587, 106] width 974 height 92
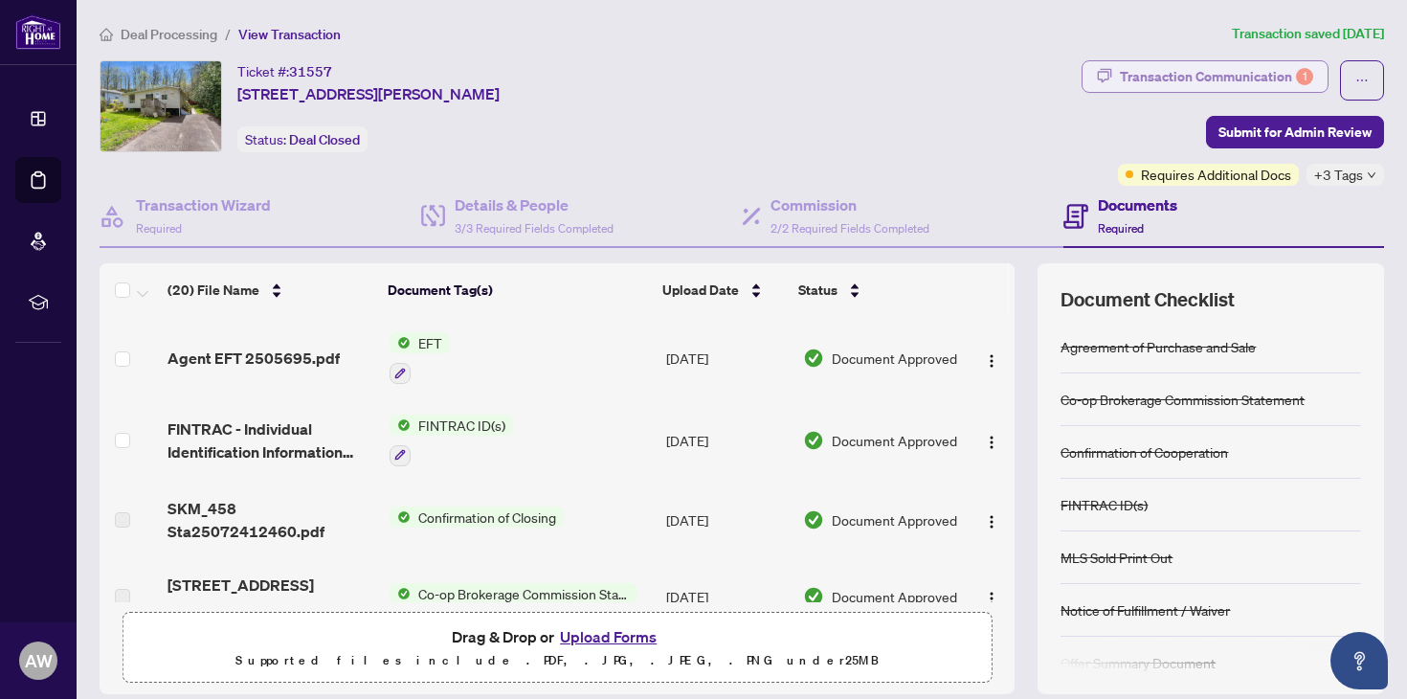
click at [1231, 77] on div "Transaction Communication 1" at bounding box center [1216, 76] width 193 height 31
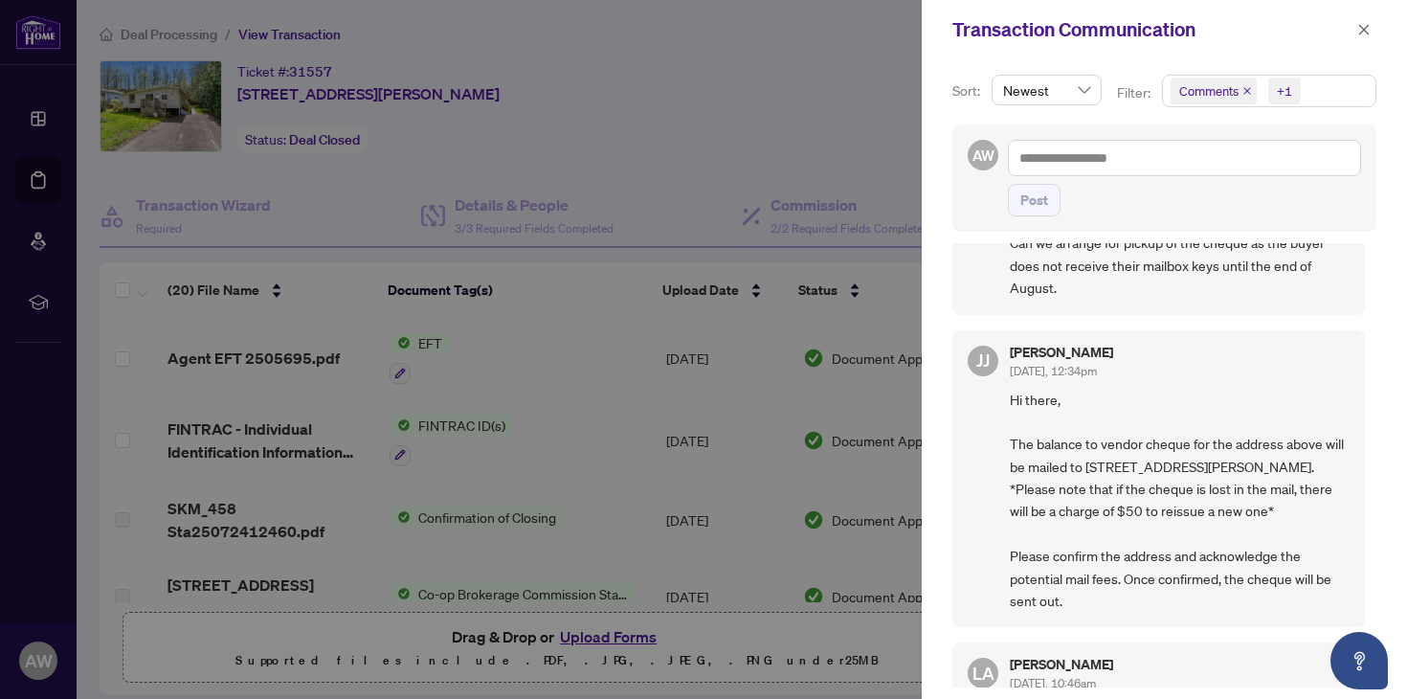
scroll to position [82, 0]
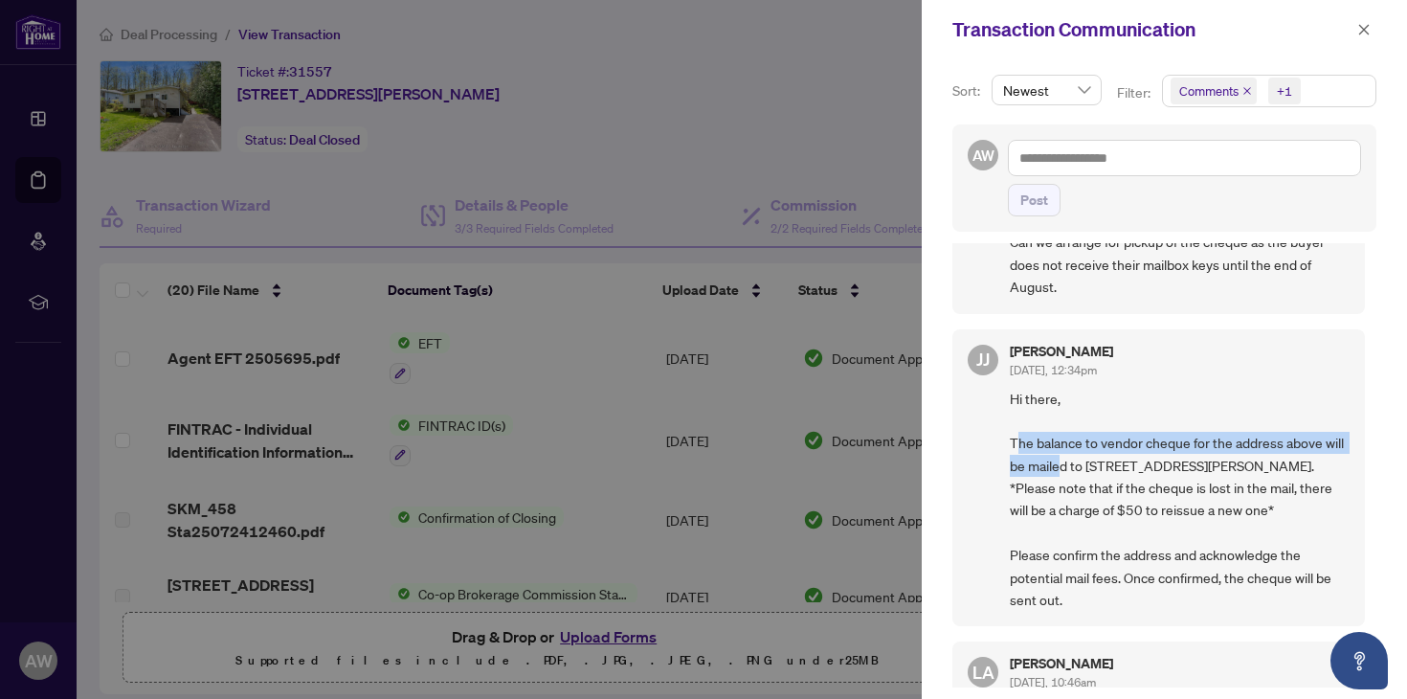
drag, startPoint x: 1021, startPoint y: 444, endPoint x: 1082, endPoint y: 452, distance: 61.7
click at [1082, 452] on span "Hi there, The balance to vendor cheque for the address above will be mailed to …" at bounding box center [1180, 500] width 340 height 224
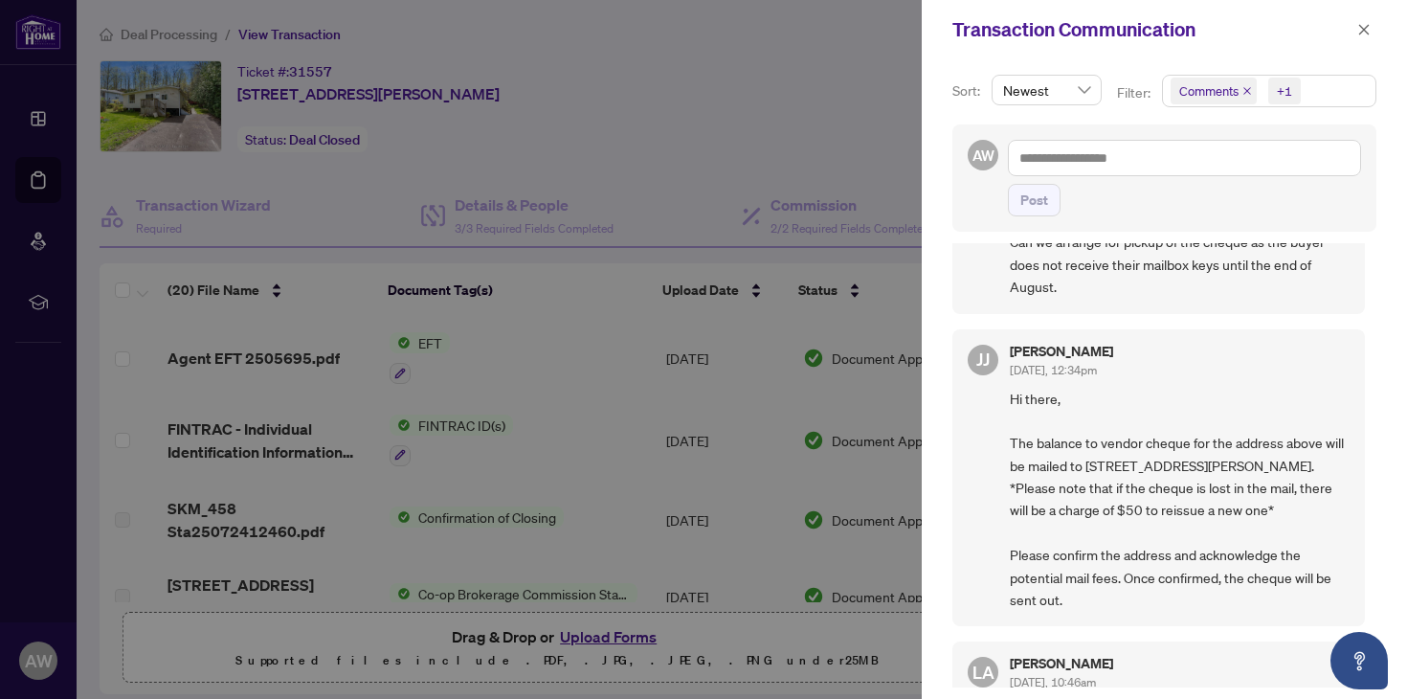
click at [1117, 476] on span "Hi there, The balance to vendor cheque for the address above will be mailed to …" at bounding box center [1180, 500] width 340 height 224
drag, startPoint x: 1036, startPoint y: 466, endPoint x: 1130, endPoint y: 464, distance: 93.8
click at [1130, 464] on span "Hi there, The balance to vendor cheque for the address above will be mailed to …" at bounding box center [1180, 500] width 340 height 224
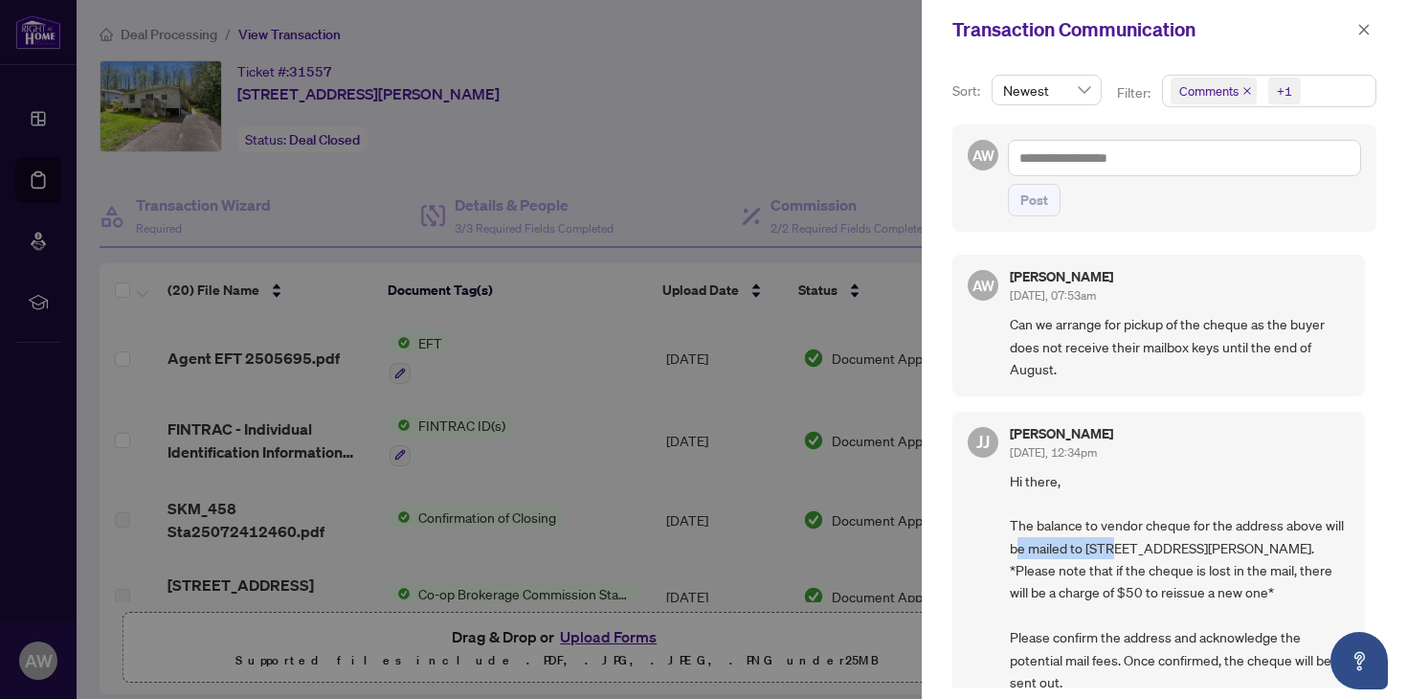
scroll to position [0, 0]
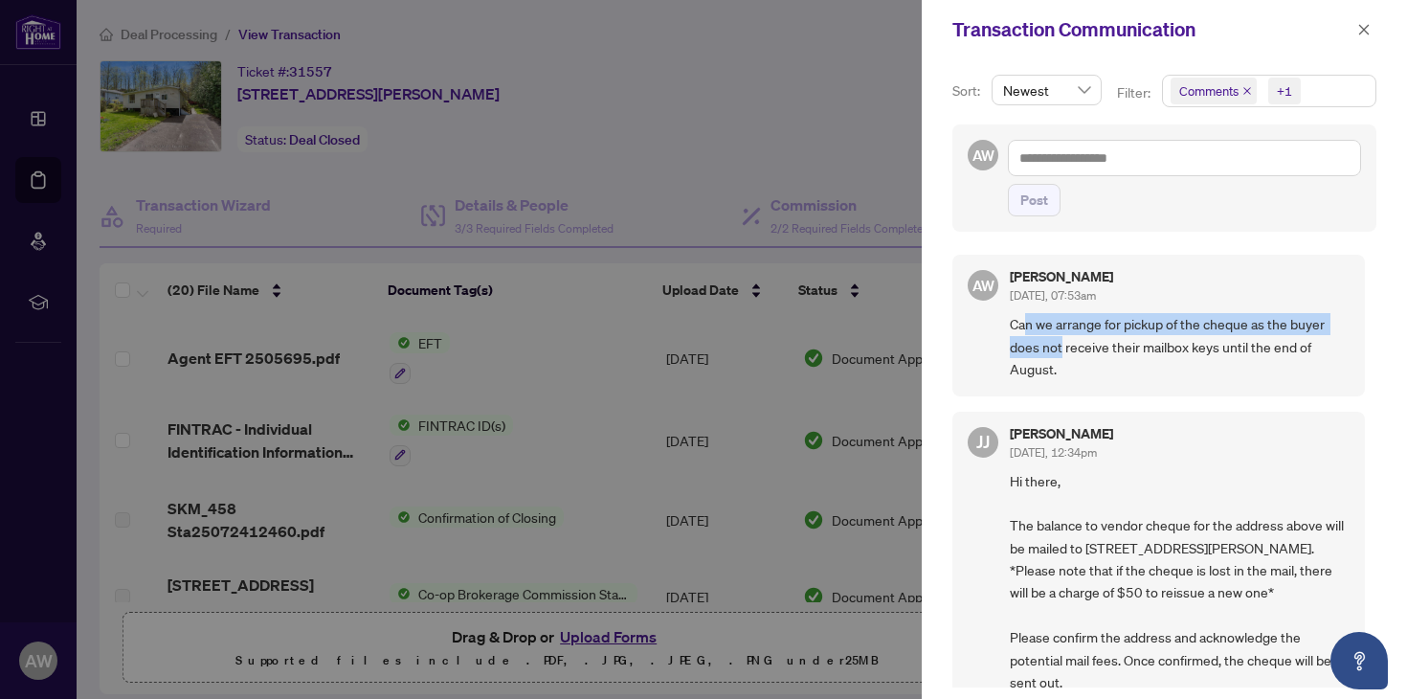
drag, startPoint x: 1022, startPoint y: 330, endPoint x: 1061, endPoint y: 334, distance: 39.4
click at [1061, 334] on span "Can we arrange for pickup of the cheque as the buyer does not receive their mai…" at bounding box center [1180, 346] width 340 height 67
click at [1112, 345] on span "Can we arrange for pickup of the cheque as the buyer does not receive their mai…" at bounding box center [1180, 346] width 340 height 67
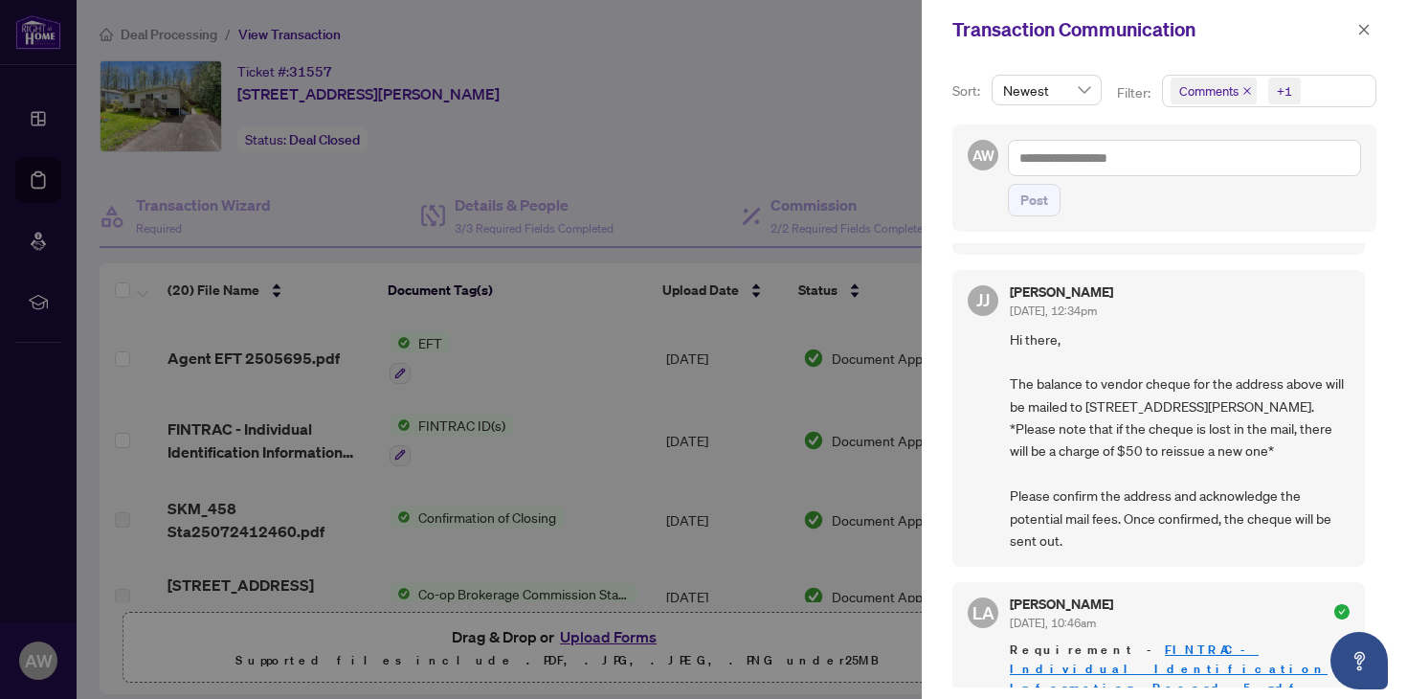
scroll to position [147, 0]
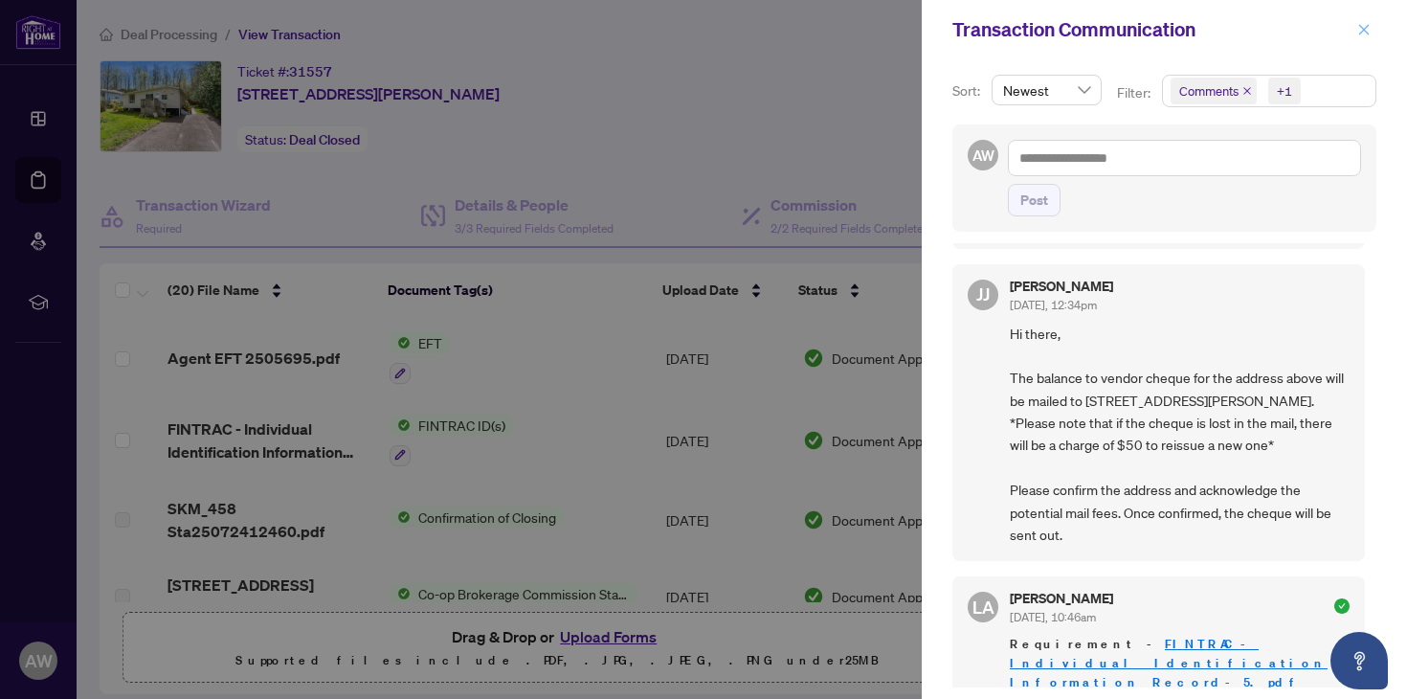
click at [1362, 35] on icon "close" at bounding box center [1363, 29] width 13 height 13
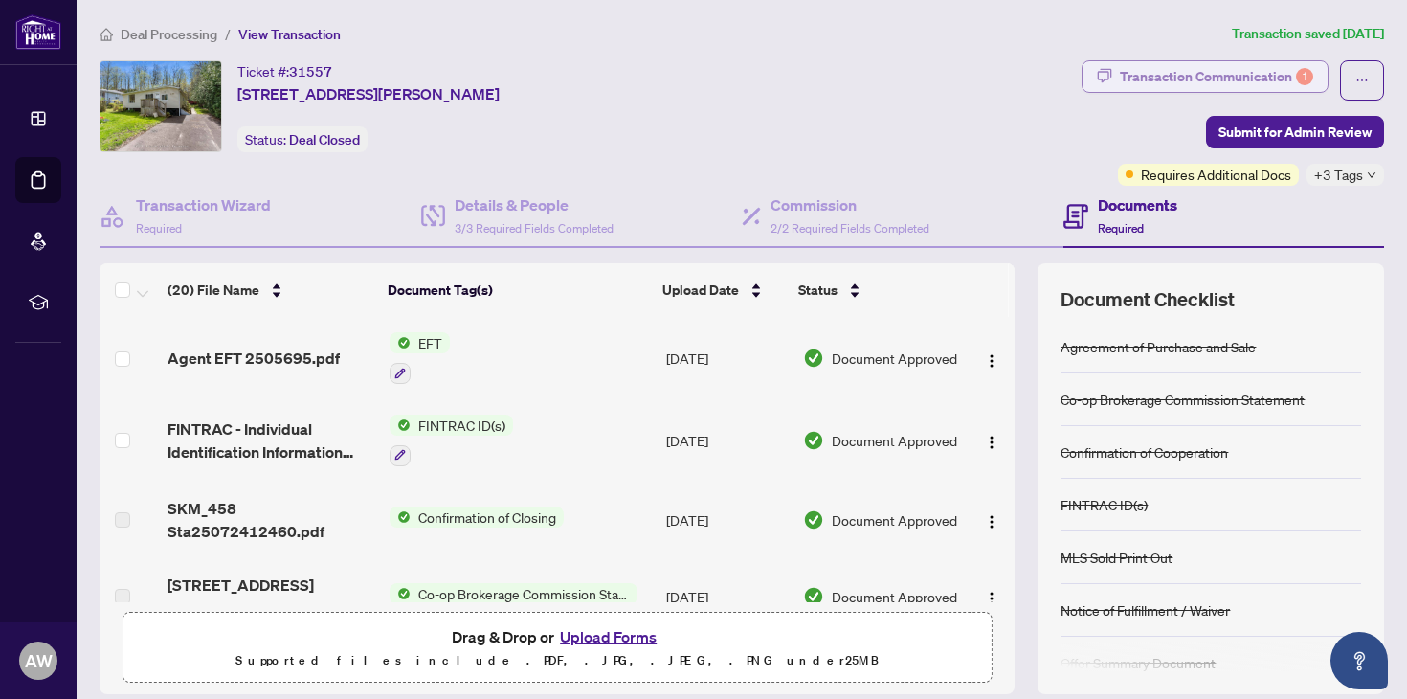
click at [1147, 75] on div "Transaction Communication 1" at bounding box center [1216, 76] width 193 height 31
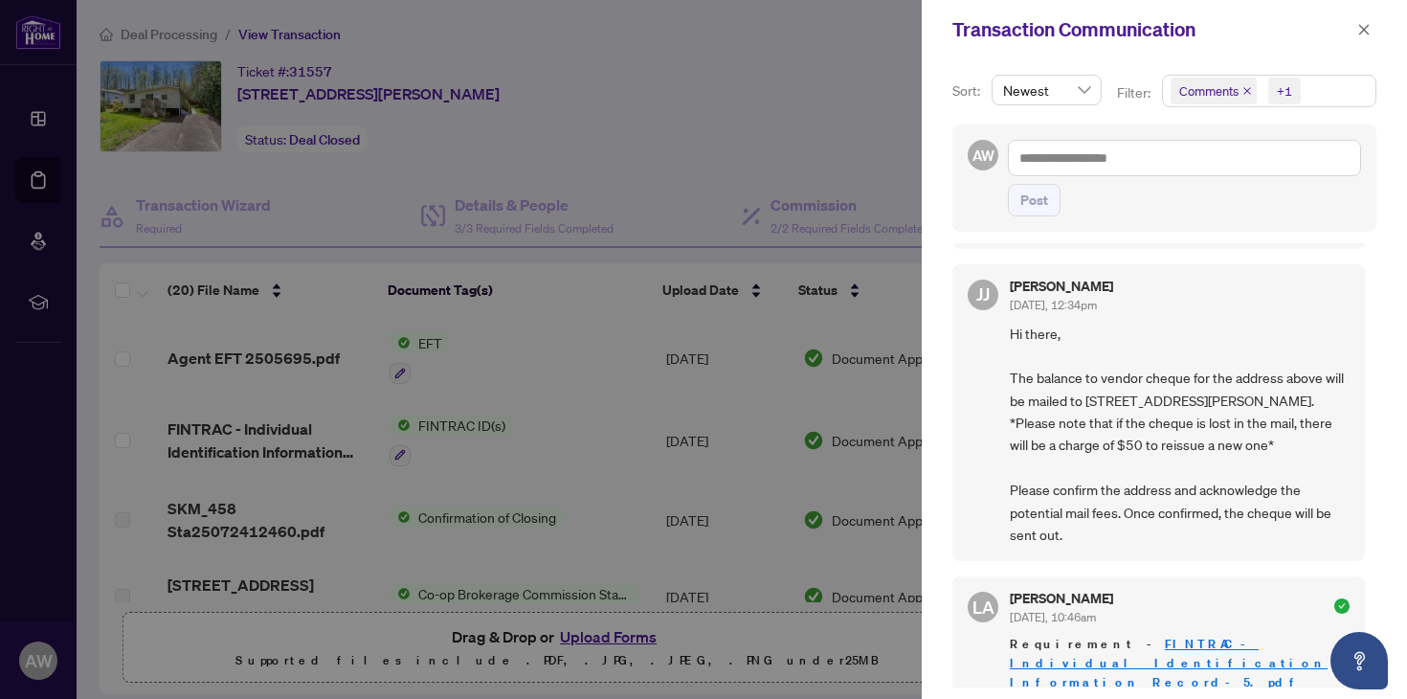
scroll to position [0, 0]
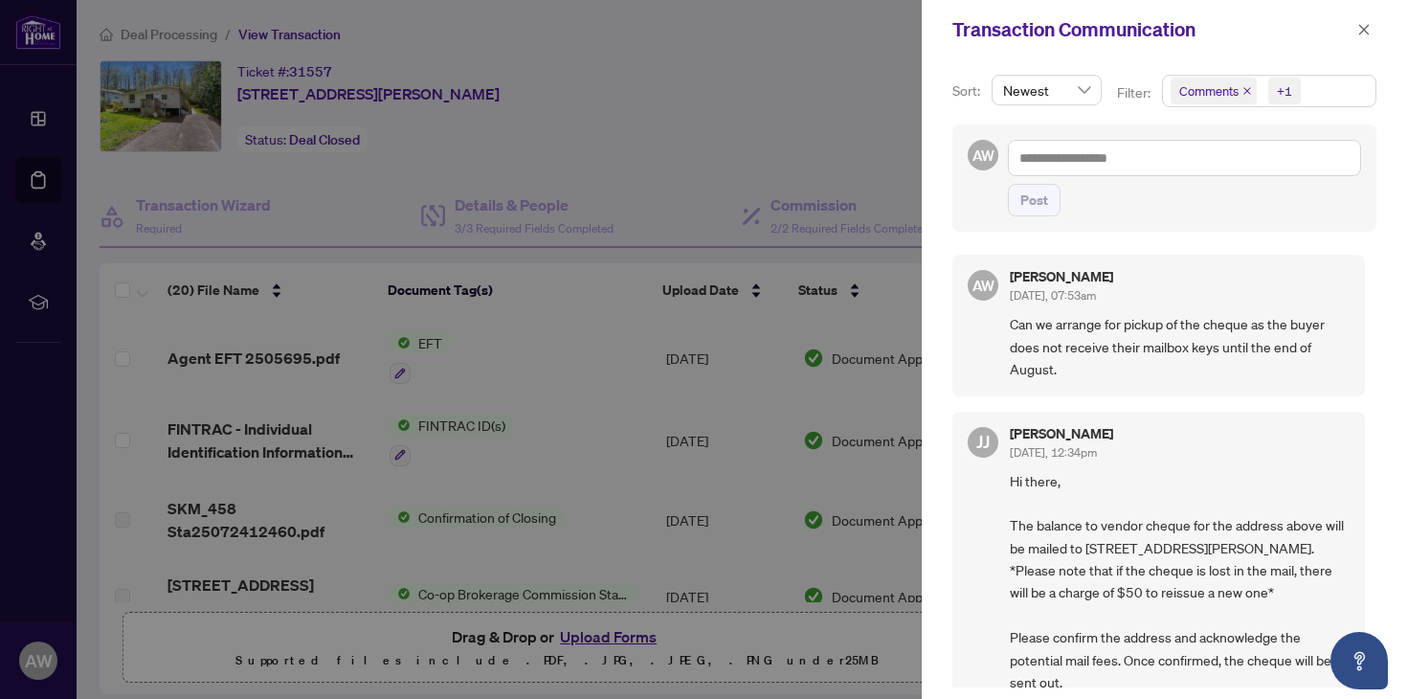
click at [799, 158] on div at bounding box center [703, 349] width 1407 height 699
click at [1359, 30] on icon "close" at bounding box center [1363, 29] width 13 height 13
